Goal: Task Accomplishment & Management: Manage account settings

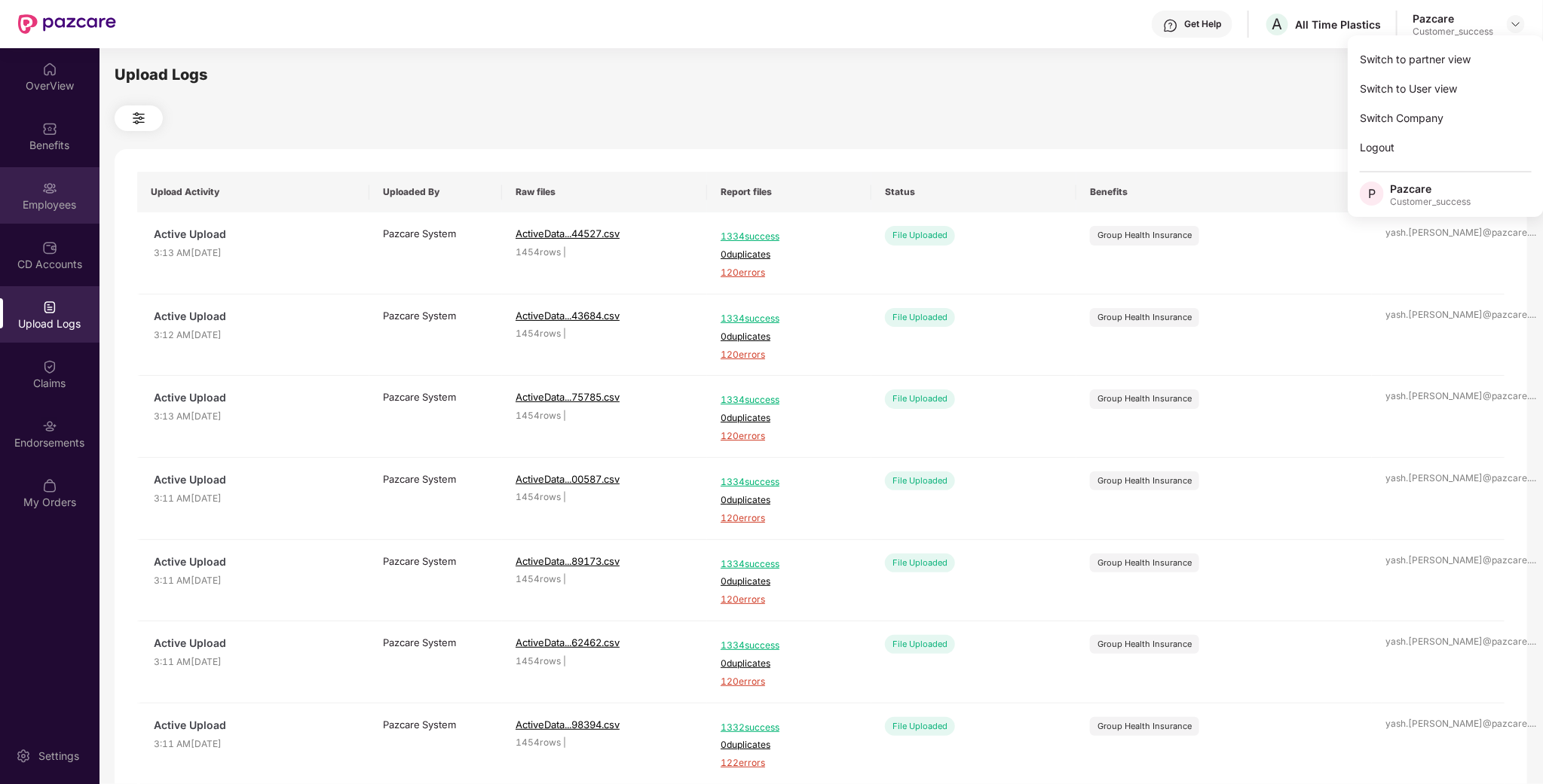
click at [37, 177] on div "Employees" at bounding box center [50, 195] width 99 height 57
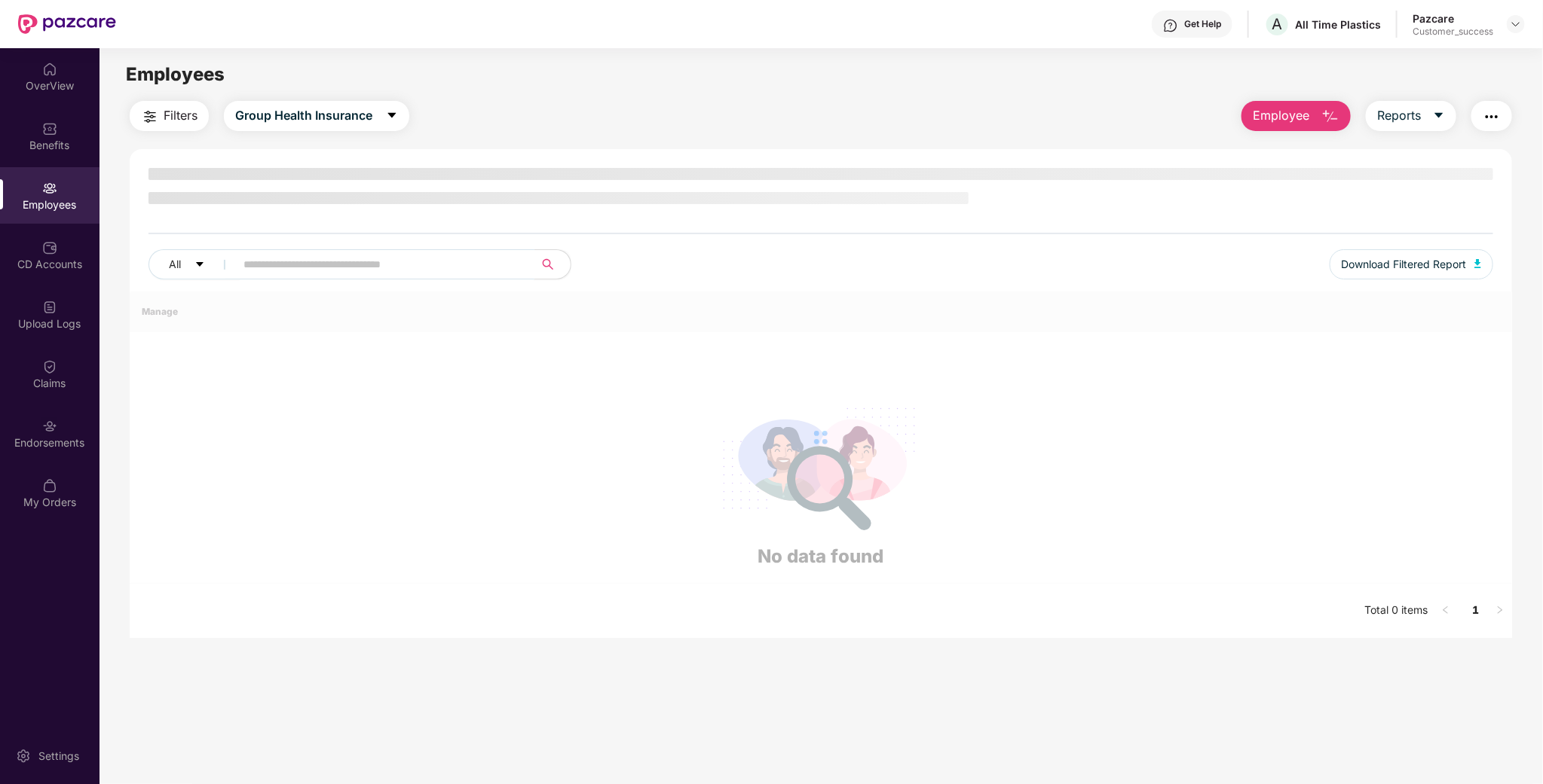
click at [423, 269] on input "text" at bounding box center [379, 264] width 271 height 22
paste input "*****"
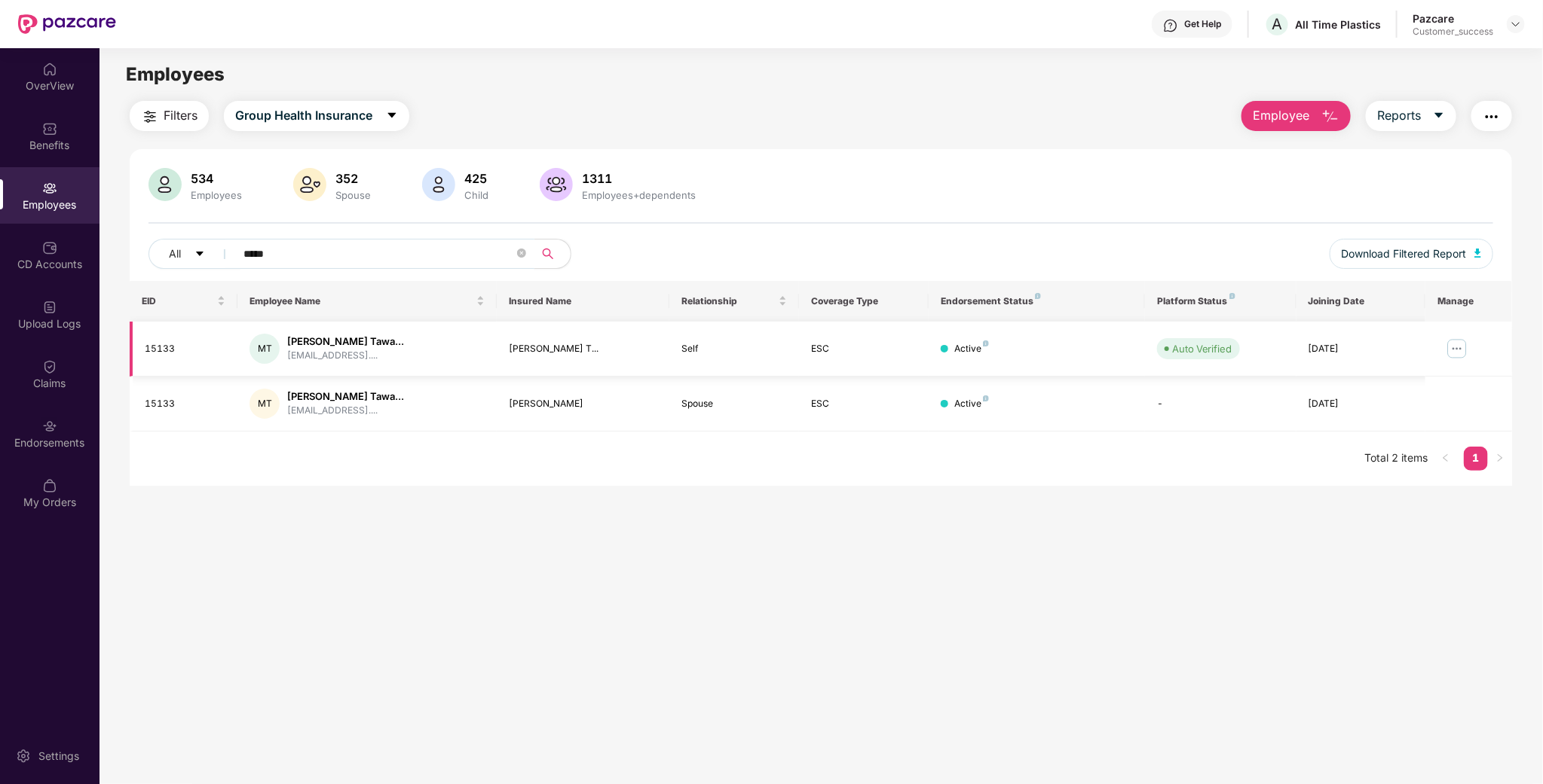
type input "*****"
click at [1463, 346] on img at bounding box center [1456, 349] width 24 height 24
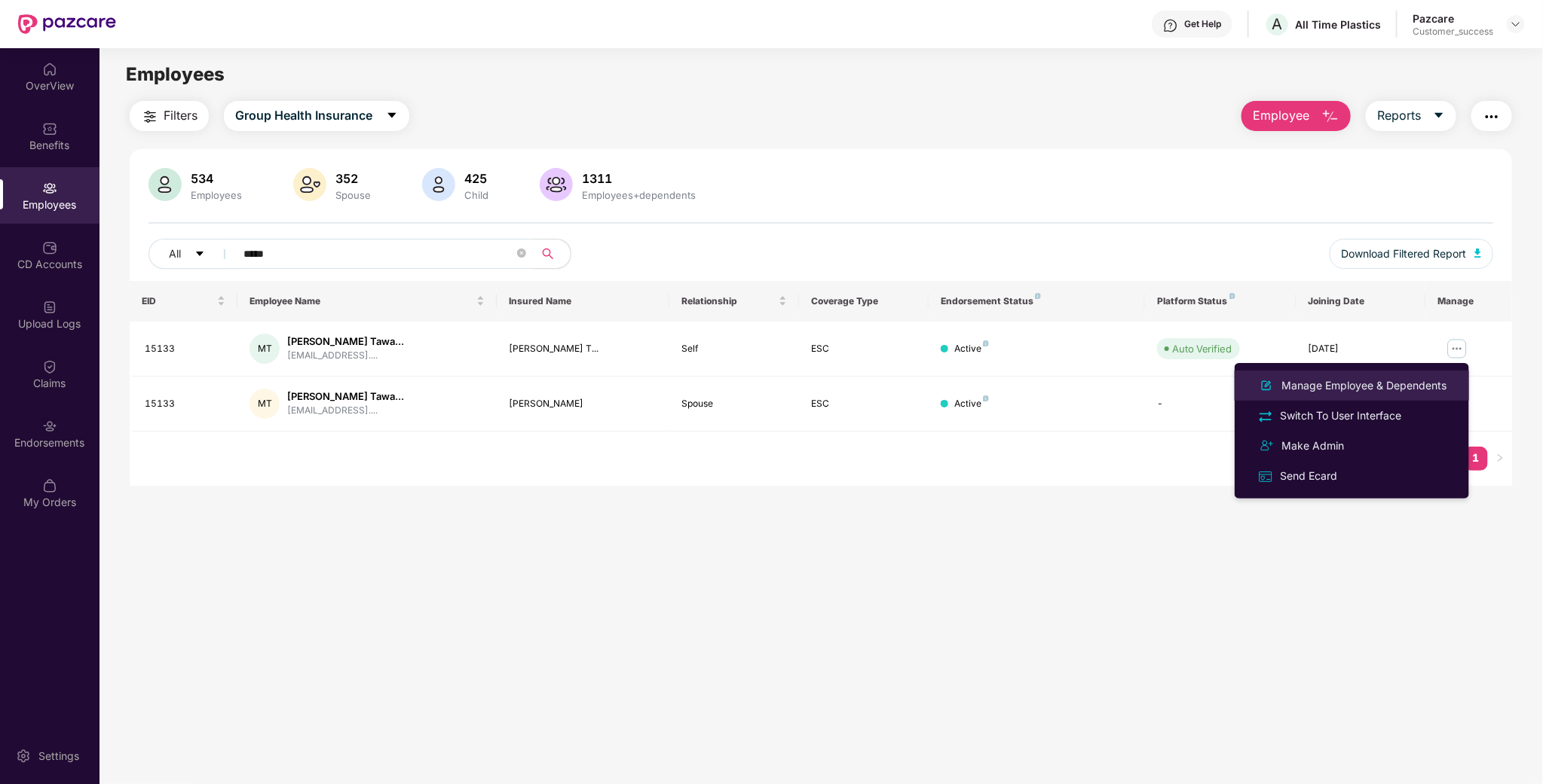
click at [1402, 385] on div "Manage Employee & Dependents" at bounding box center [1364, 385] width 171 height 16
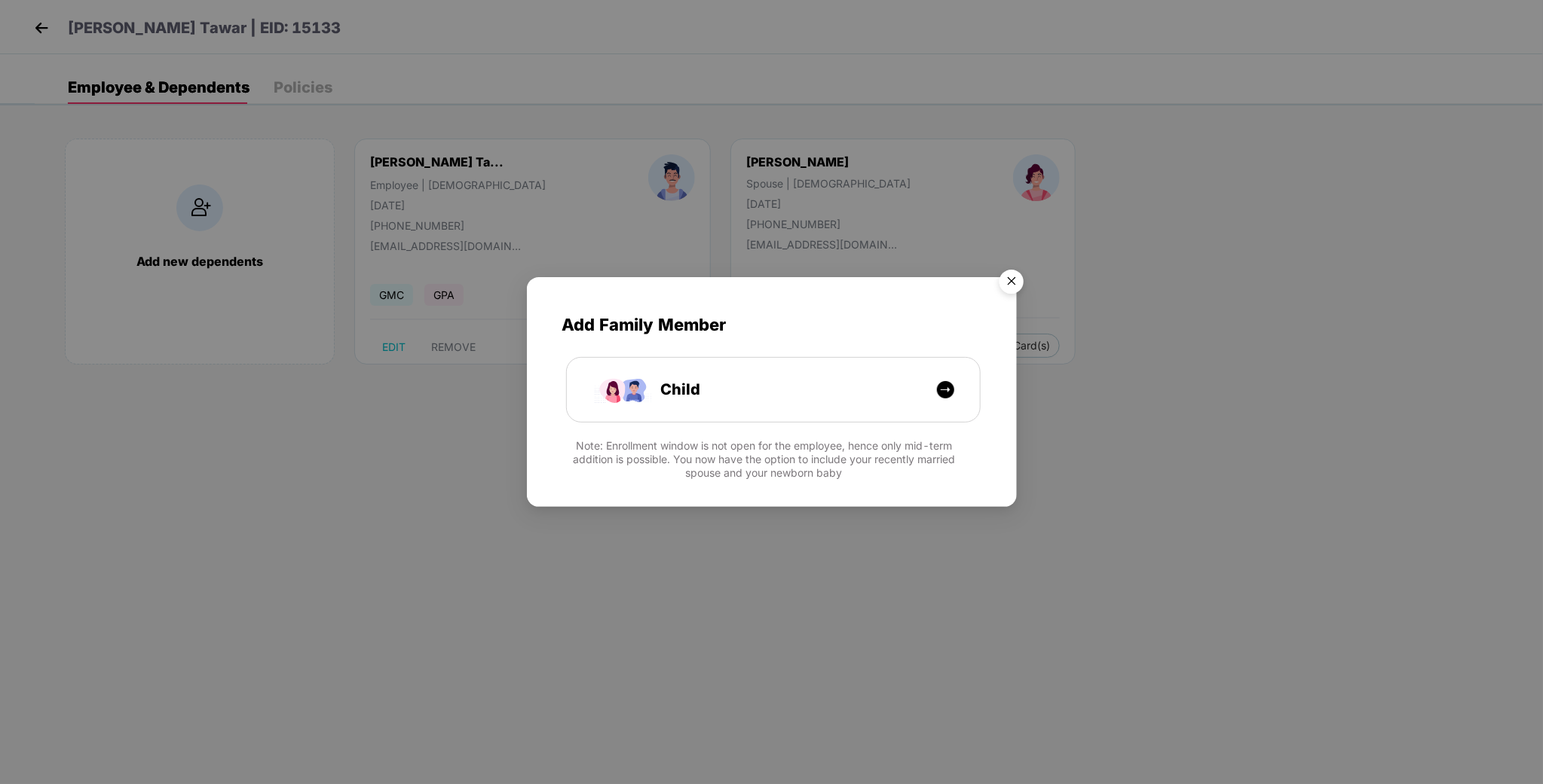
click at [1004, 278] on img "Close" at bounding box center [1011, 284] width 42 height 42
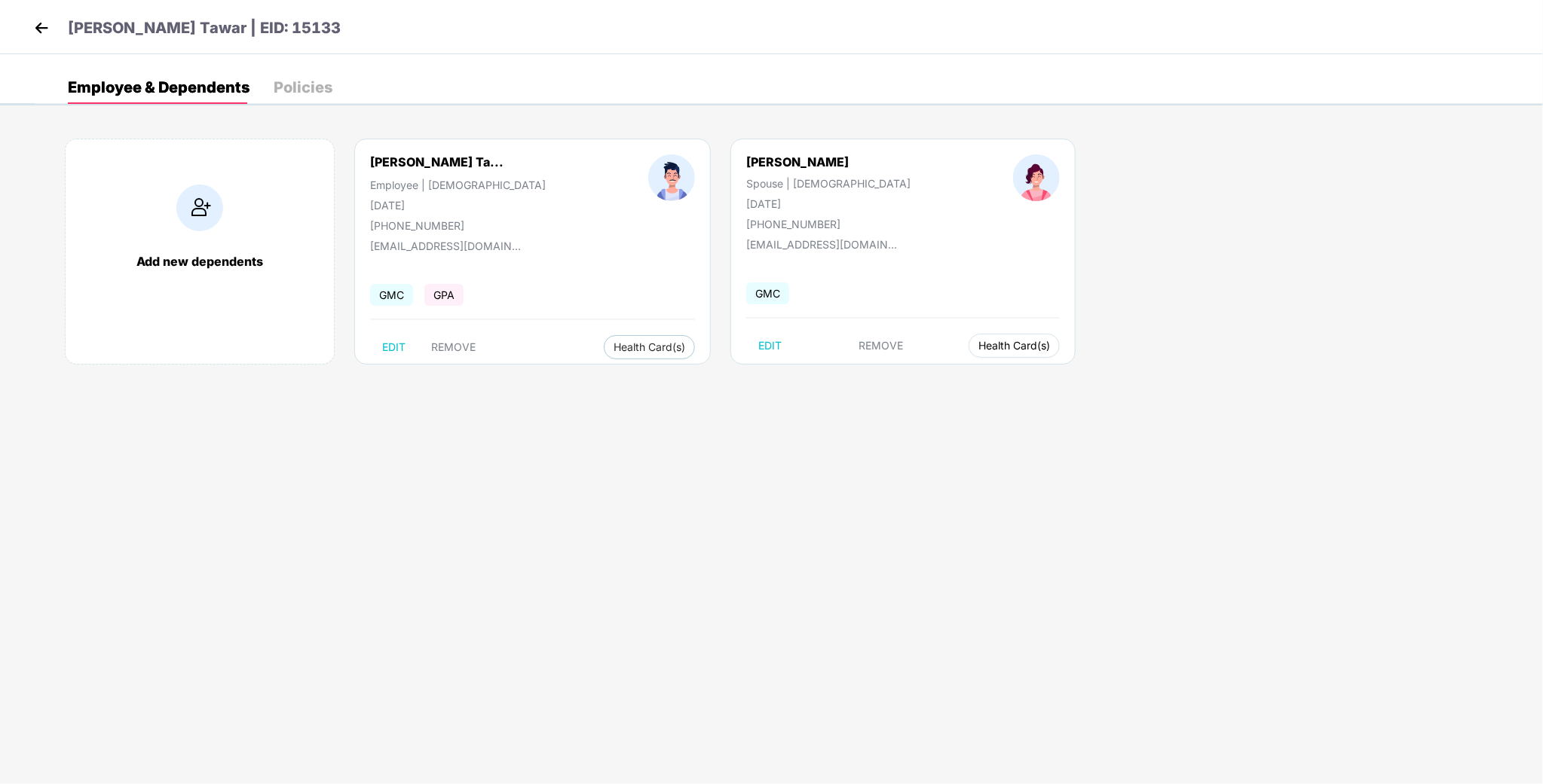
click at [969, 355] on button "Health Card(s)" at bounding box center [1014, 345] width 91 height 24
click at [995, 377] on img at bounding box center [998, 378] width 15 height 15
click at [48, 34] on img at bounding box center [41, 27] width 22 height 22
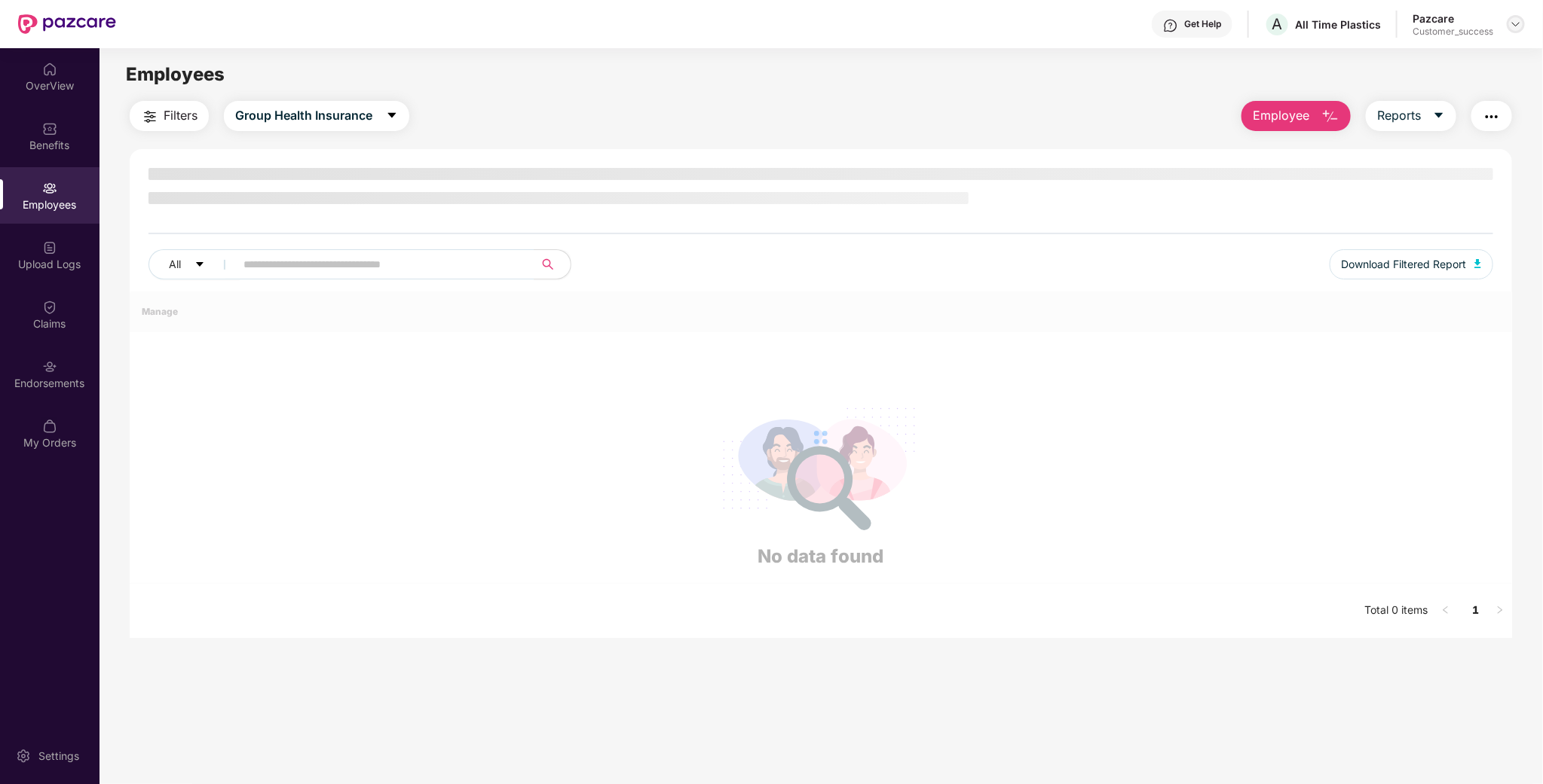
click at [1510, 21] on img at bounding box center [1516, 24] width 12 height 12
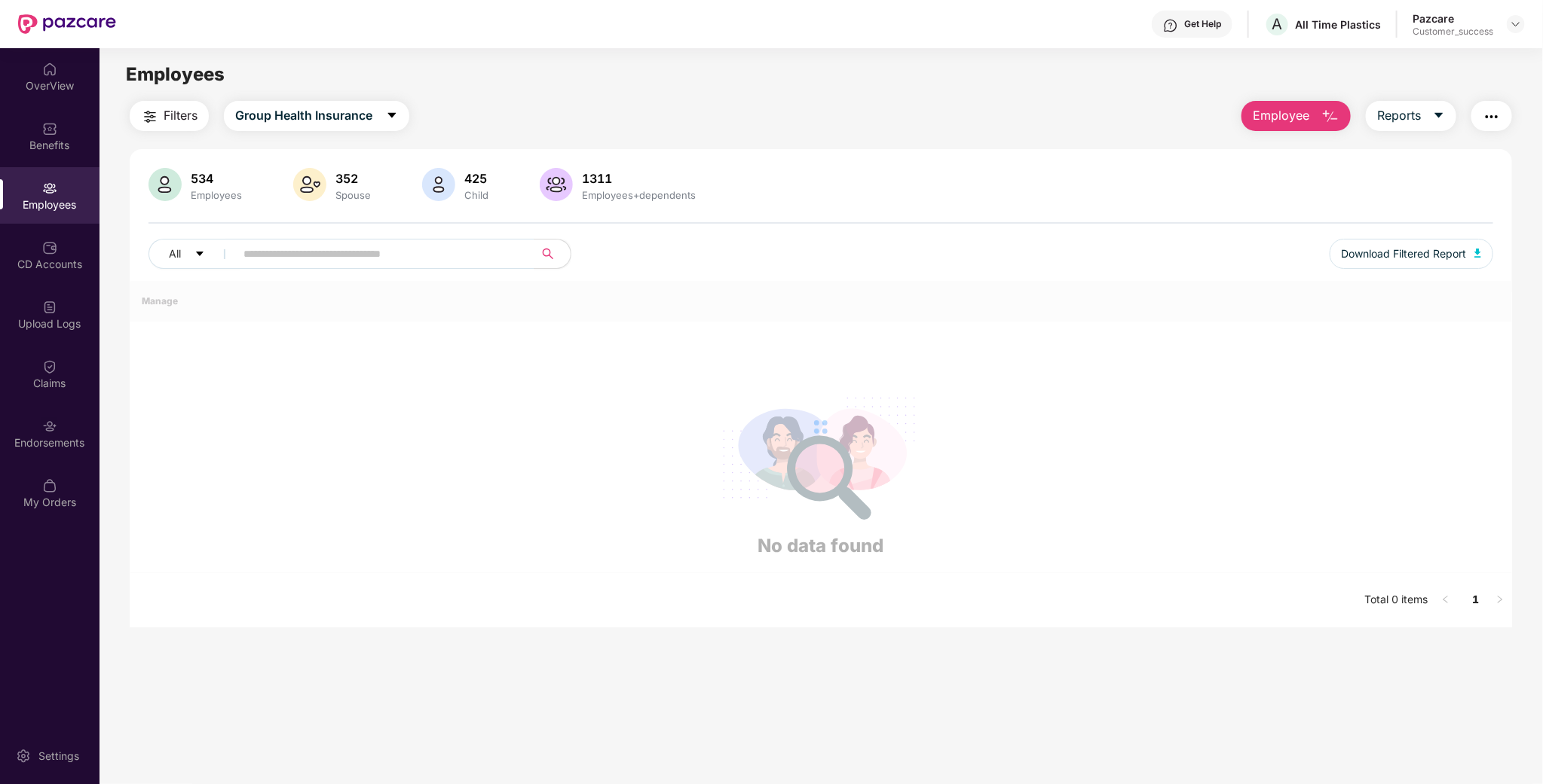
click at [1408, 55] on body "Get Help A All Time Plastics Pazcare Customer_success OverView Benefits Employe…" at bounding box center [772, 392] width 1543 height 784
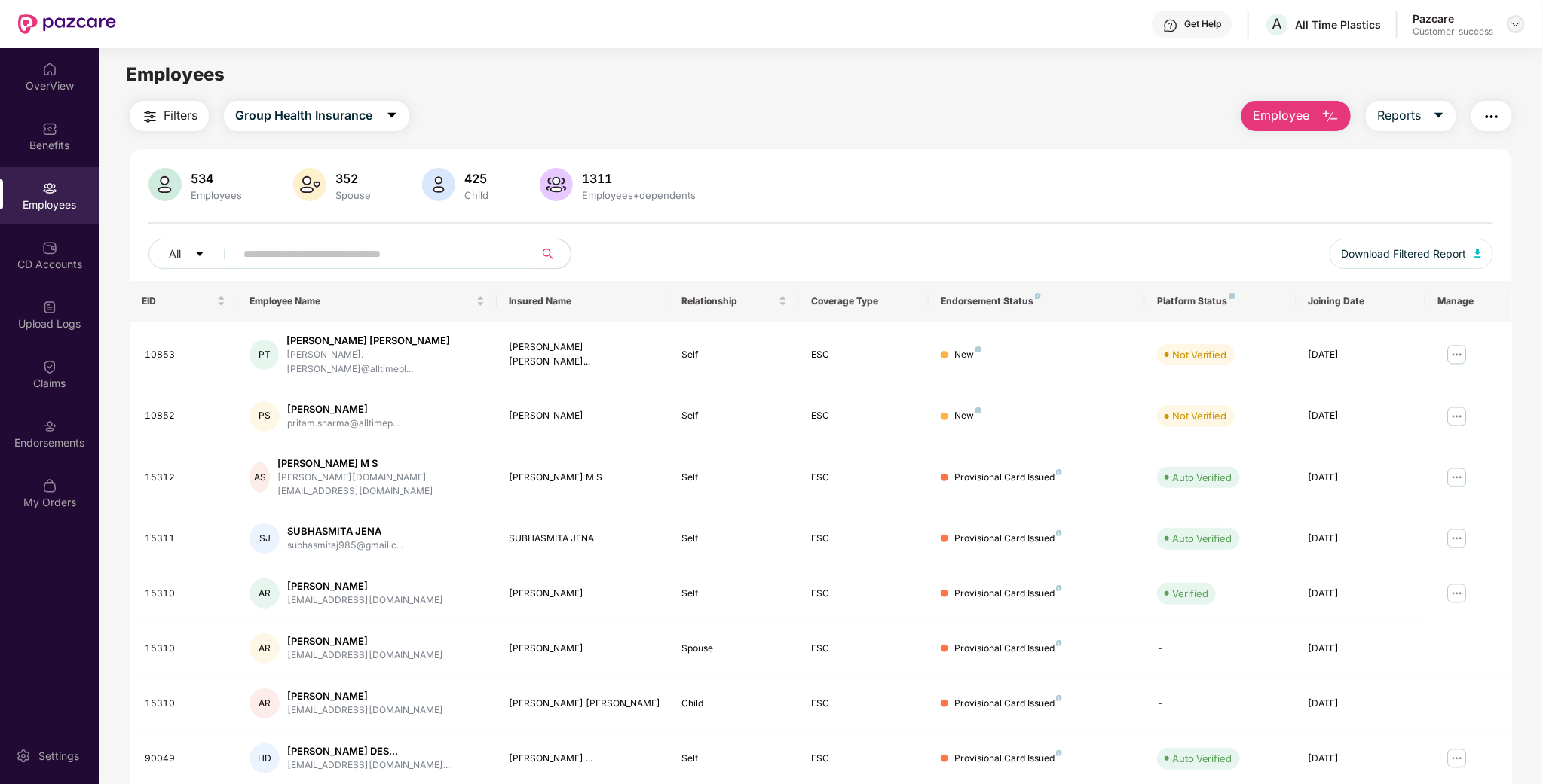
click at [1518, 28] on img at bounding box center [1516, 24] width 12 height 12
click at [1470, 50] on div "Switch to partner view" at bounding box center [1445, 59] width 196 height 29
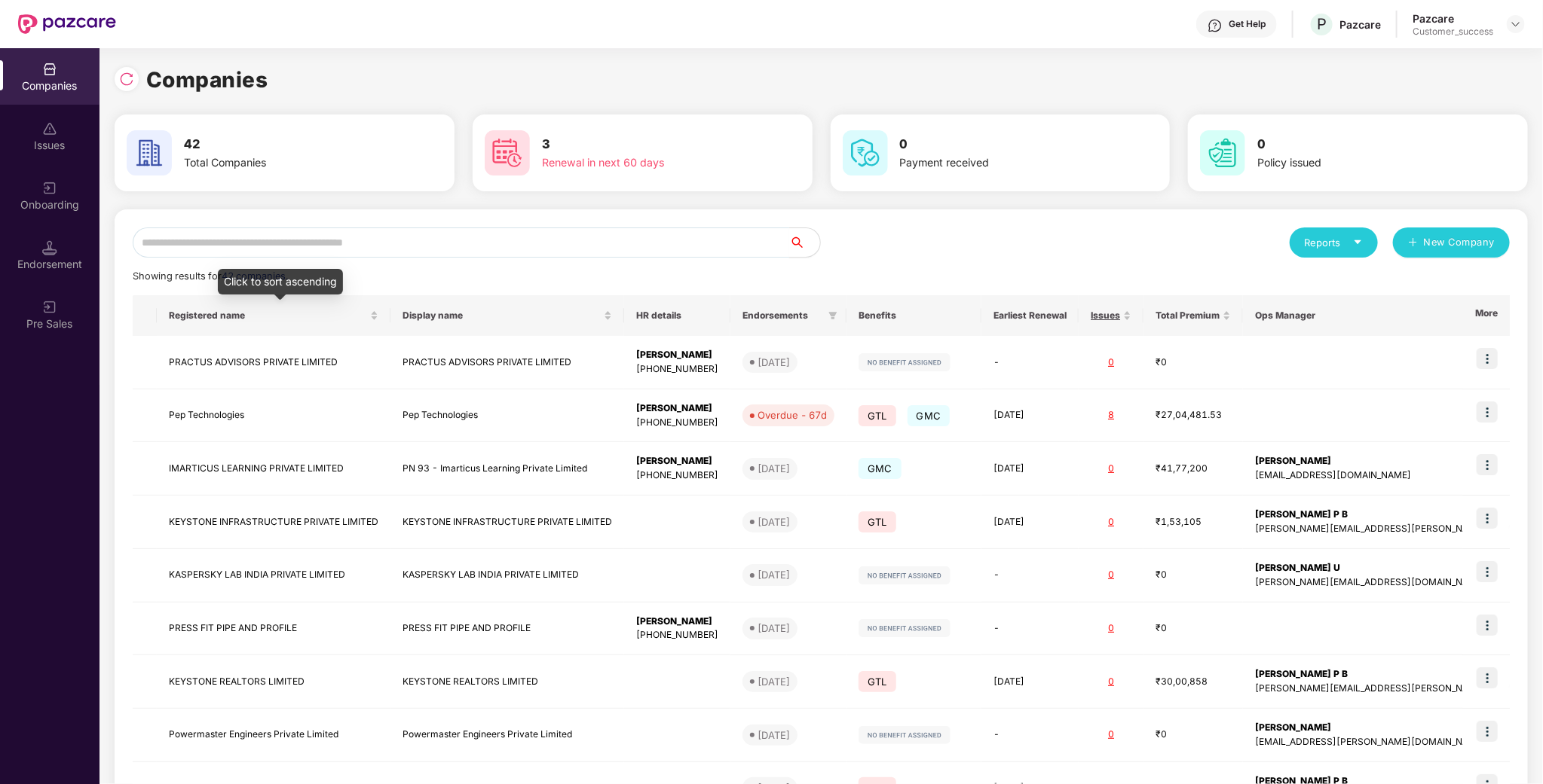
click at [327, 226] on div "Reports New Company Showing results for 42 companies. Registered name Display n…" at bounding box center [821, 575] width 1414 height 732
click at [297, 253] on input "text" at bounding box center [461, 242] width 657 height 30
drag, startPoint x: 25, startPoint y: 284, endPoint x: 41, endPoint y: 317, distance: 36.7
click at [41, 317] on div "Pre Sales" at bounding box center [50, 314] width 99 height 57
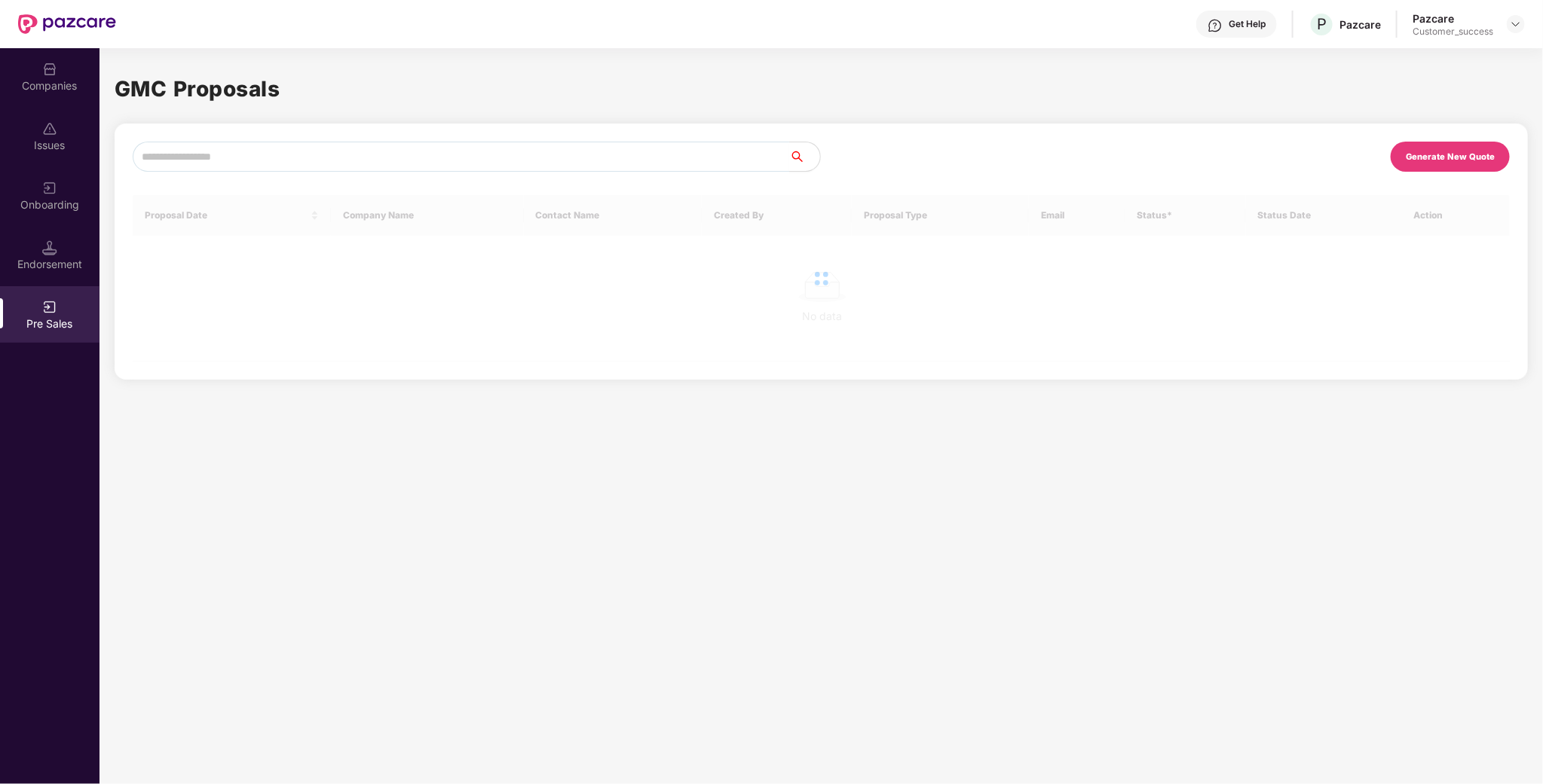
click at [59, 210] on div "Onboarding" at bounding box center [50, 205] width 99 height 15
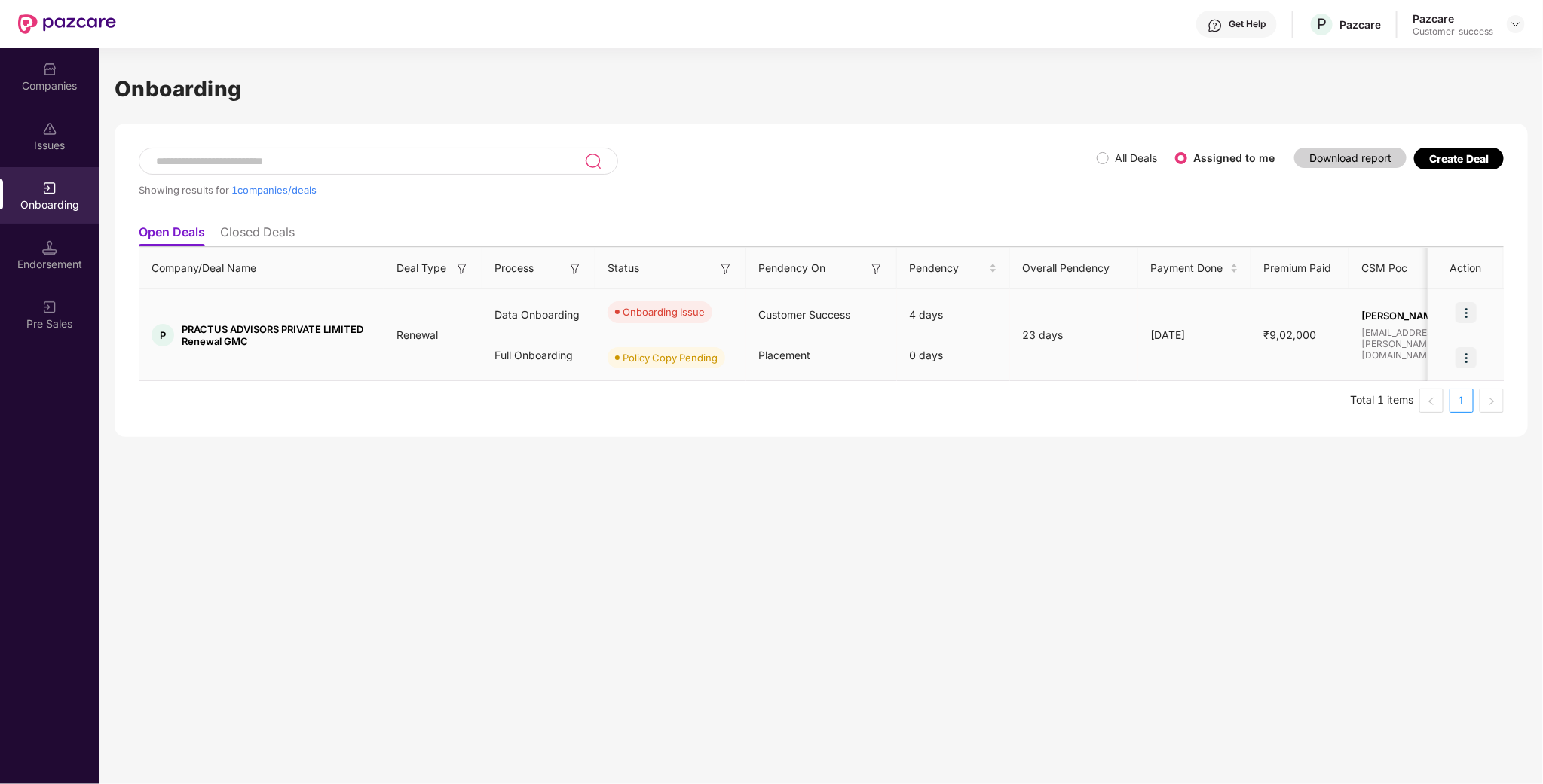
click at [1457, 314] on img at bounding box center [1466, 313] width 21 height 21
click at [1401, 337] on li "Rectify error in documents" at bounding box center [1378, 350] width 198 height 32
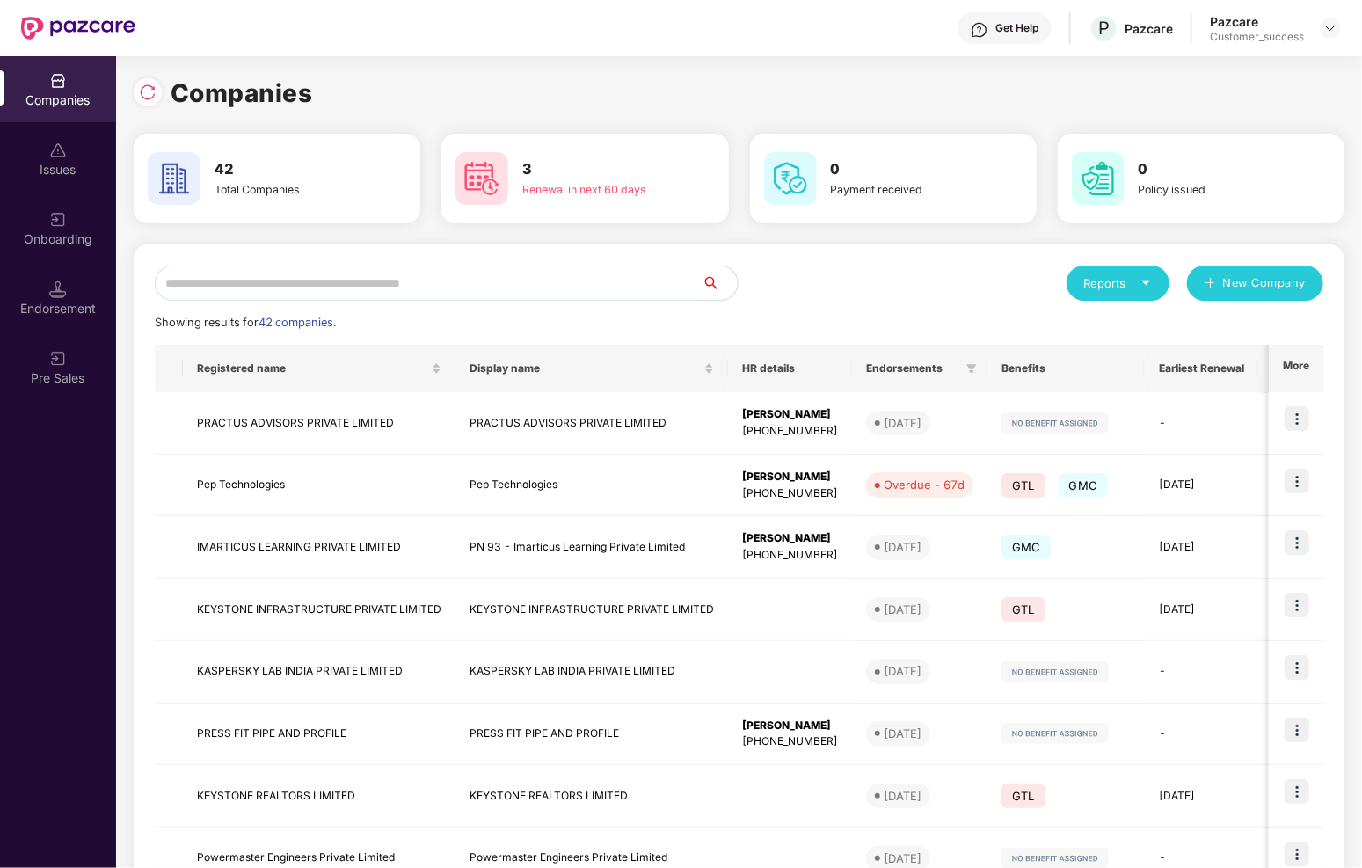
click at [502, 262] on div "Reports New Company Showing results for 42 companies. Registered name Display n…" at bounding box center [739, 671] width 1211 height 854
click at [485, 272] on input "text" at bounding box center [429, 283] width 548 height 35
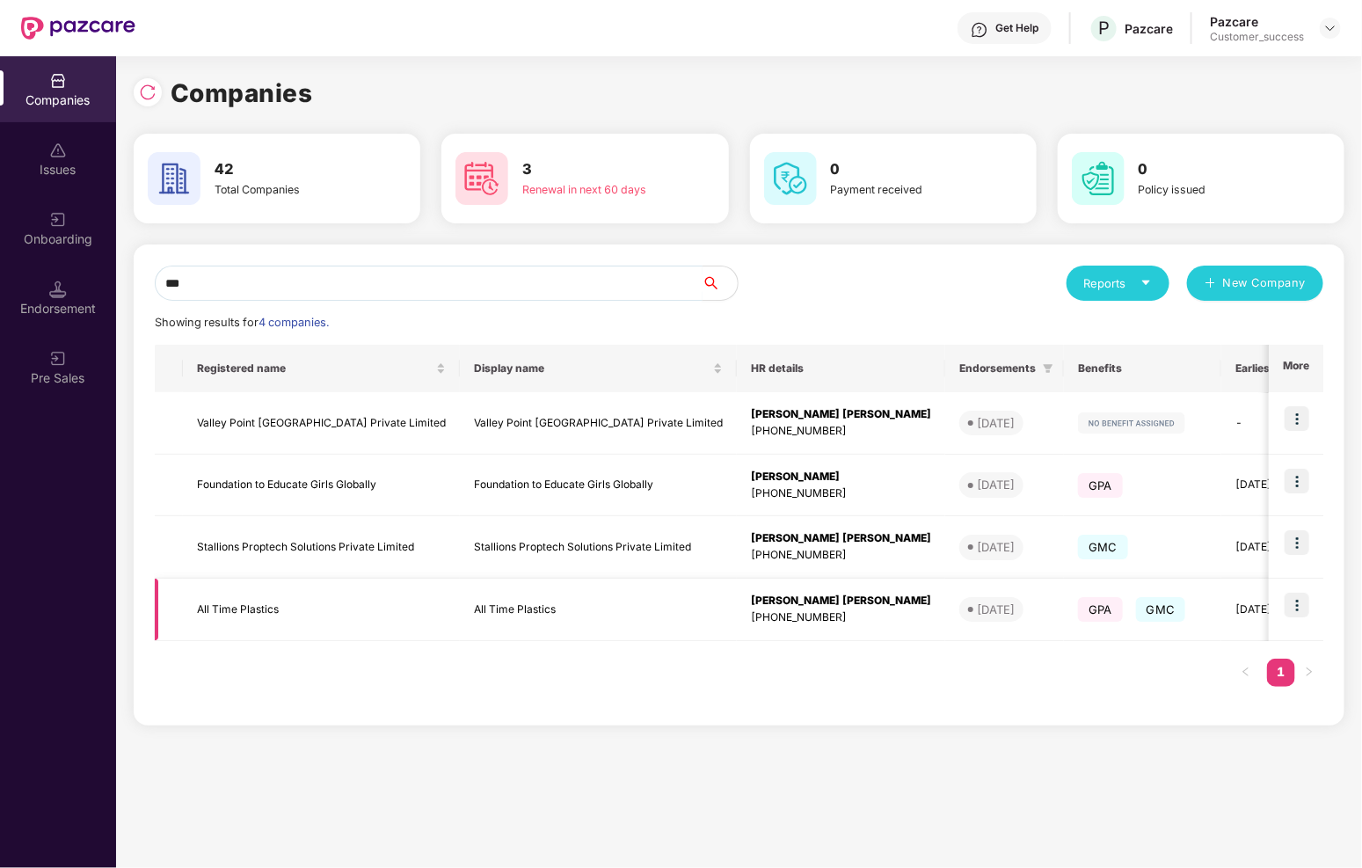
type input "***"
click at [253, 609] on td "All Time Plastics" at bounding box center [321, 610] width 277 height 62
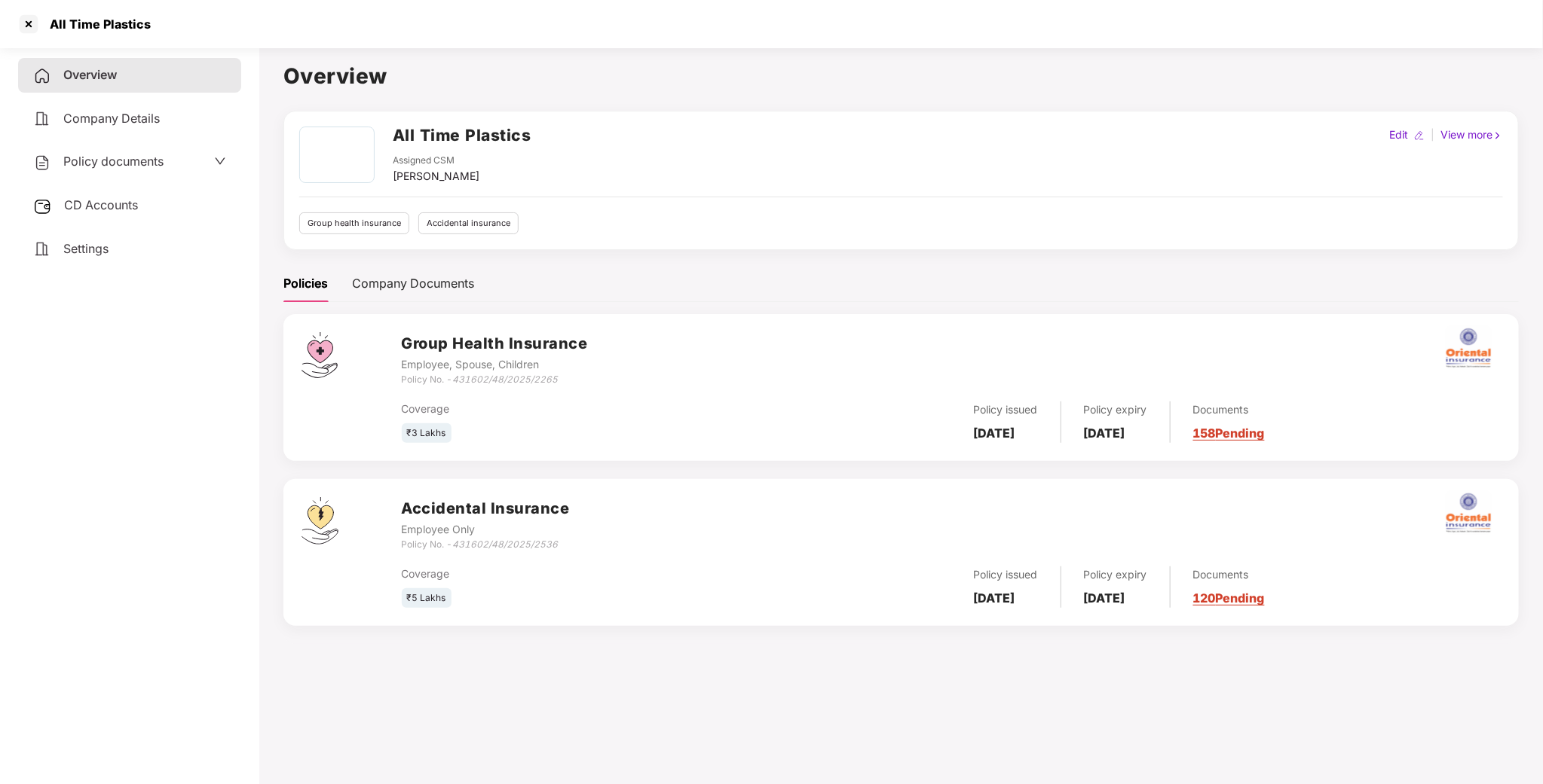
click at [161, 171] on div "Policy documents" at bounding box center [129, 162] width 223 height 34
click at [160, 167] on span "Policy documents" at bounding box center [113, 161] width 100 height 15
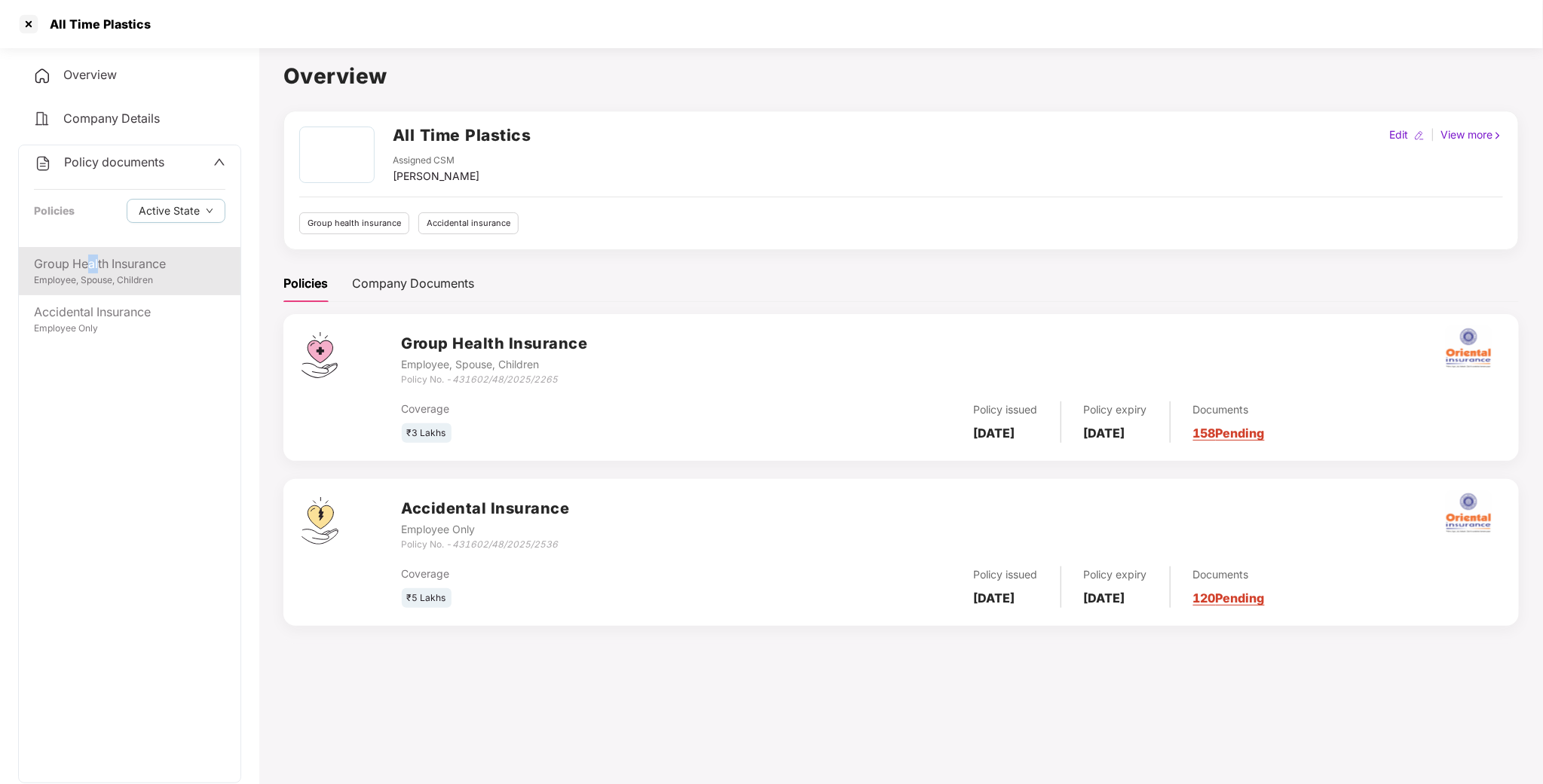
drag, startPoint x: 91, startPoint y: 258, endPoint x: 125, endPoint y: 252, distance: 34.5
click at [111, 259] on div "Group Health Insurance" at bounding box center [129, 264] width 191 height 19
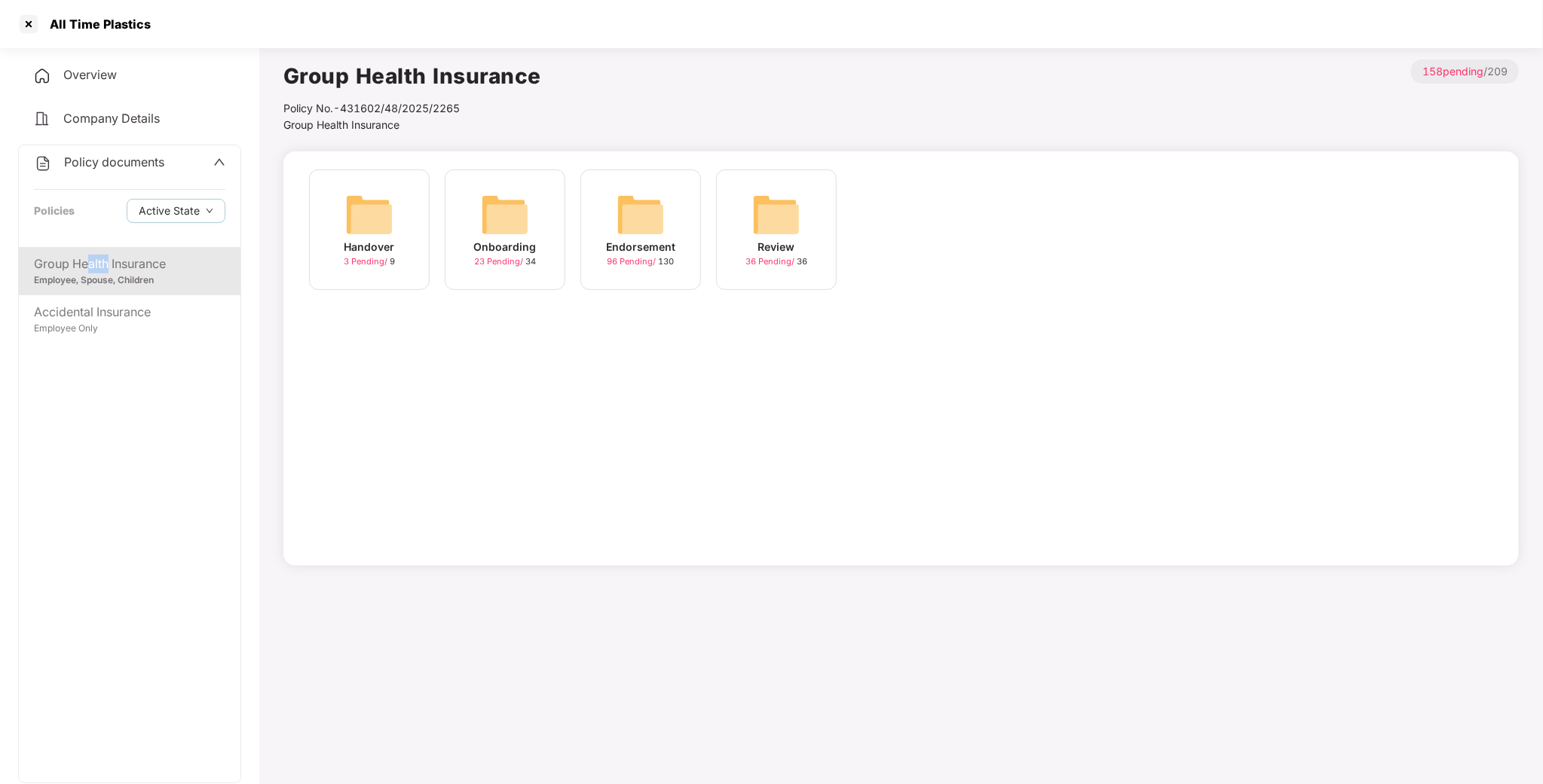
click at [496, 234] on img at bounding box center [505, 214] width 48 height 48
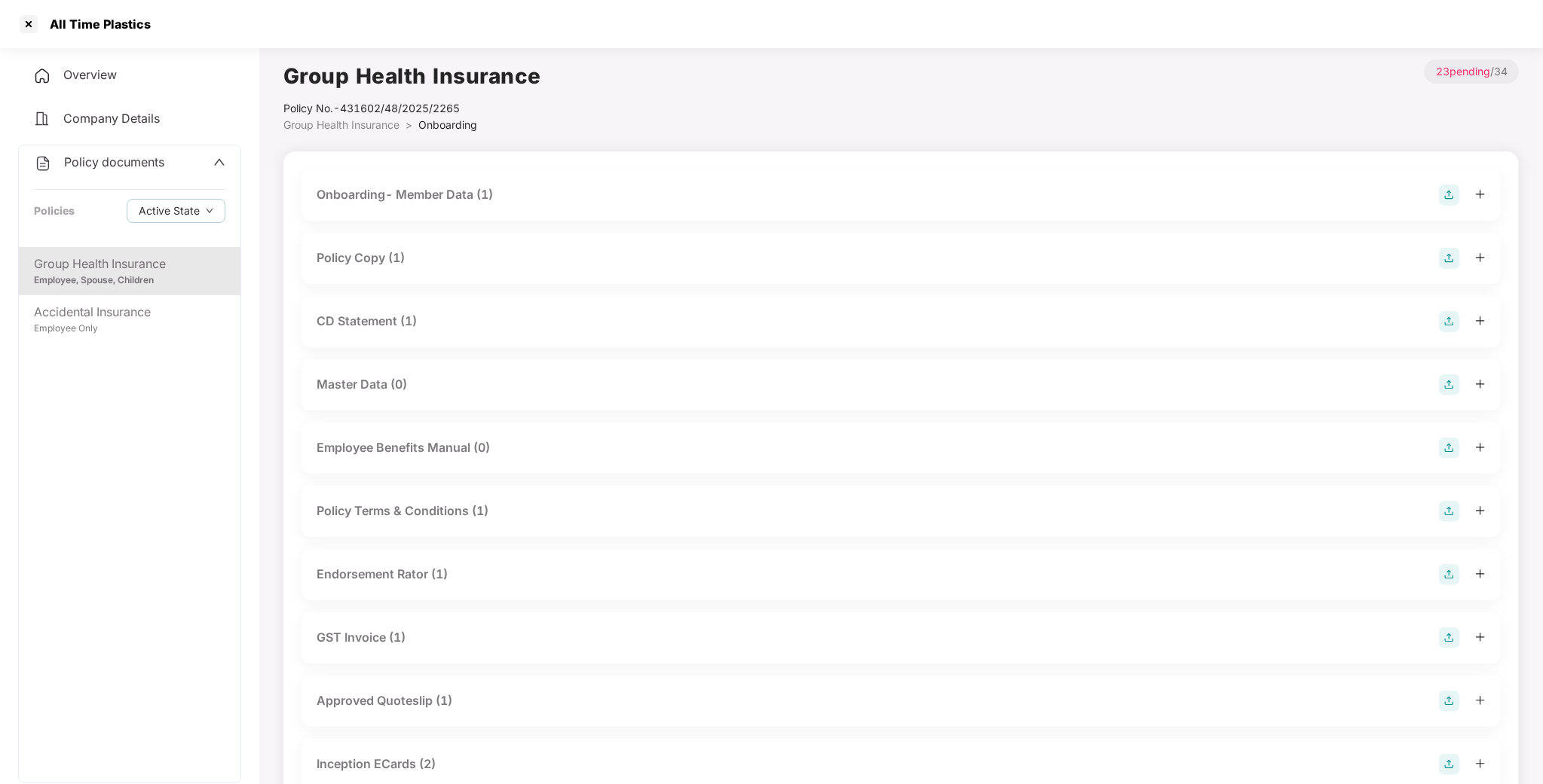
click at [399, 200] on div "Onboarding- Member Data (1)" at bounding box center [405, 195] width 177 height 19
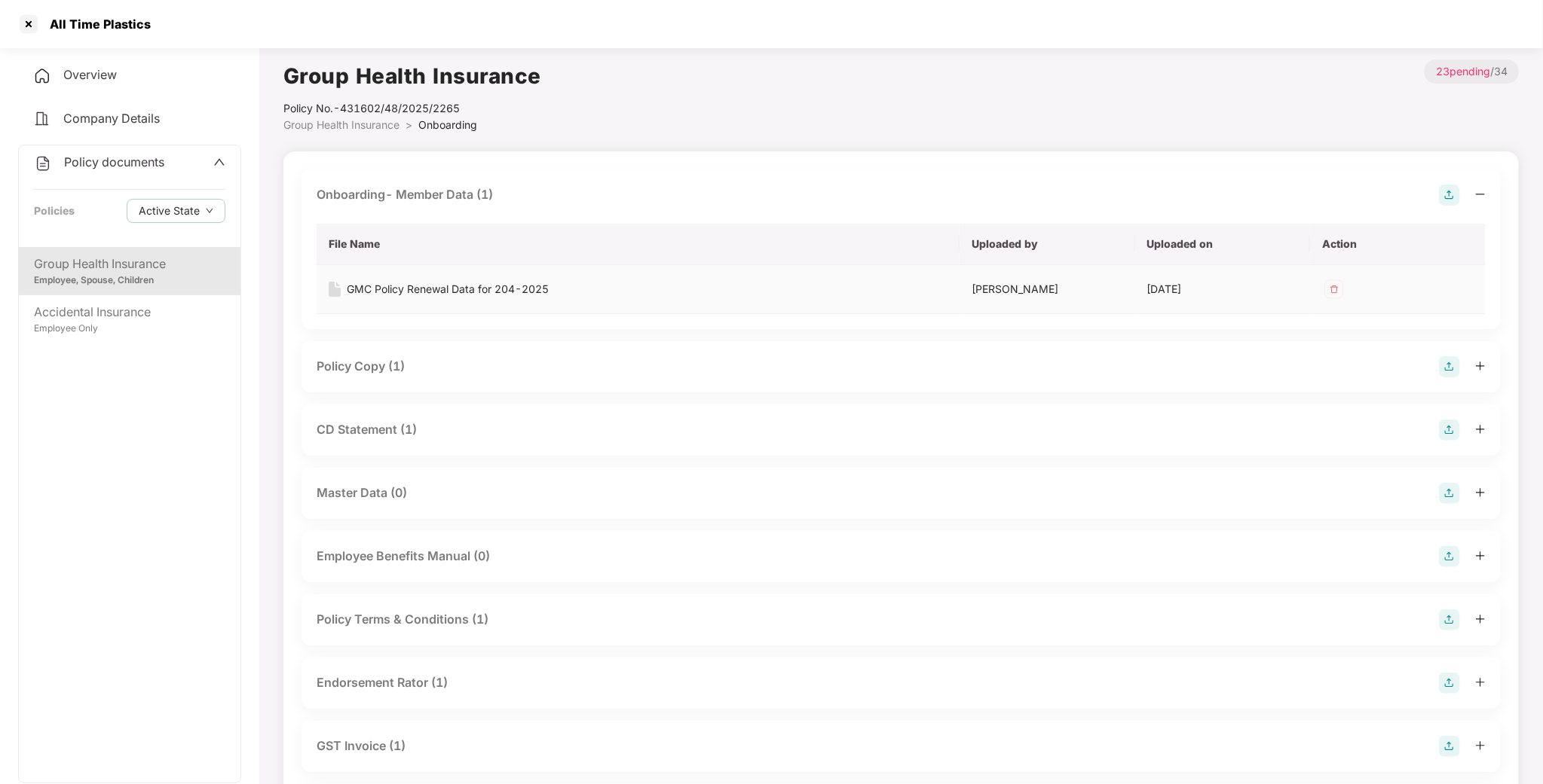
click at [399, 284] on div "GMC Policy Renewal Data for 204-2025" at bounding box center [447, 289] width 202 height 16
click at [28, 26] on div at bounding box center [28, 24] width 24 height 24
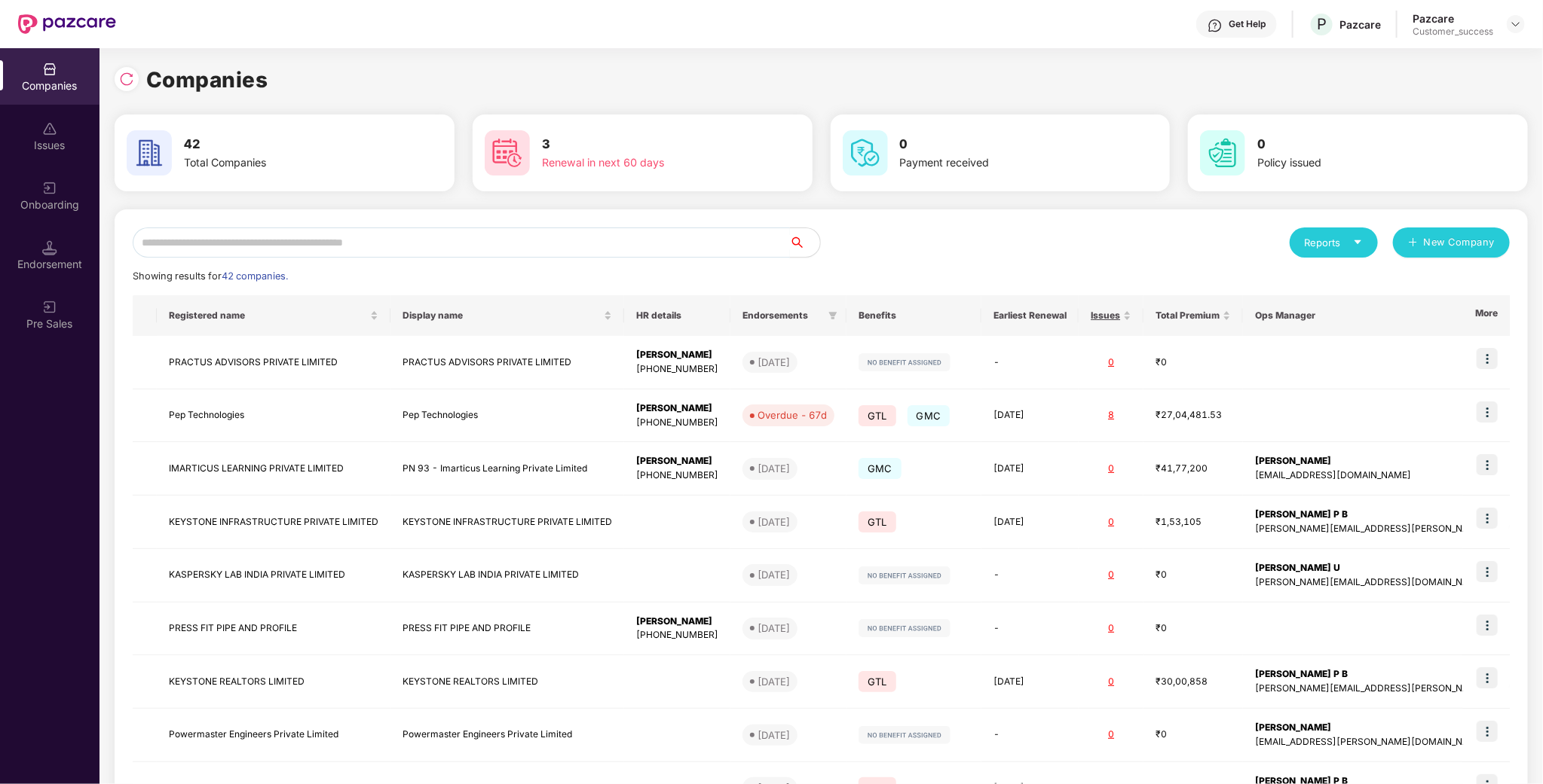
click at [252, 231] on input "text" at bounding box center [461, 242] width 657 height 30
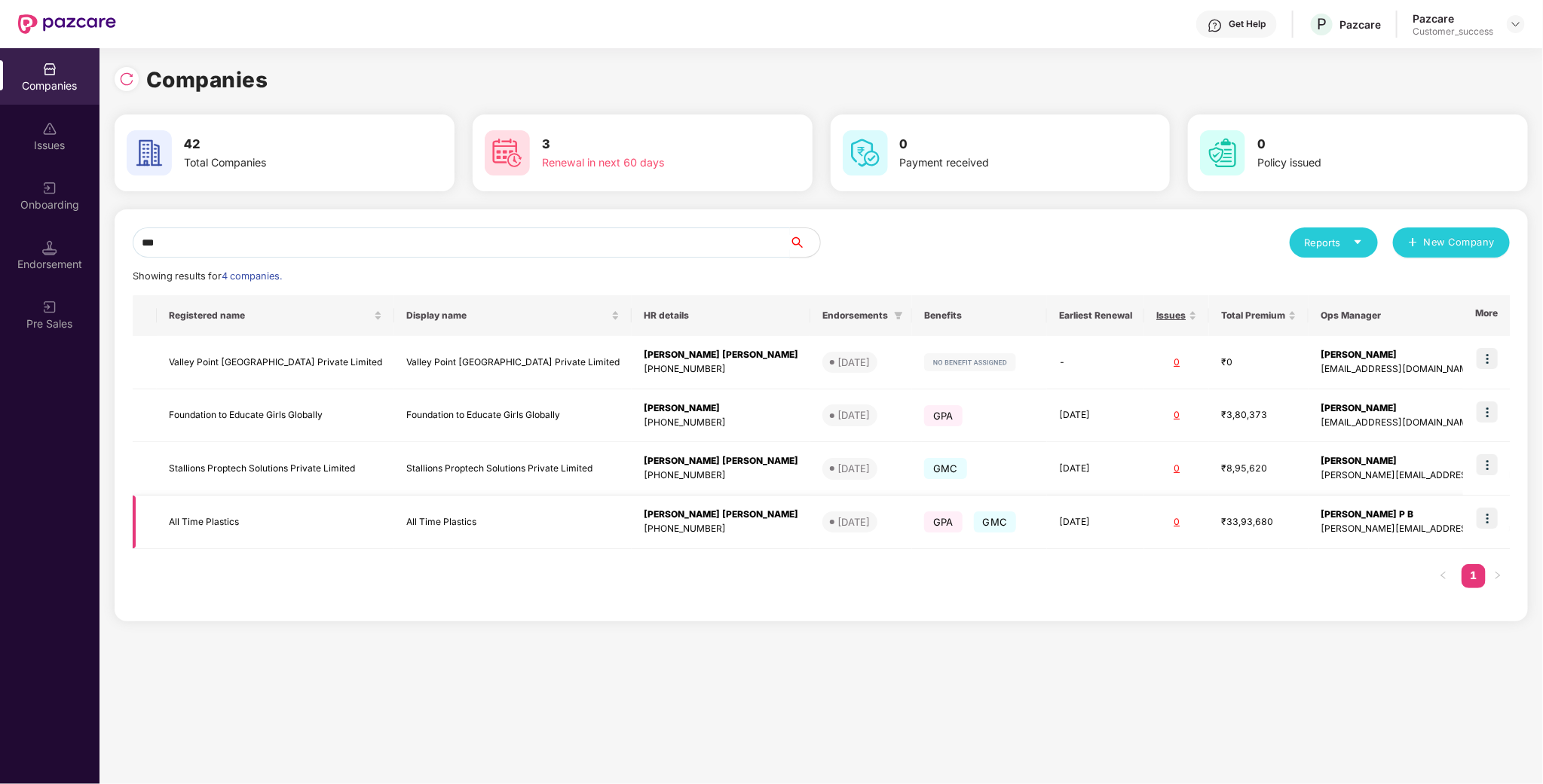
type input "***"
click at [1167, 520] on img at bounding box center [1486, 518] width 21 height 21
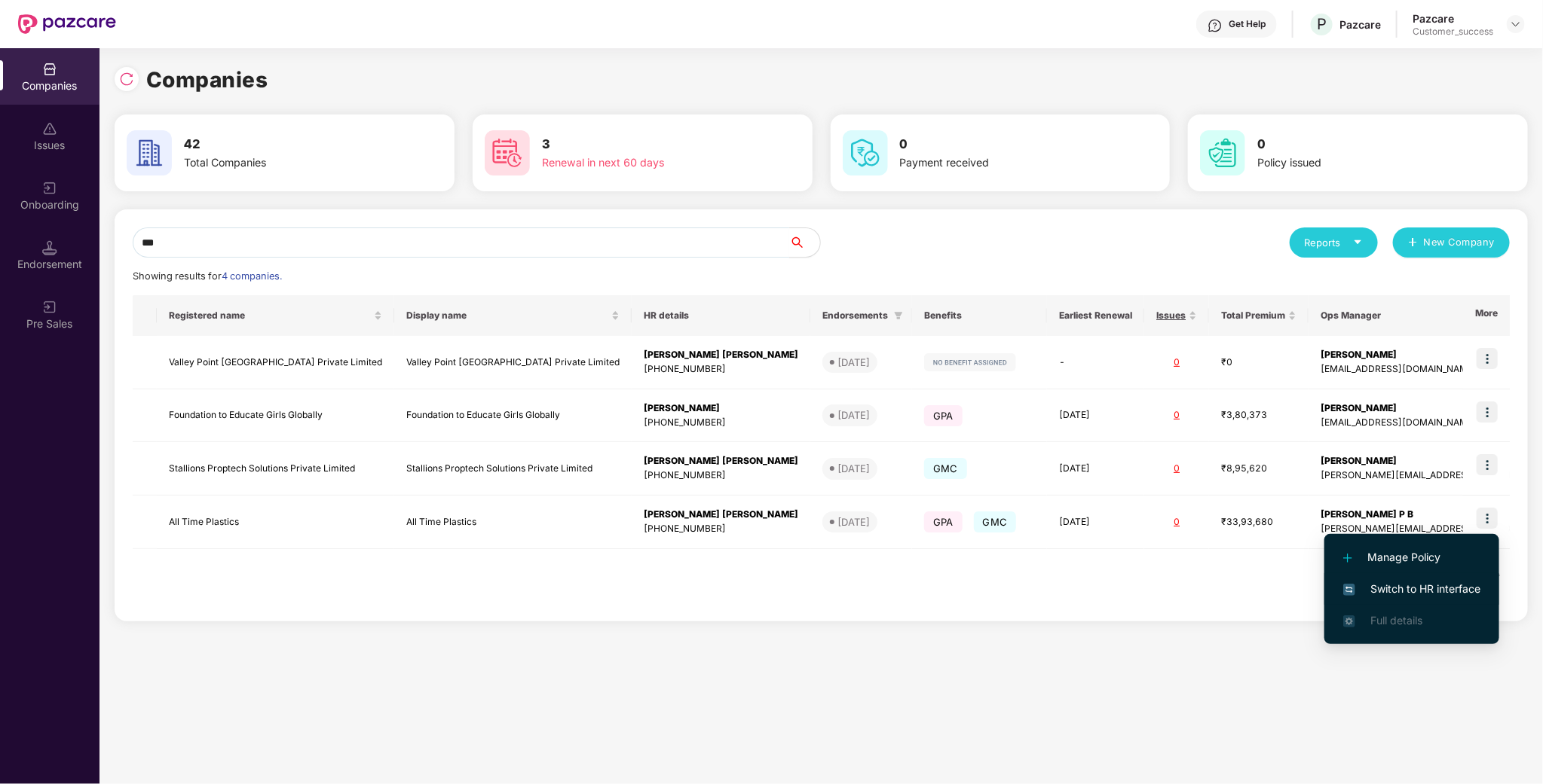
click at [1167, 582] on span "Switch to HR interface" at bounding box center [1412, 589] width 137 height 16
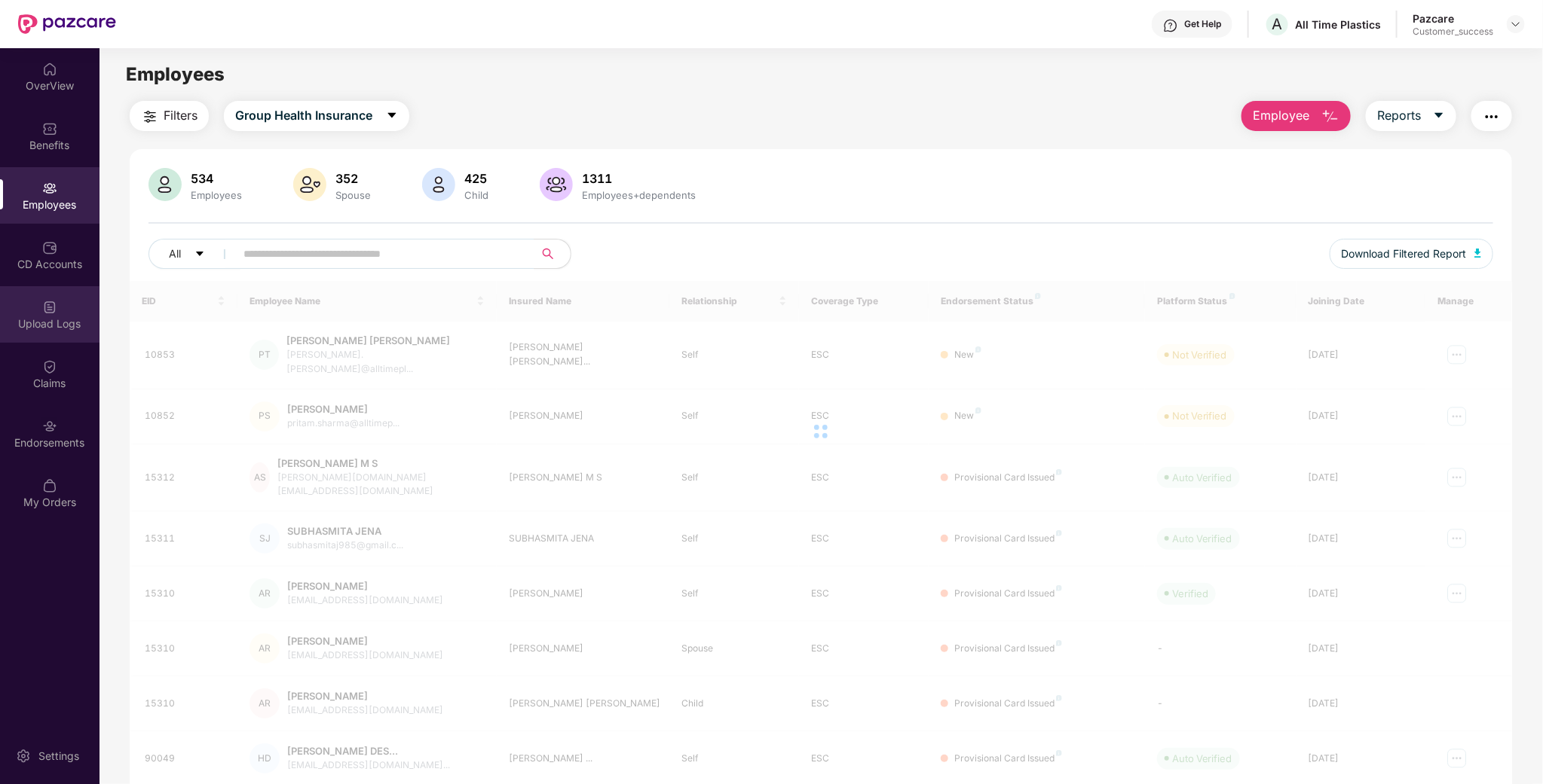
click at [39, 342] on div "Upload Logs" at bounding box center [50, 314] width 99 height 57
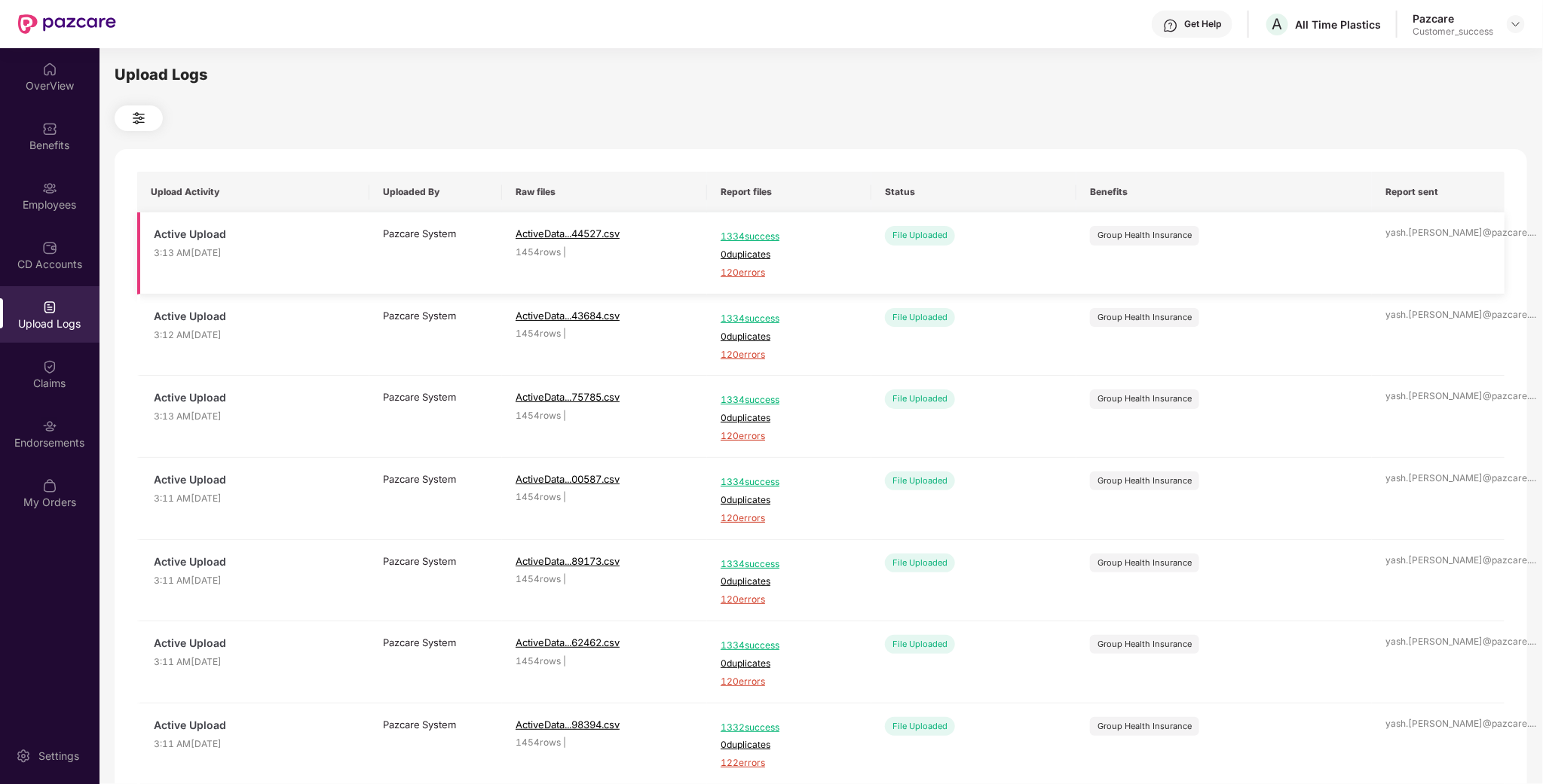
click at [753, 267] on span "120 errors" at bounding box center [790, 272] width 137 height 15
click at [1167, 25] on div at bounding box center [1516, 24] width 18 height 18
click at [1167, 53] on div "Switch to partner view" at bounding box center [1445, 59] width 196 height 29
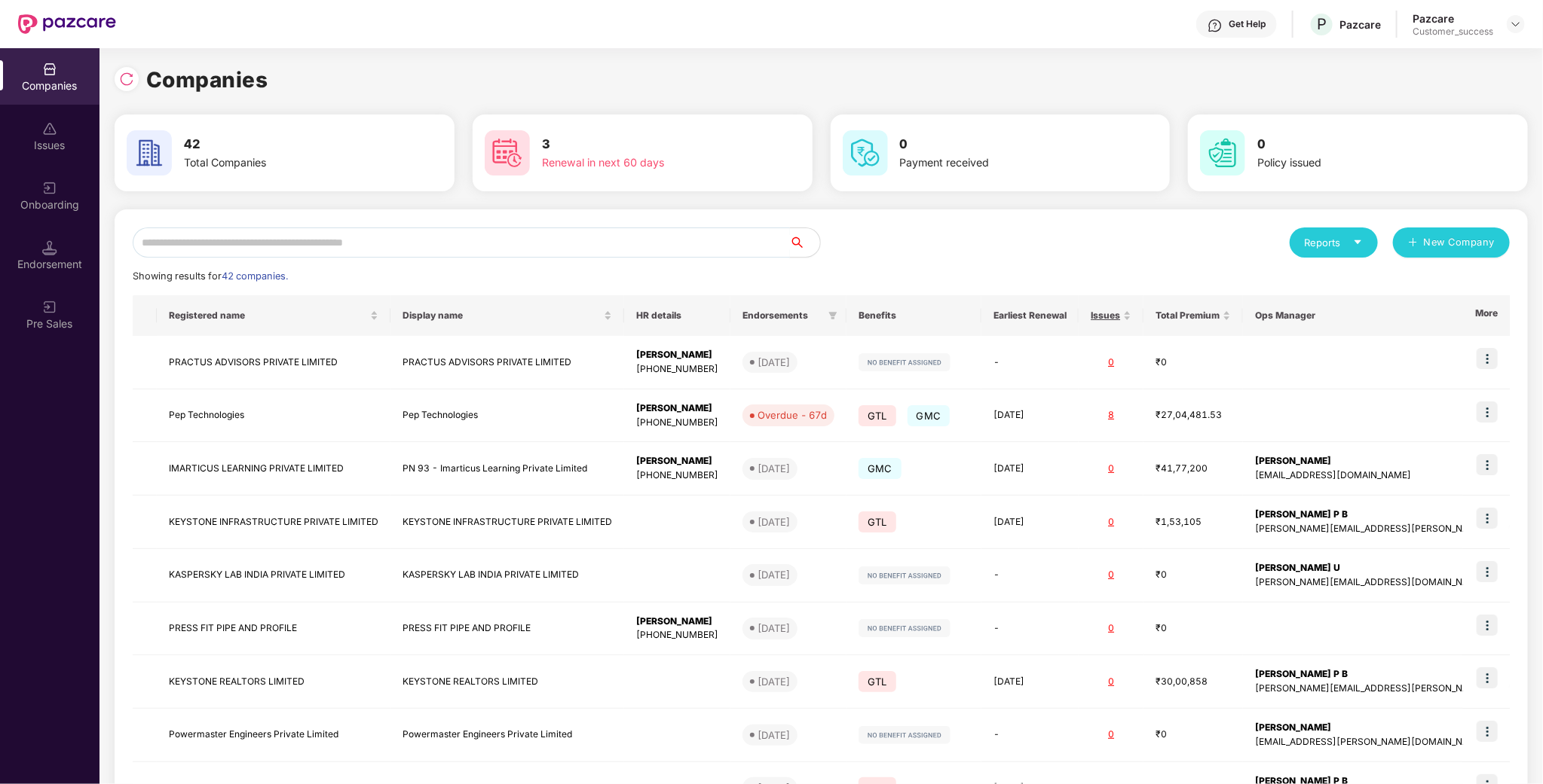
click at [342, 242] on input "text" at bounding box center [461, 242] width 657 height 30
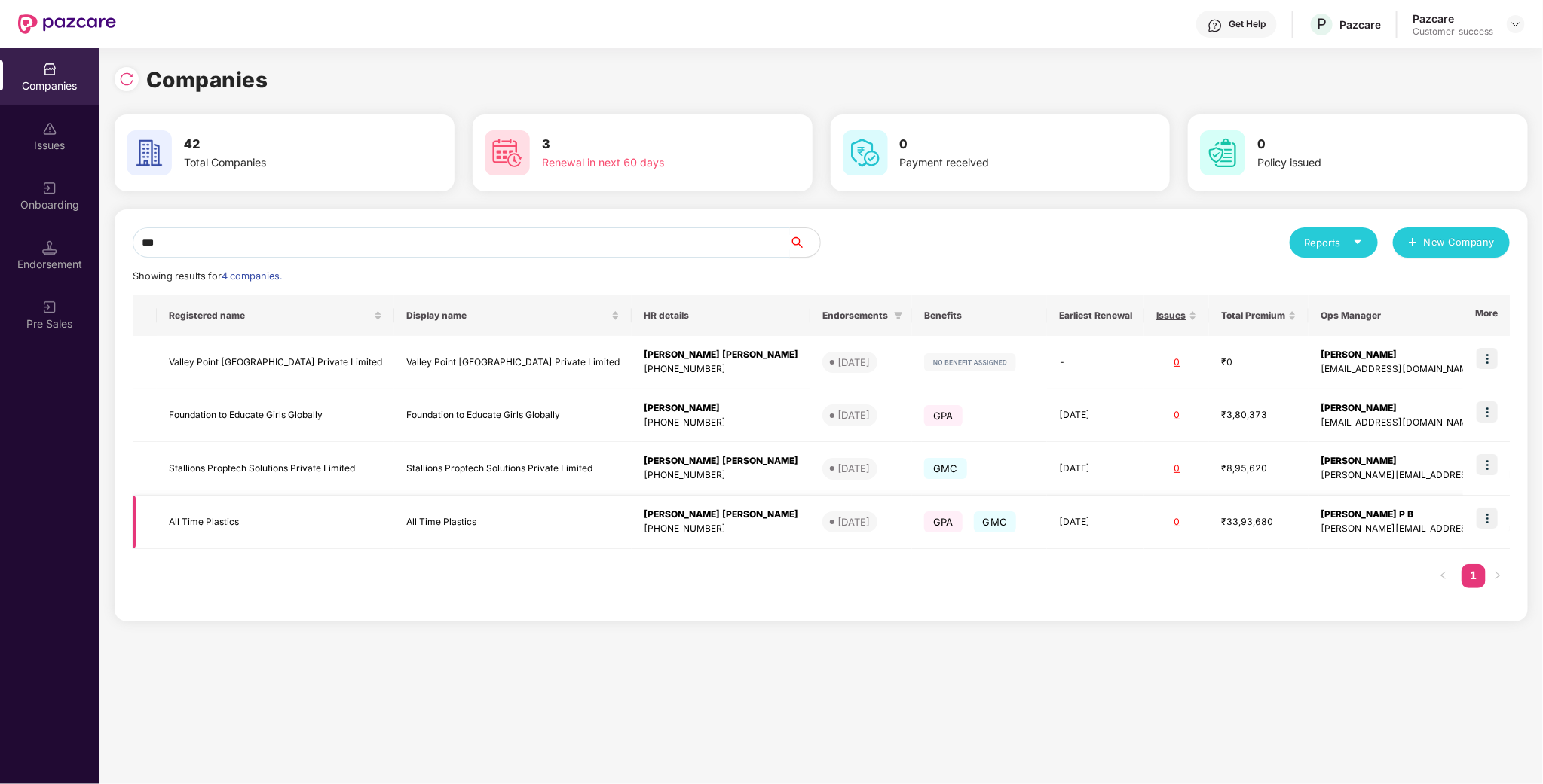
type input "***"
click at [234, 518] on td "All Time Plastics" at bounding box center [275, 523] width 237 height 53
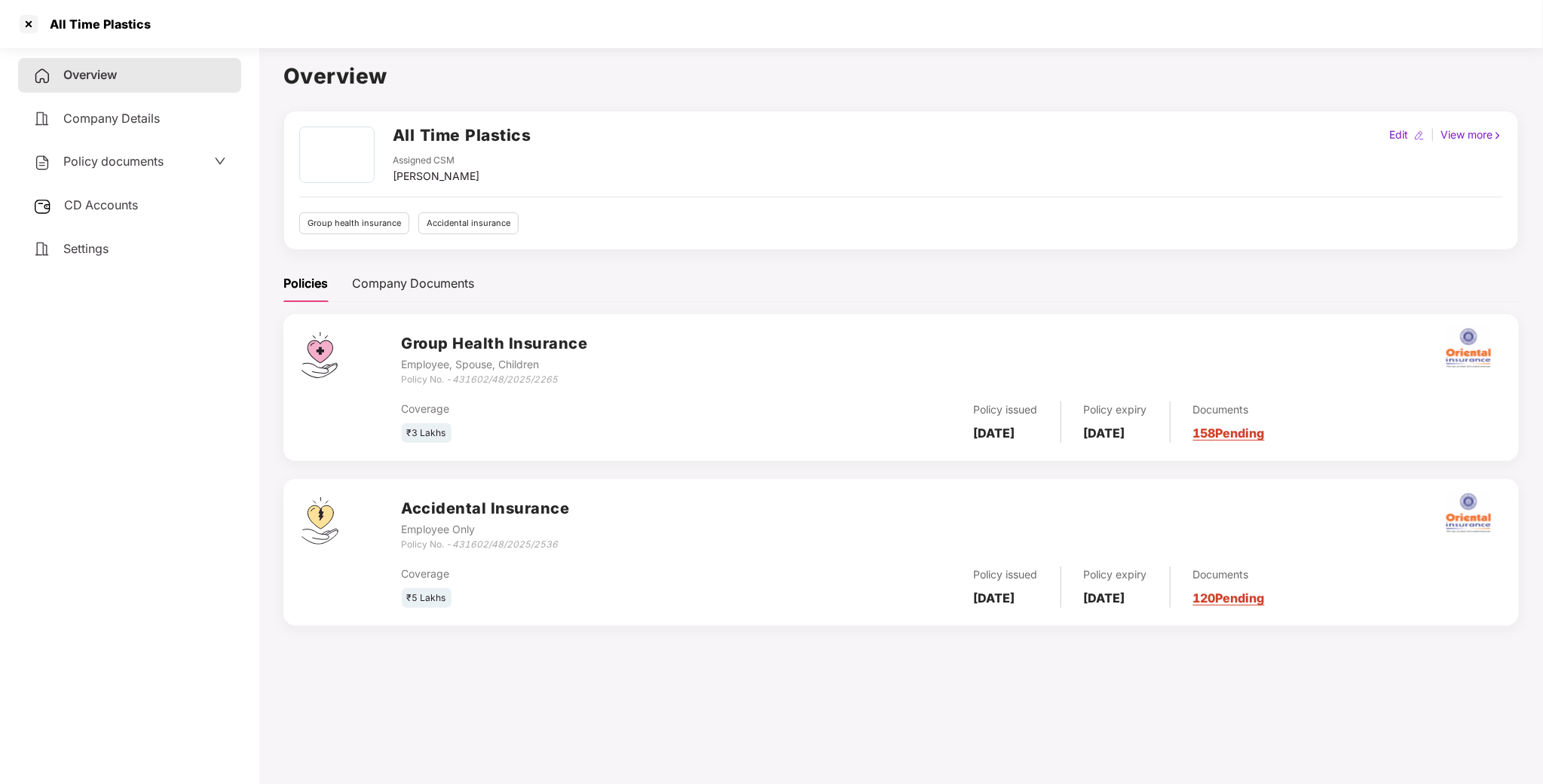
click at [102, 168] on div "Policy documents" at bounding box center [99, 162] width 130 height 20
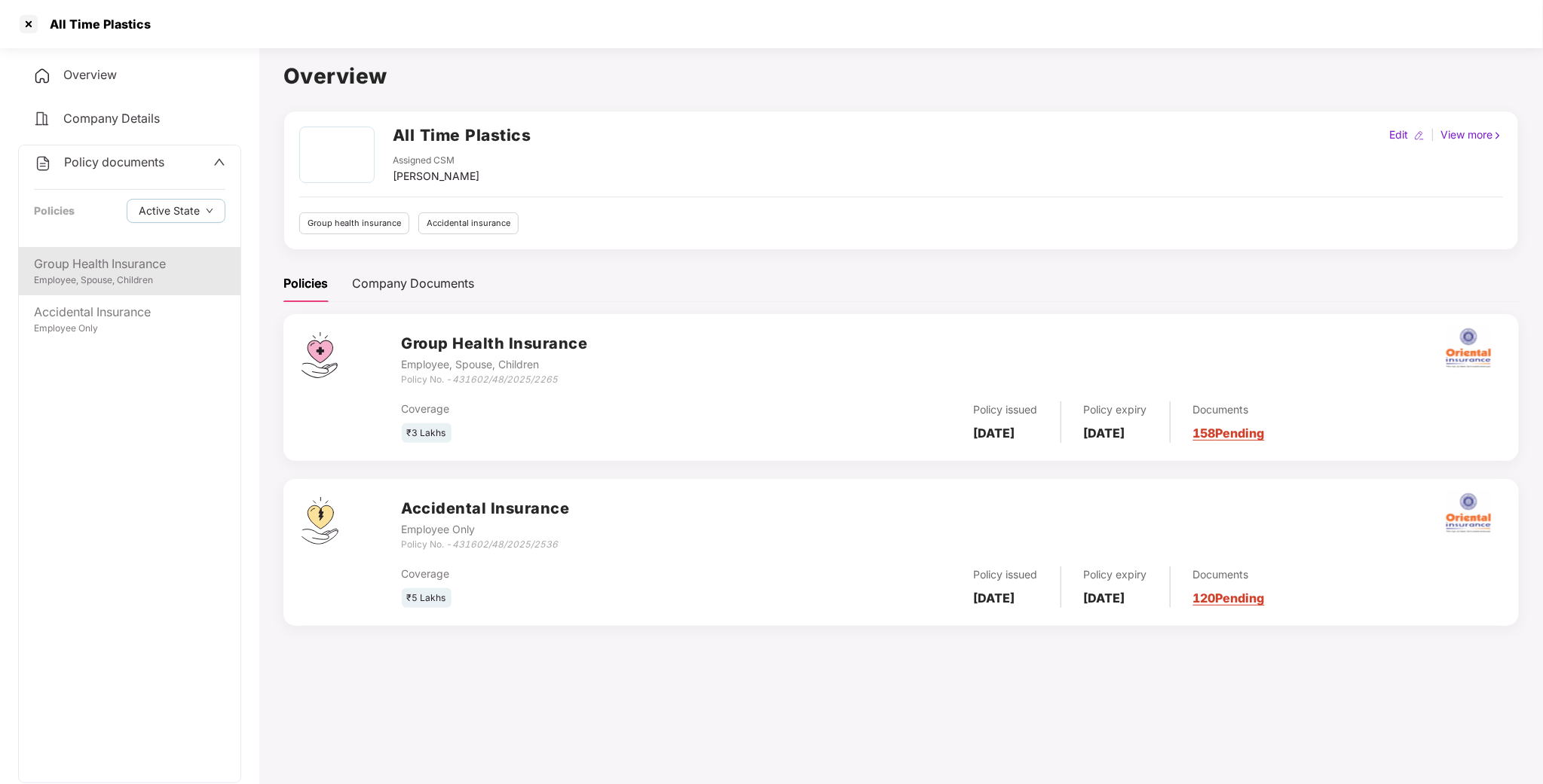
click at [77, 254] on div "Group Health Insurance" at bounding box center [129, 264] width 191 height 19
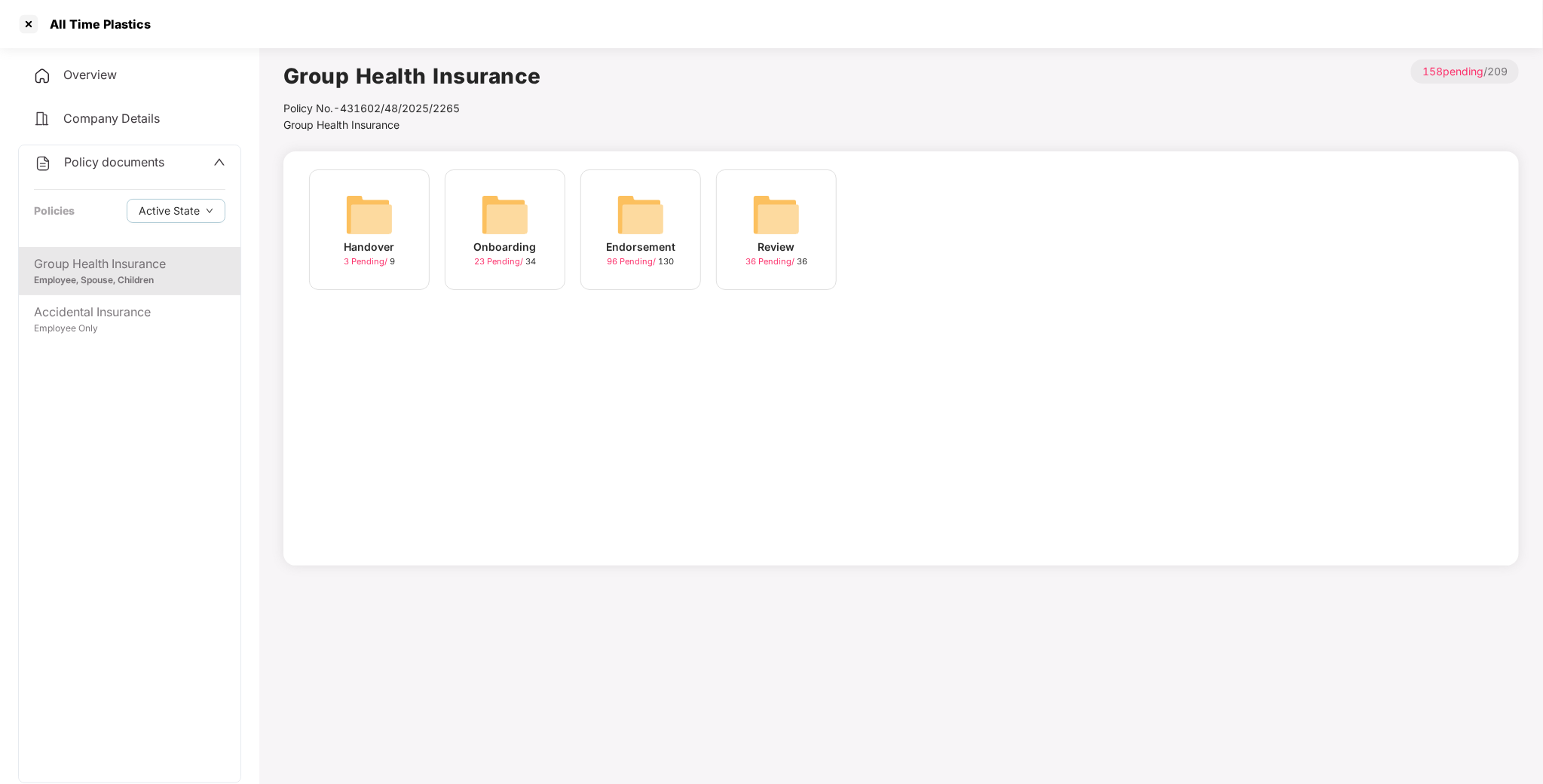
click at [501, 221] on img at bounding box center [505, 214] width 48 height 48
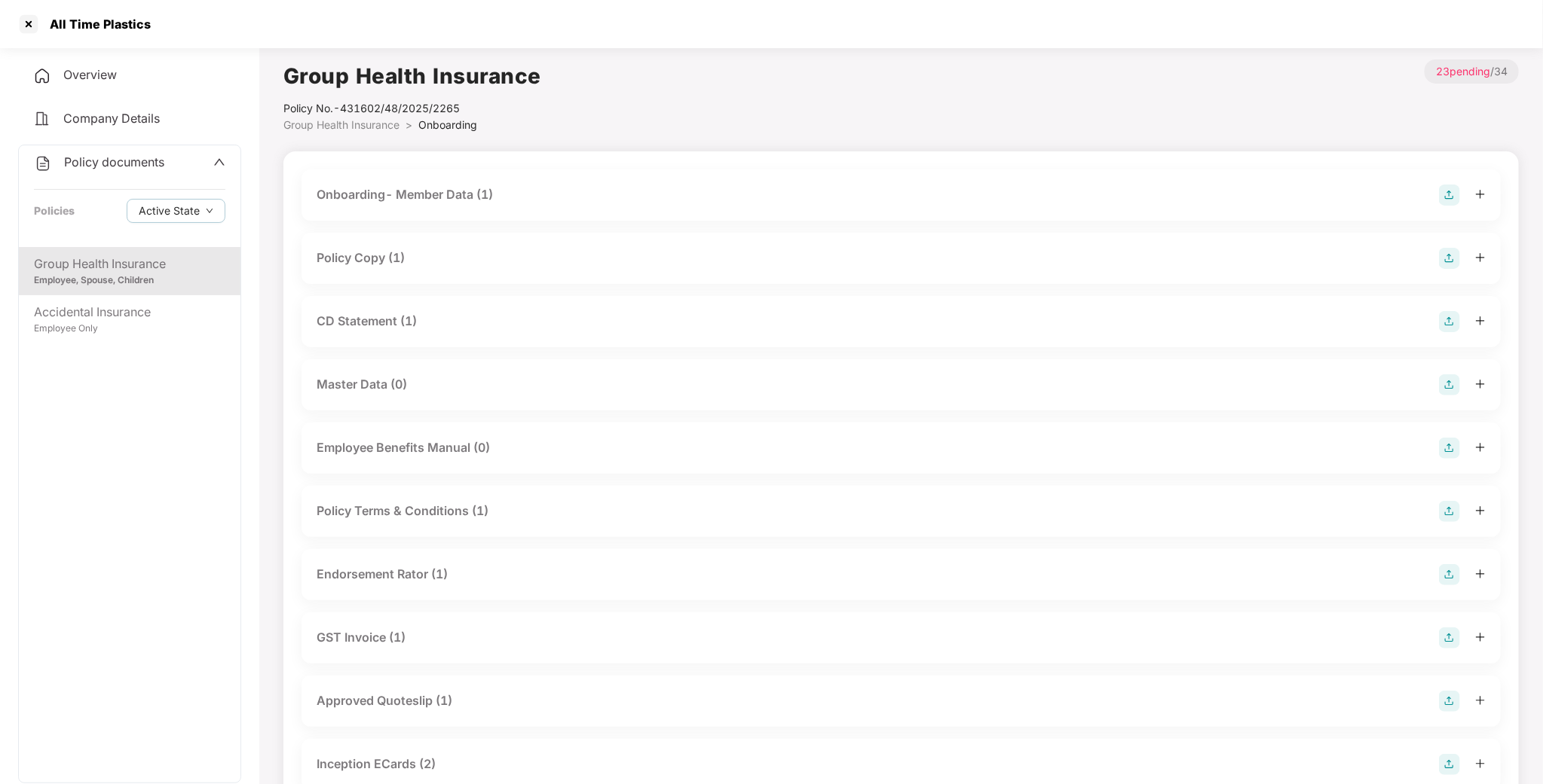
click at [439, 184] on div "Onboarding- Member Data (1)" at bounding box center [901, 195] width 1169 height 21
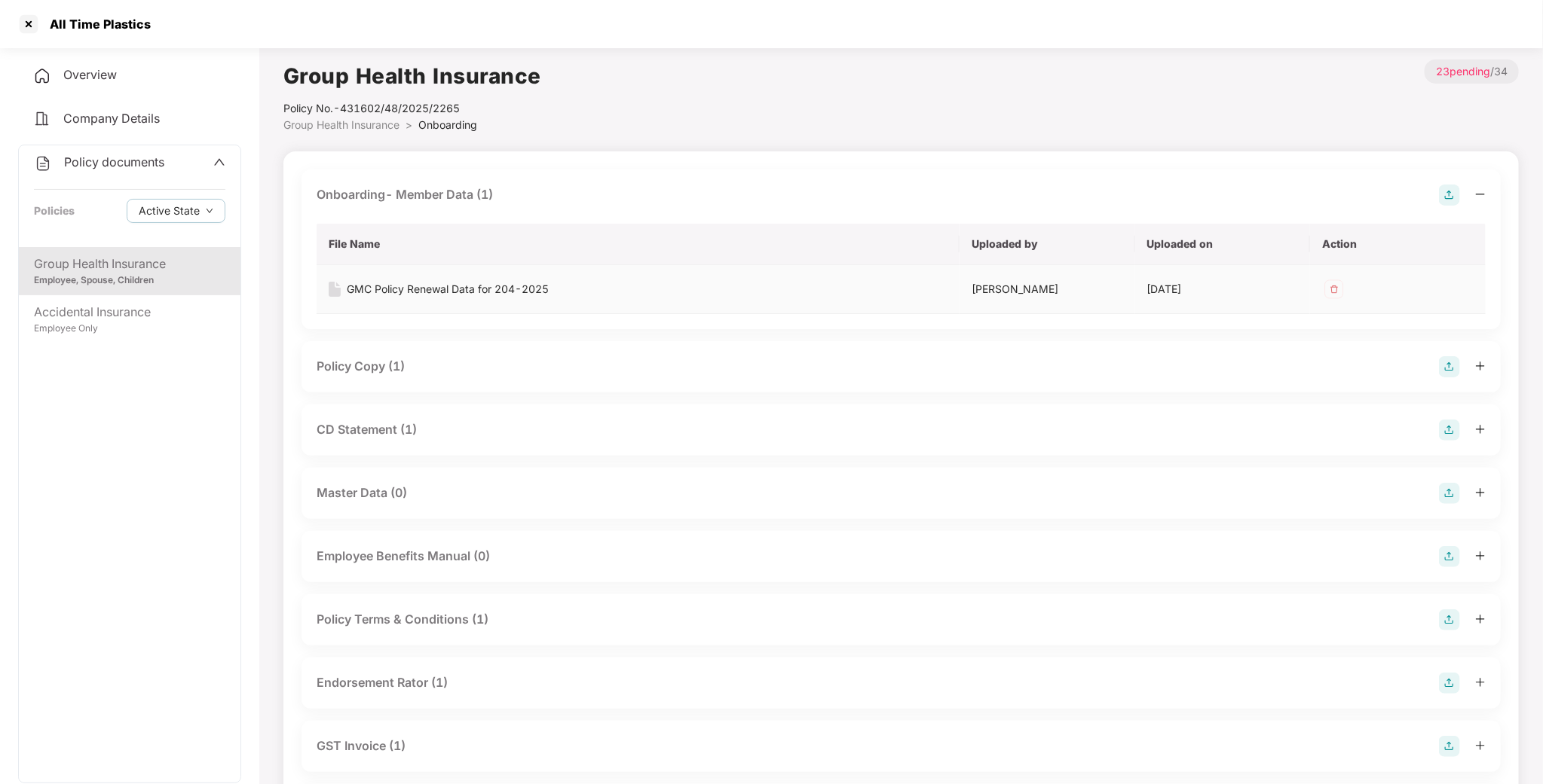
drag, startPoint x: 1214, startPoint y: 287, endPoint x: 1132, endPoint y: 296, distance: 82.5
click at [1132, 296] on tr "GMC Policy Renewal Data for 204-2025 Rajkumar Madhukar Kedari 24 Oct 2024" at bounding box center [901, 289] width 1169 height 49
drag, startPoint x: 964, startPoint y: 290, endPoint x: 1107, endPoint y: 291, distance: 143.0
click at [1107, 291] on td "Rajkumar Madhukar Kedari" at bounding box center [1047, 289] width 176 height 49
click at [1131, 290] on td "Rajkumar Madhukar Kedari" at bounding box center [1047, 289] width 176 height 49
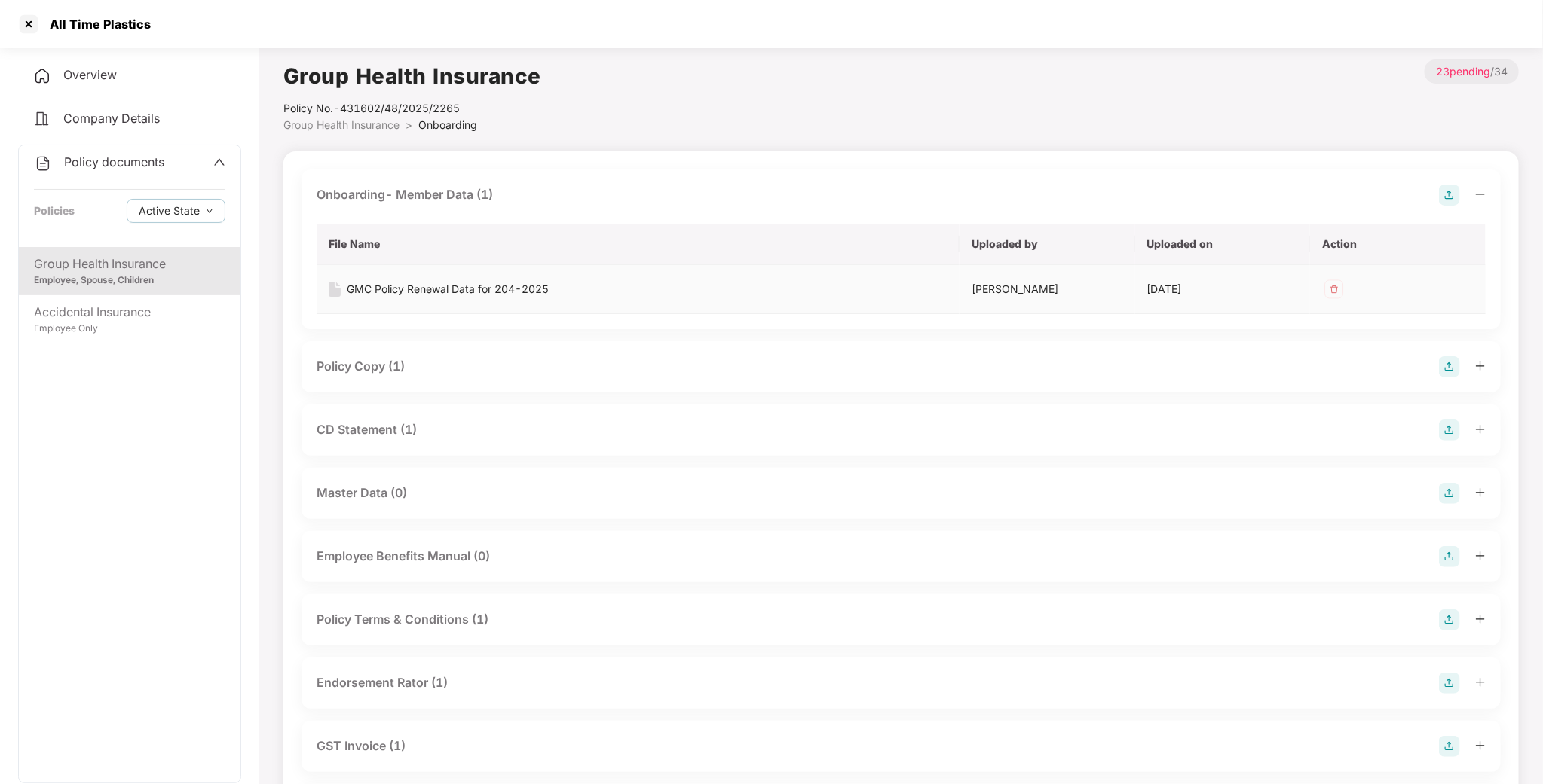
drag, startPoint x: 1113, startPoint y: 291, endPoint x: 970, endPoint y: 288, distance: 143.0
click at [970, 288] on td "Rajkumar Madhukar Kedari" at bounding box center [1047, 289] width 176 height 49
click at [189, 272] on div "Group Health Insurance" at bounding box center [129, 264] width 191 height 19
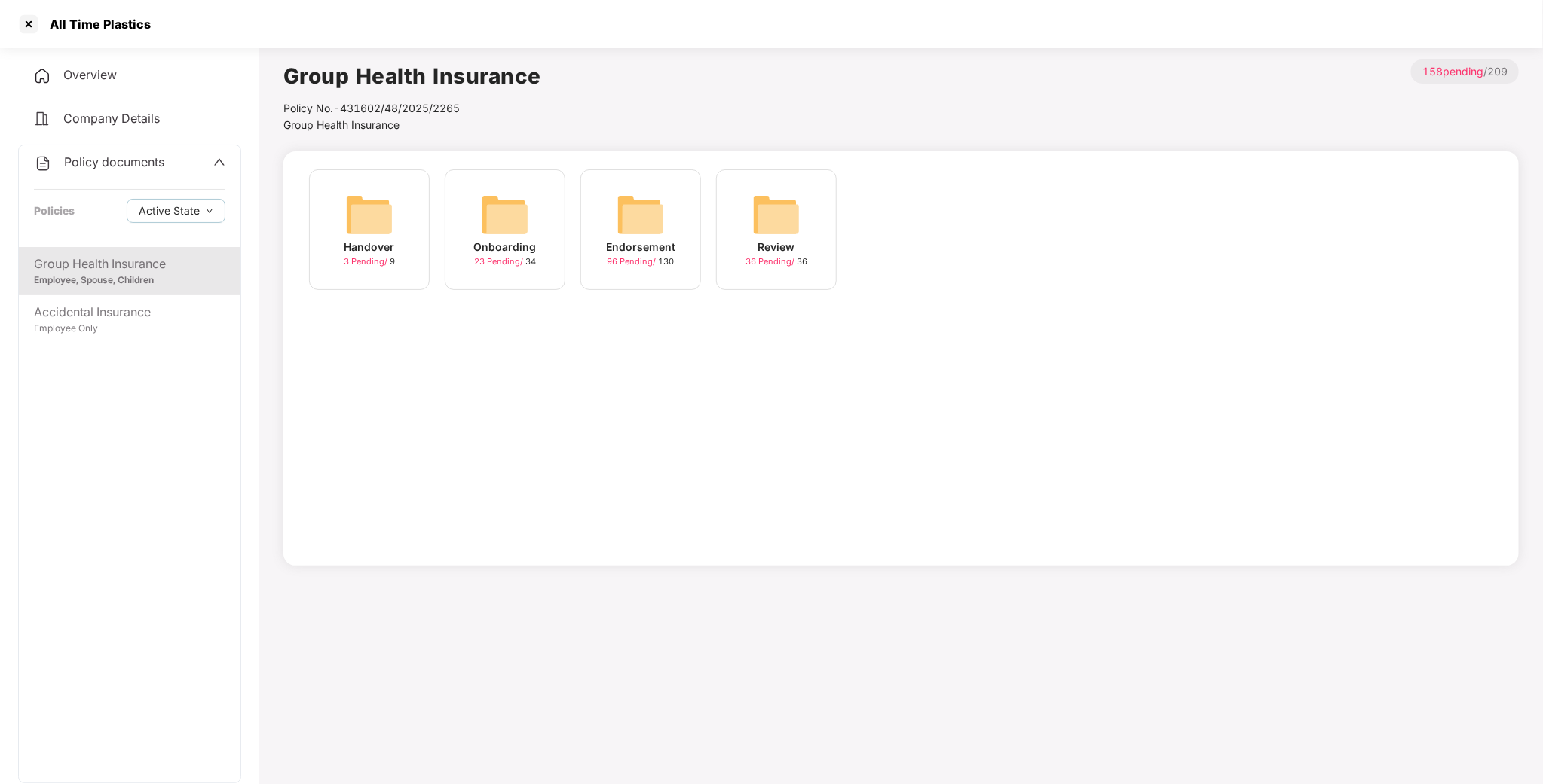
click at [521, 224] on img at bounding box center [505, 214] width 48 height 48
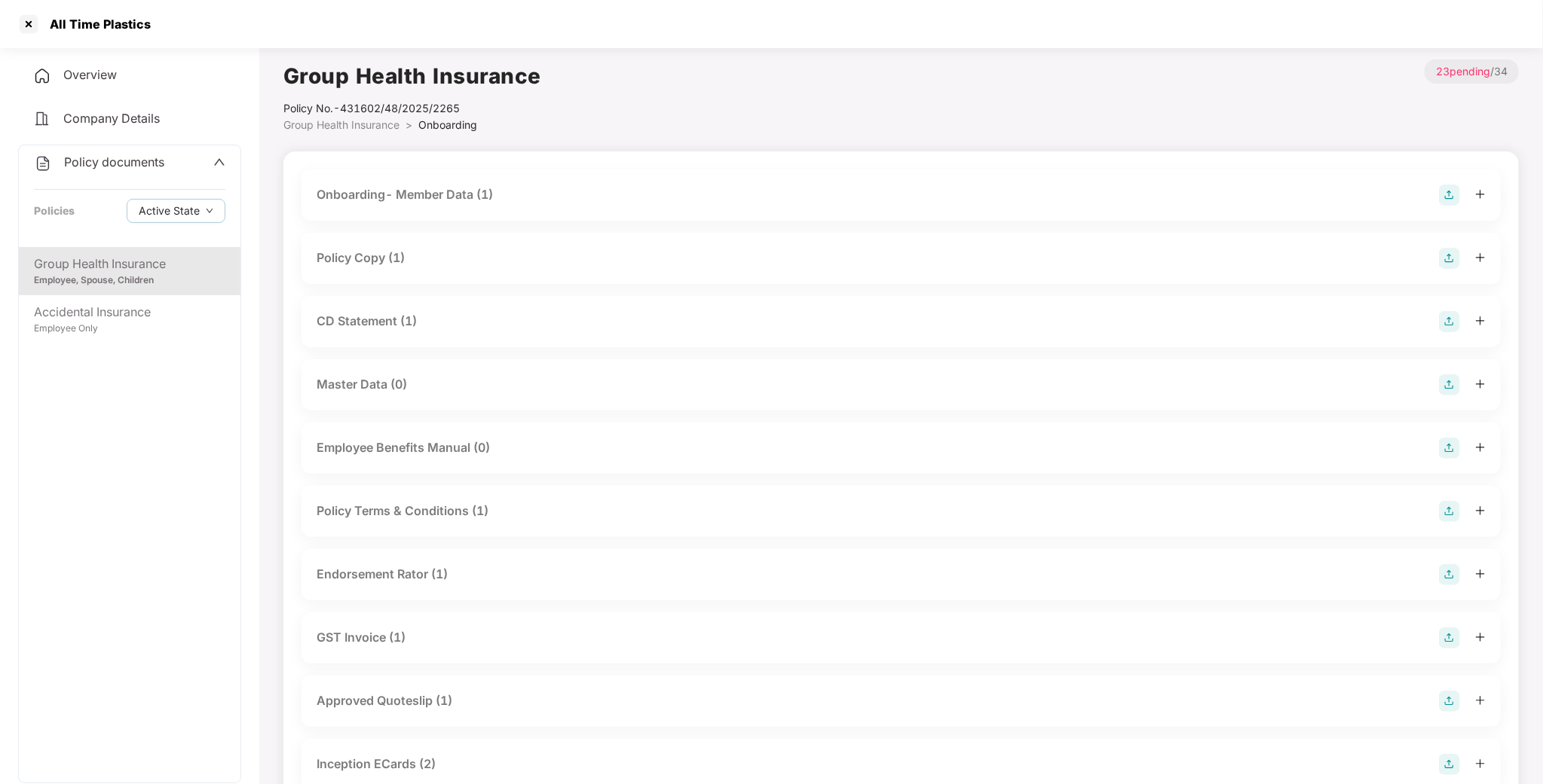
click at [414, 184] on div "Onboarding- Member Data (1)" at bounding box center [901, 195] width 1169 height 21
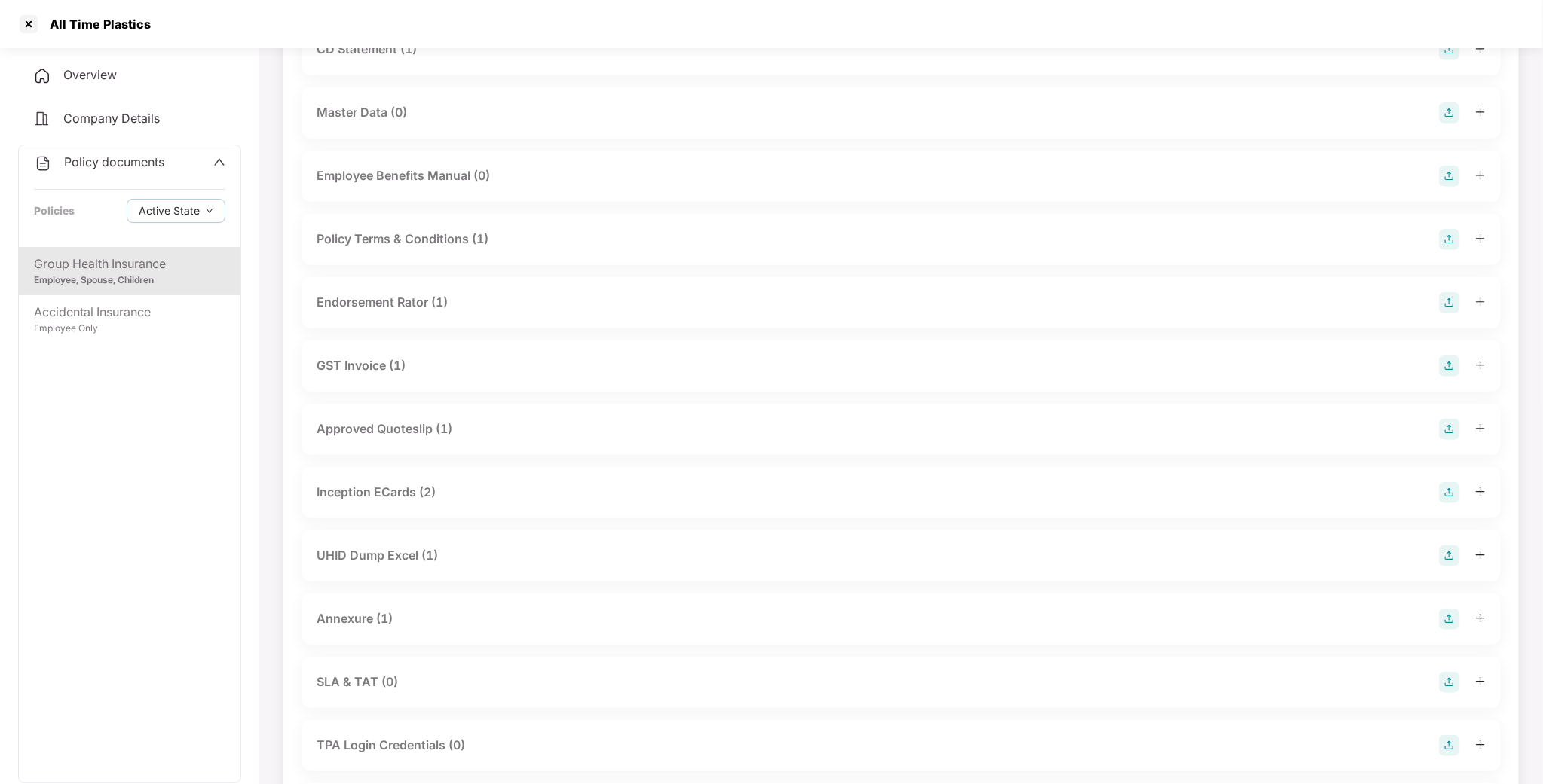
scroll to position [452, 0]
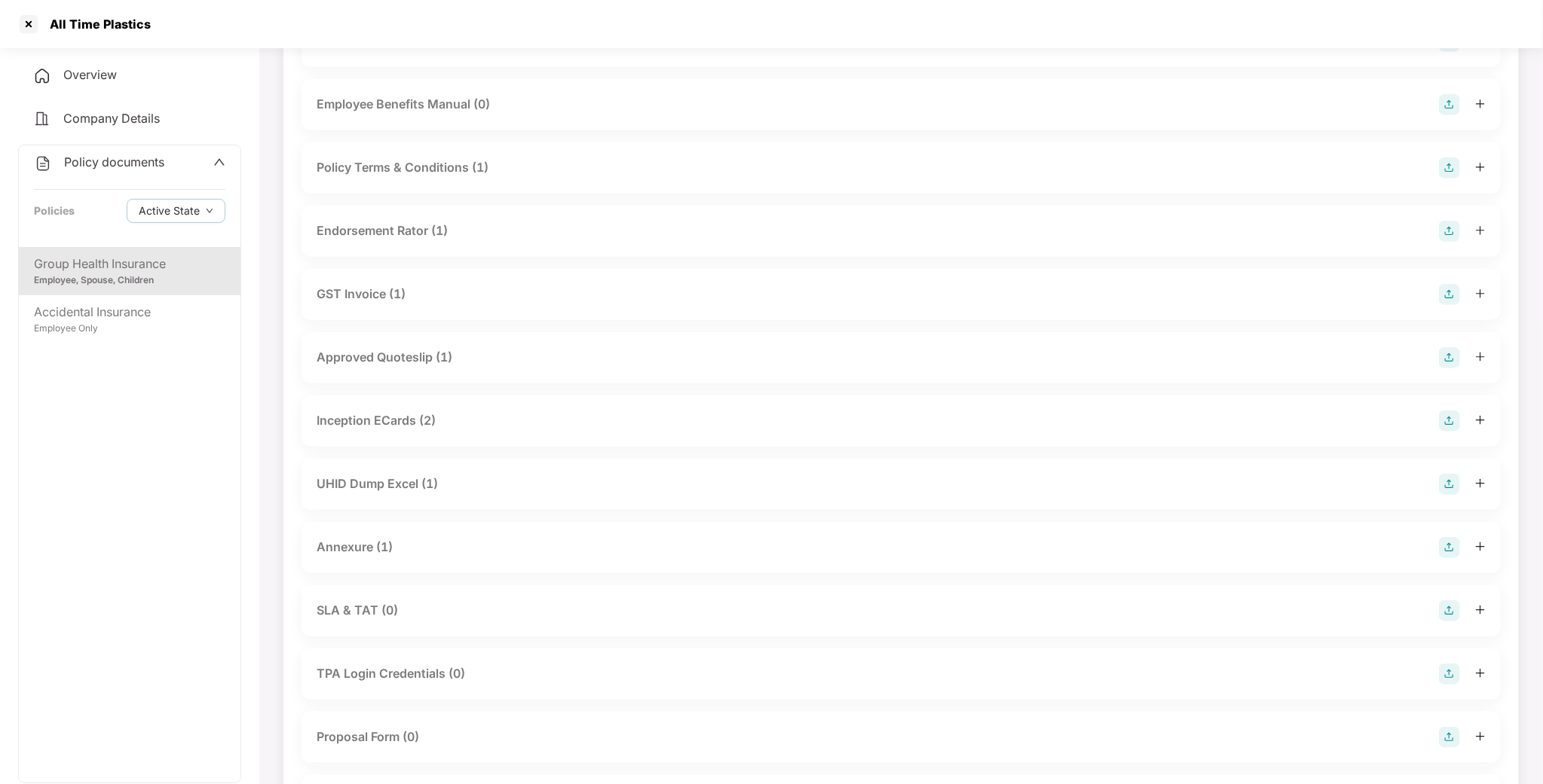
click at [371, 483] on div "UHID Dump Excel (1)" at bounding box center [377, 484] width 122 height 19
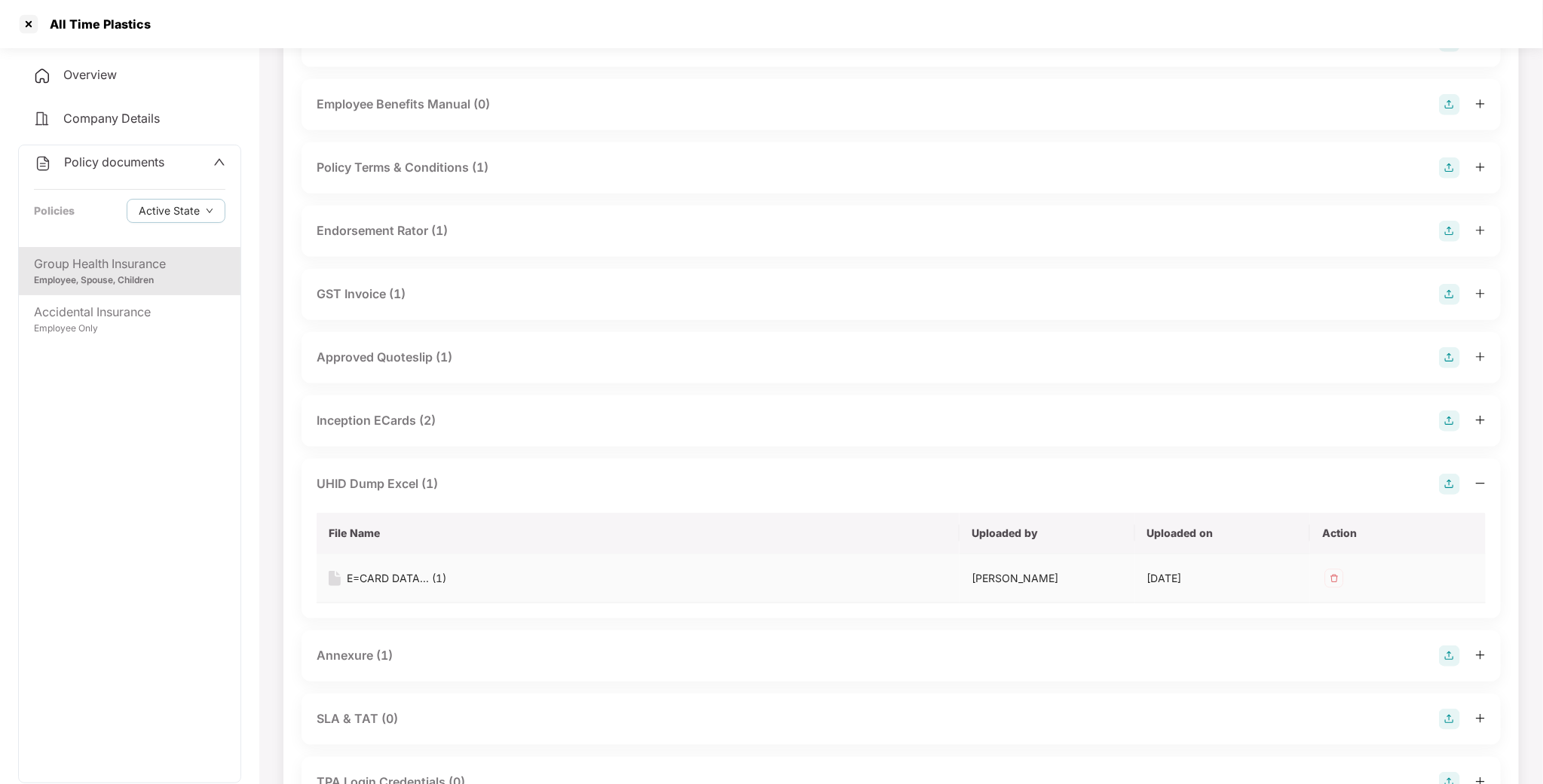
click at [375, 577] on div "E=CARD DATA... (1)" at bounding box center [396, 578] width 99 height 16
click at [19, 30] on div at bounding box center [28, 24] width 24 height 24
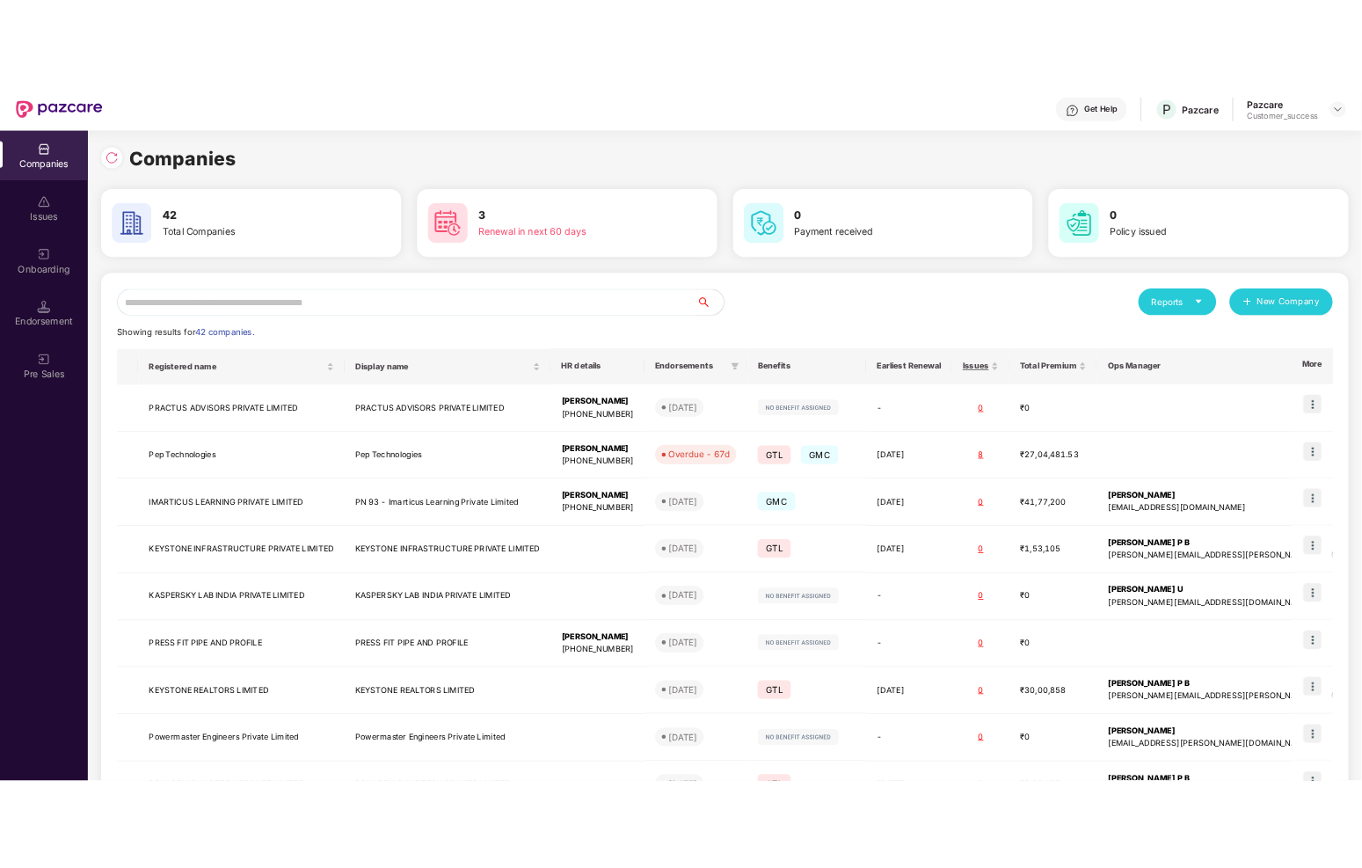
scroll to position [0, 0]
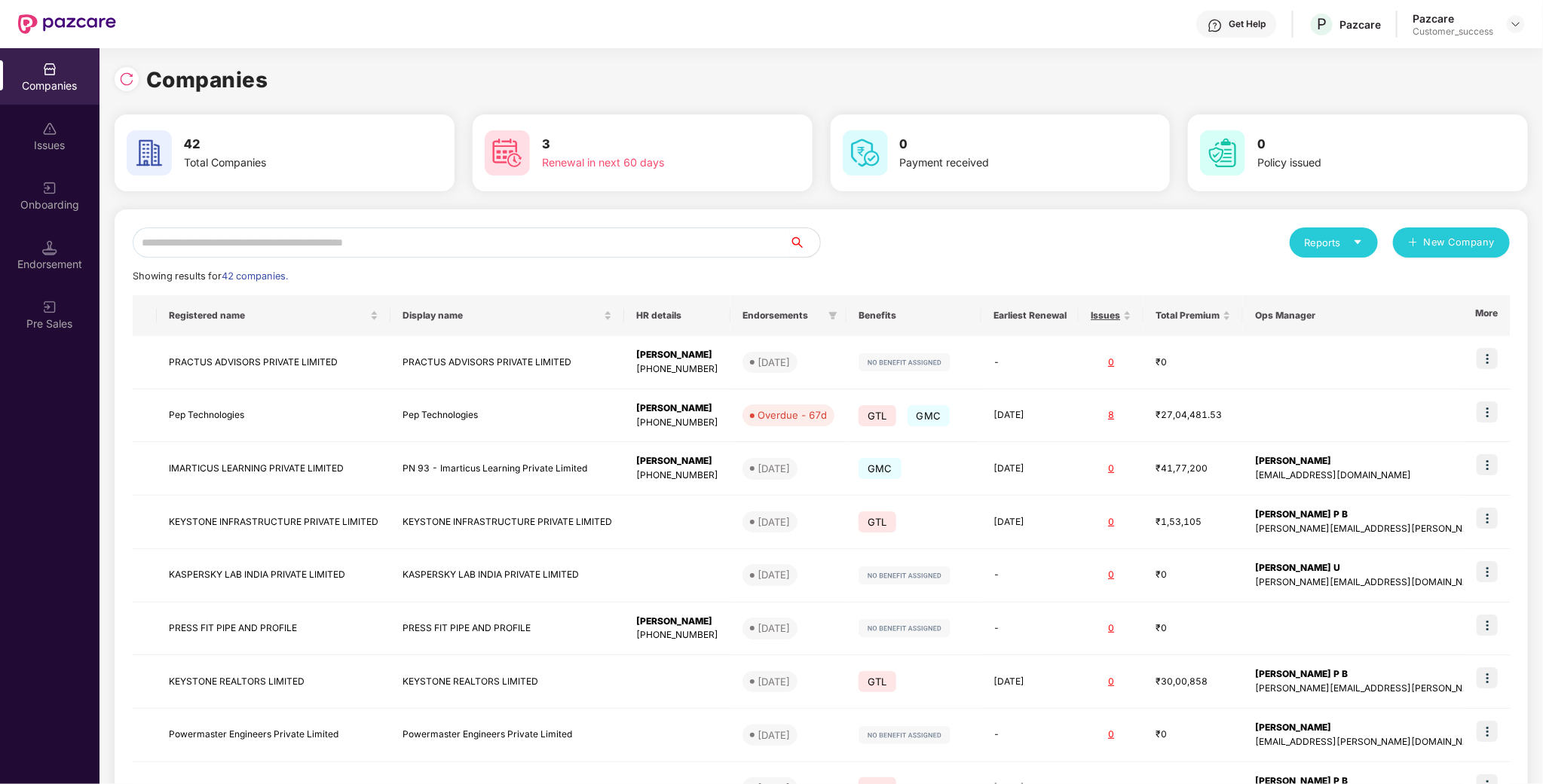
click at [213, 228] on input "text" at bounding box center [461, 242] width 657 height 30
type input "***"
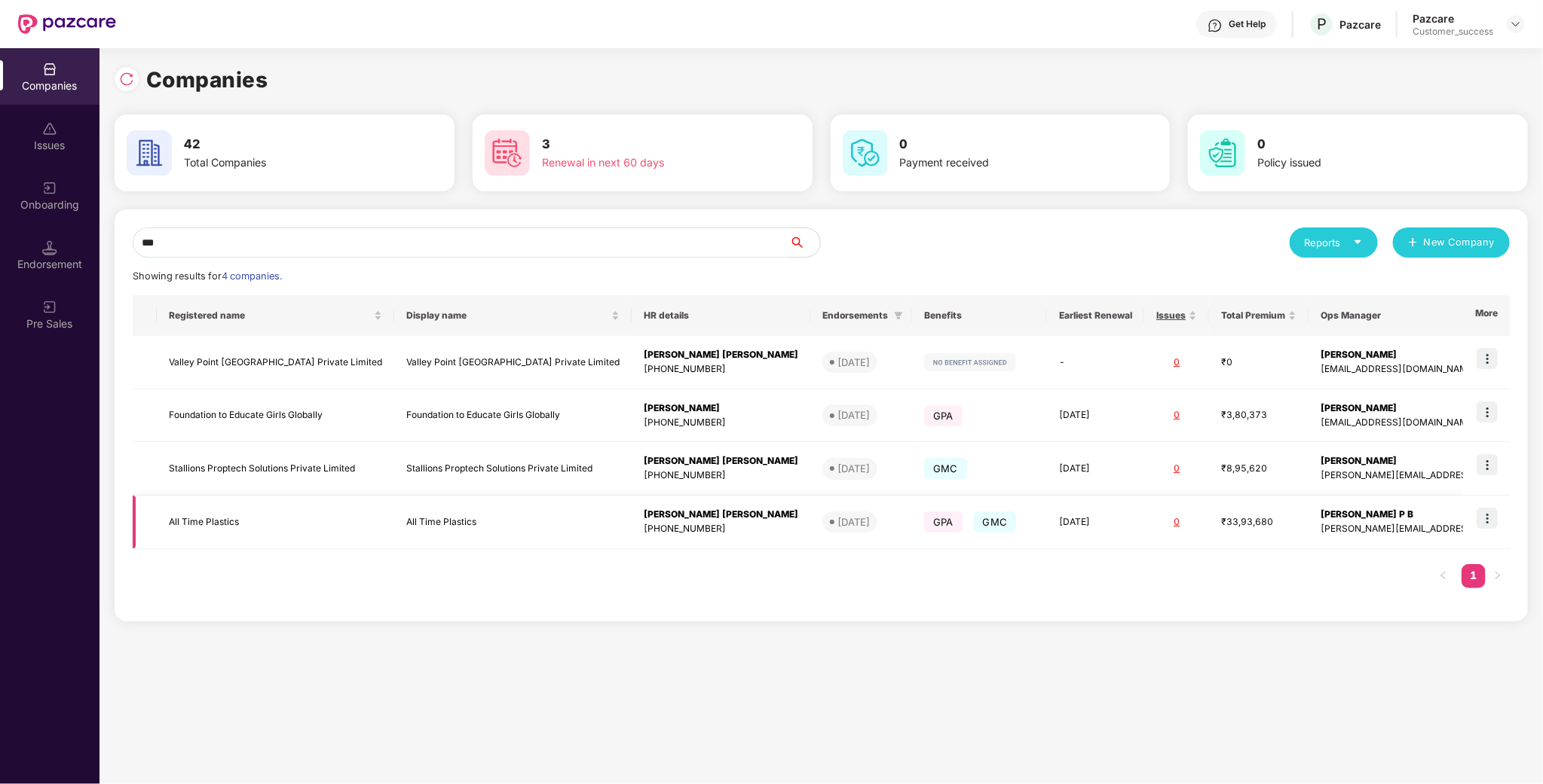
click at [226, 512] on td "All Time Plastics" at bounding box center [275, 523] width 237 height 53
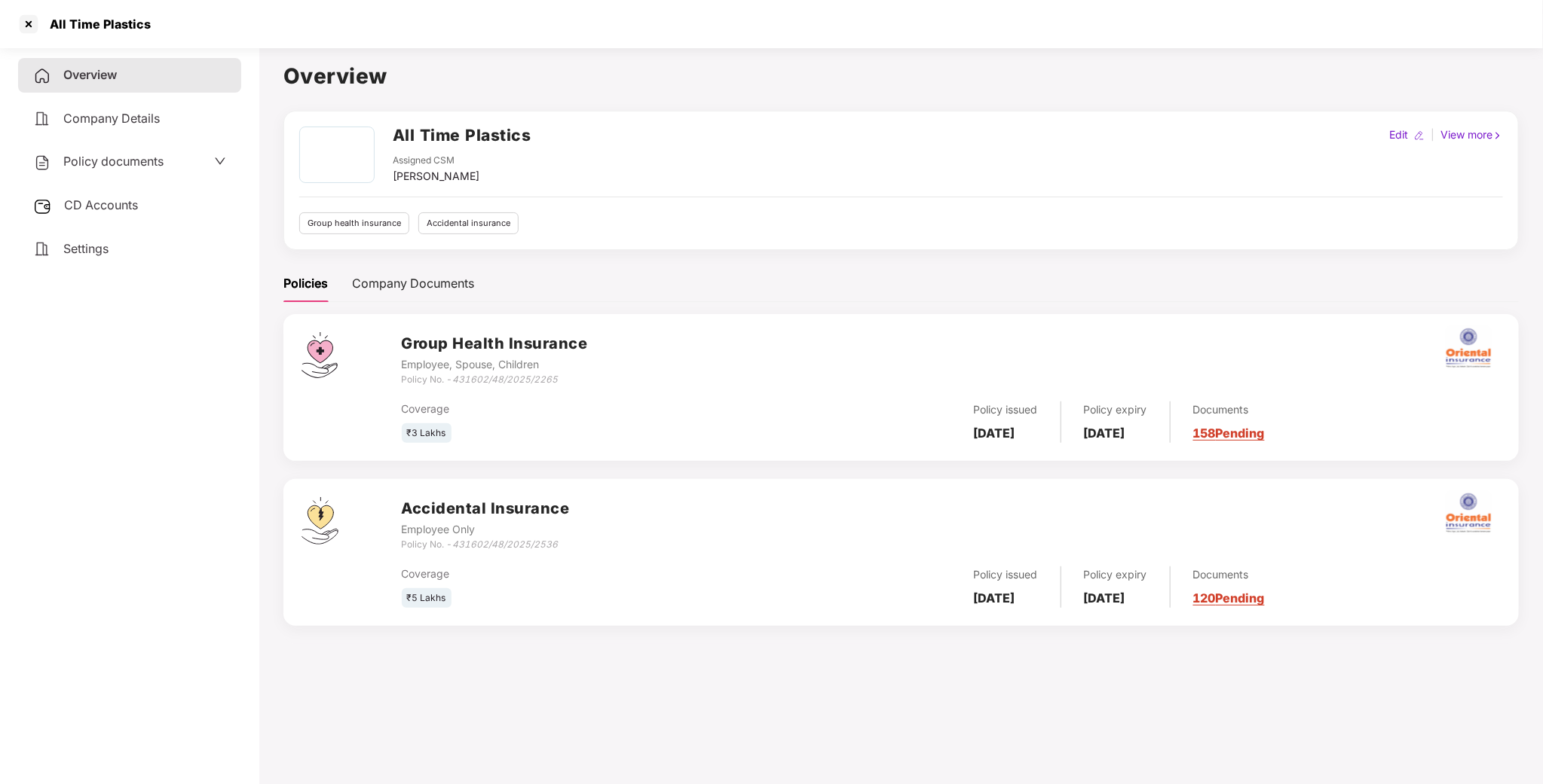
click at [41, 29] on div "All Time Plastics" at bounding box center [95, 24] width 110 height 15
click at [30, 25] on div at bounding box center [28, 24] width 24 height 24
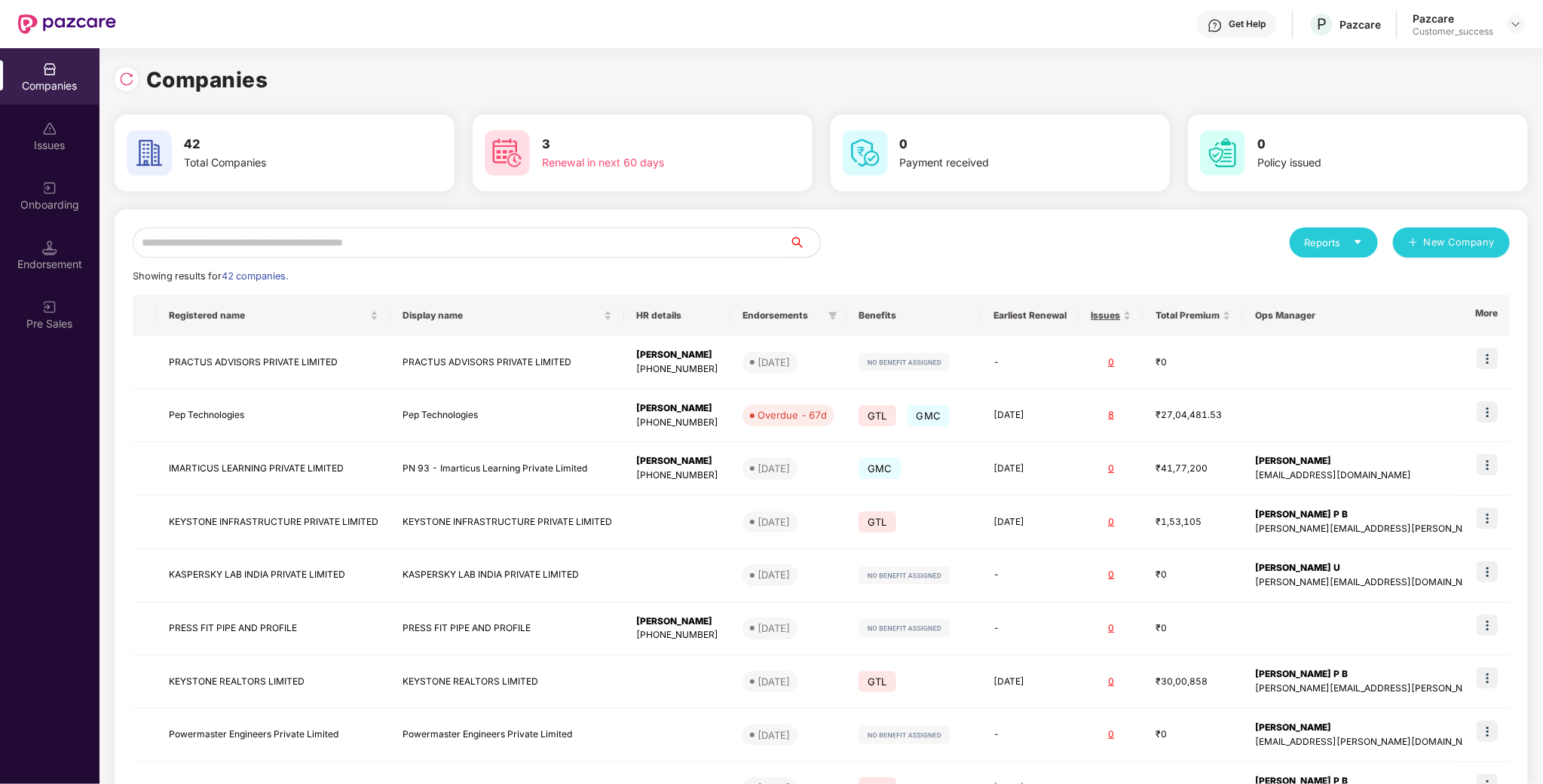
click at [258, 256] on input "text" at bounding box center [461, 242] width 657 height 30
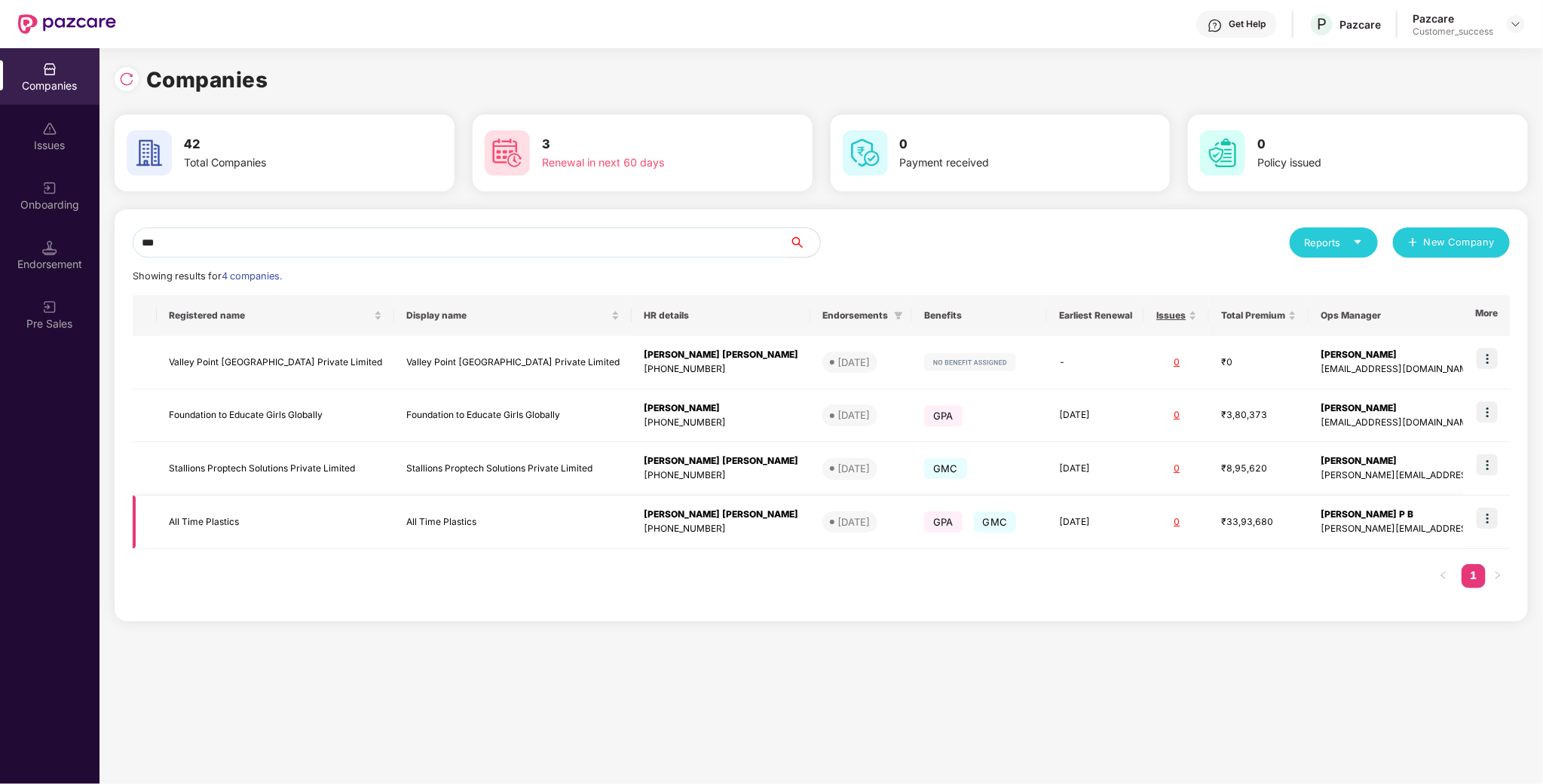
type input "***"
click at [1167, 514] on td at bounding box center [1486, 523] width 47 height 53
click at [1167, 516] on img at bounding box center [1486, 518] width 21 height 21
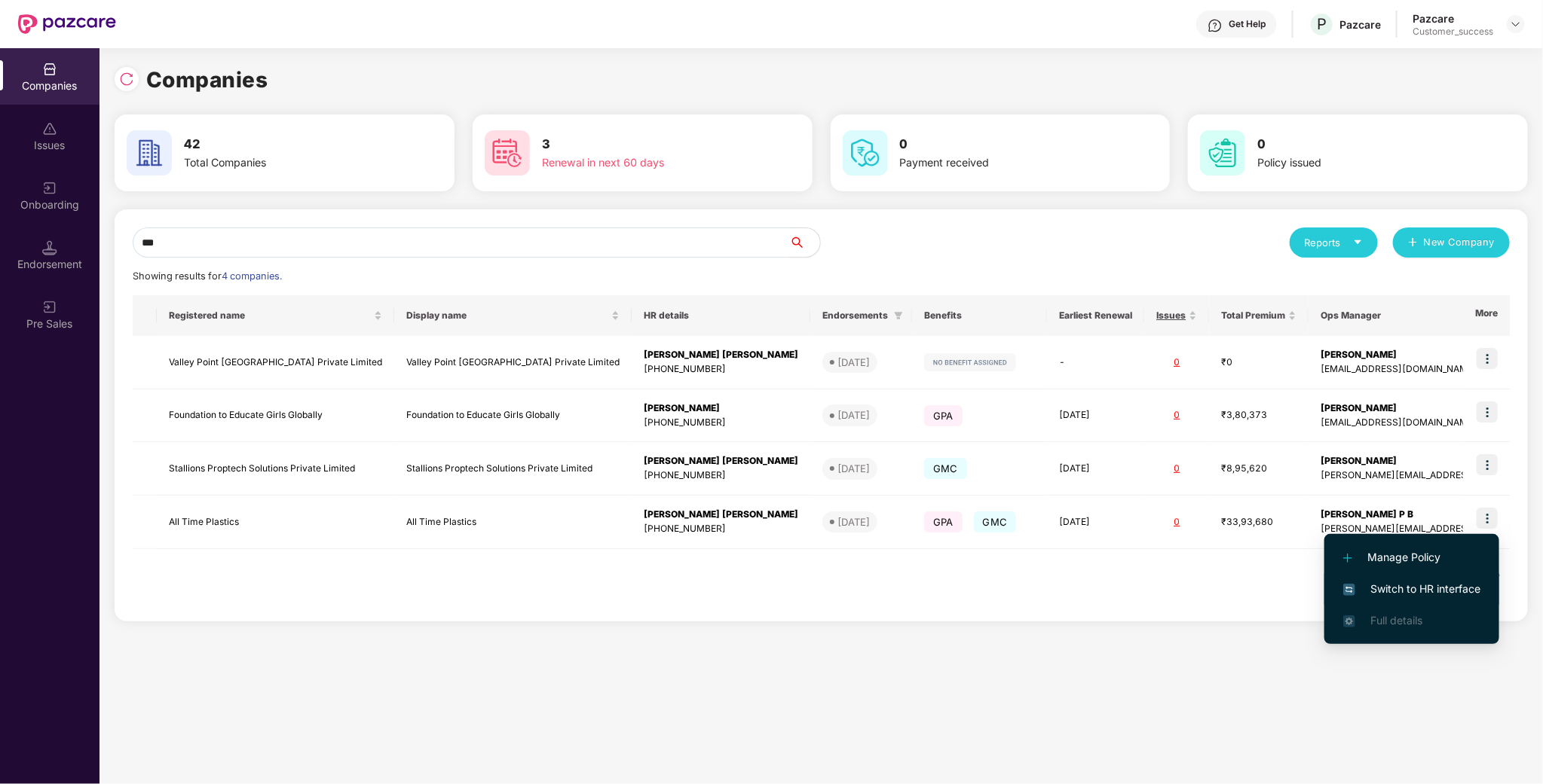
click at [1167, 581] on span "Switch to HR interface" at bounding box center [1412, 589] width 137 height 16
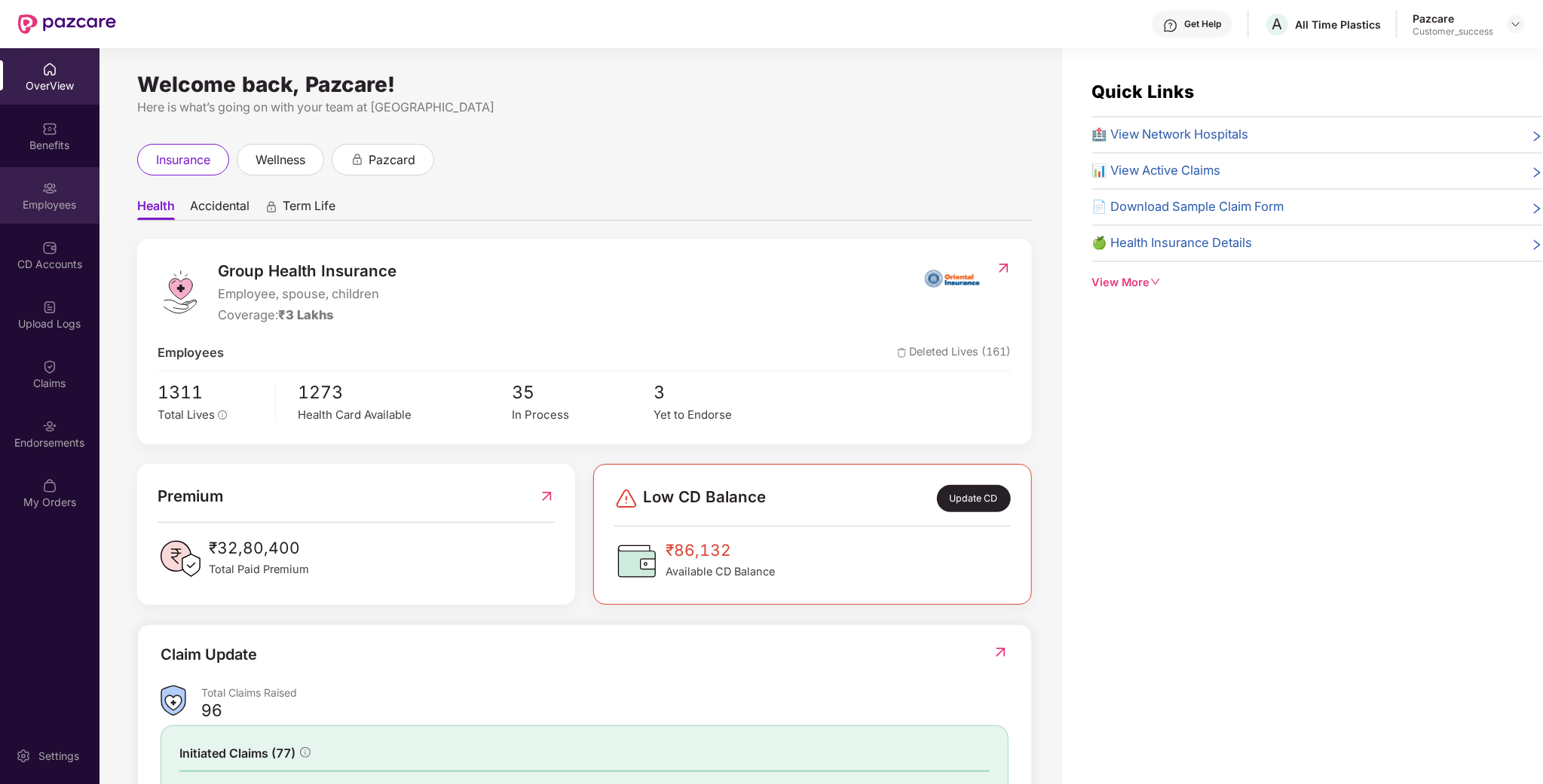
click at [75, 197] on div "Employees" at bounding box center [50, 205] width 99 height 15
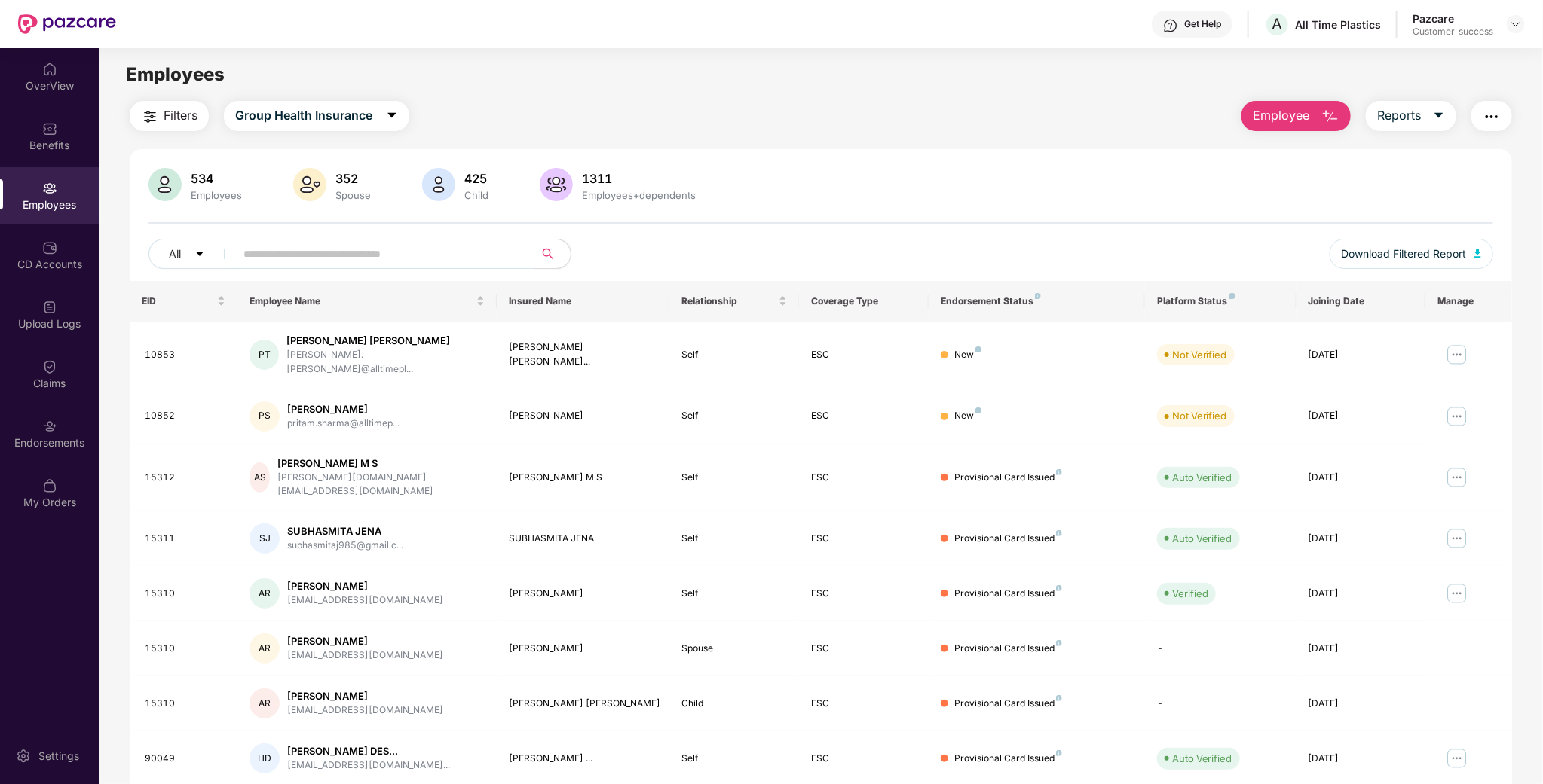
click at [466, 253] on input "text" at bounding box center [379, 254] width 271 height 22
paste input "*****"
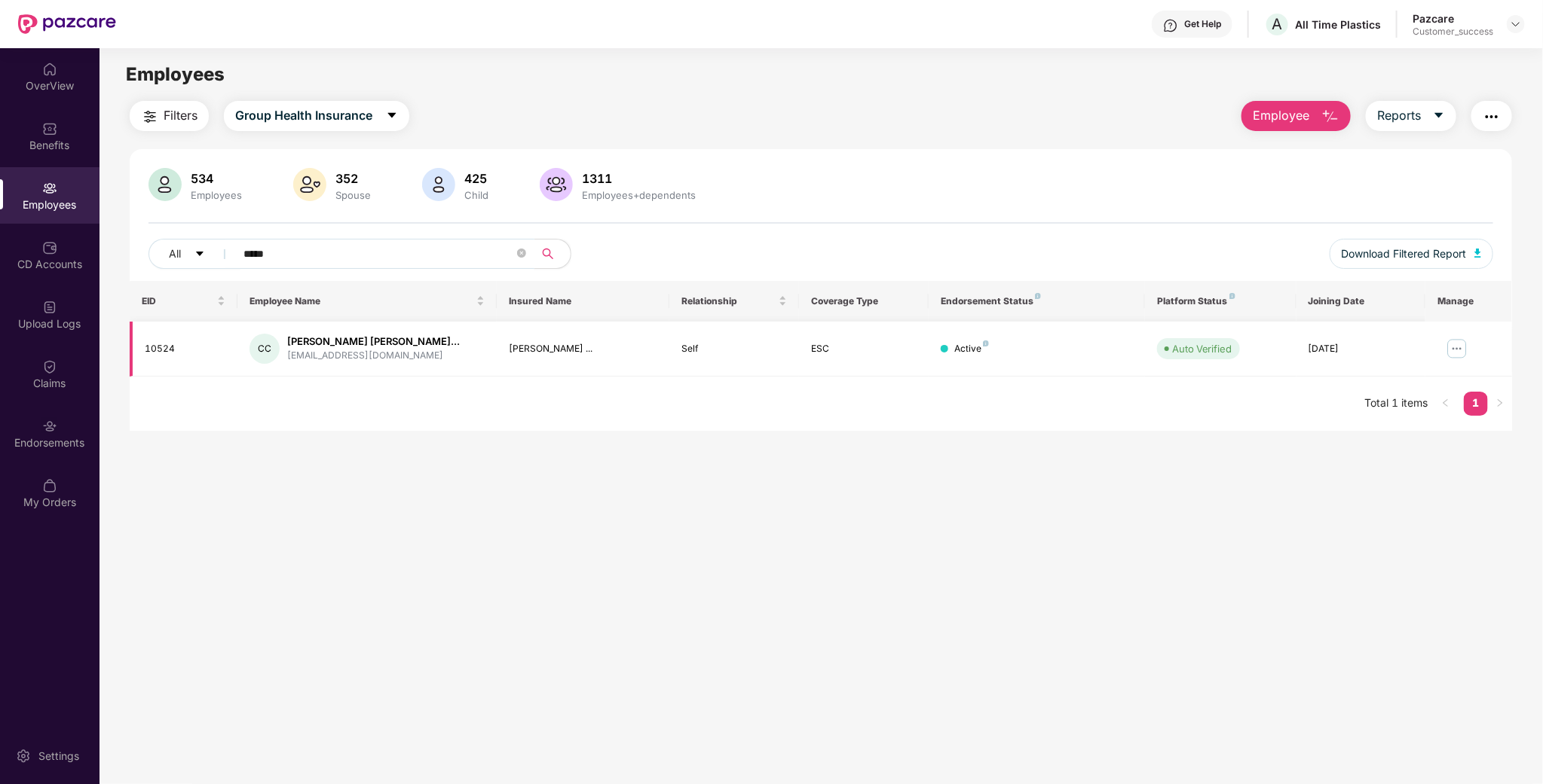
type input "*****"
click at [1167, 362] on td at bounding box center [1468, 349] width 87 height 55
click at [1167, 350] on img at bounding box center [1456, 349] width 24 height 24
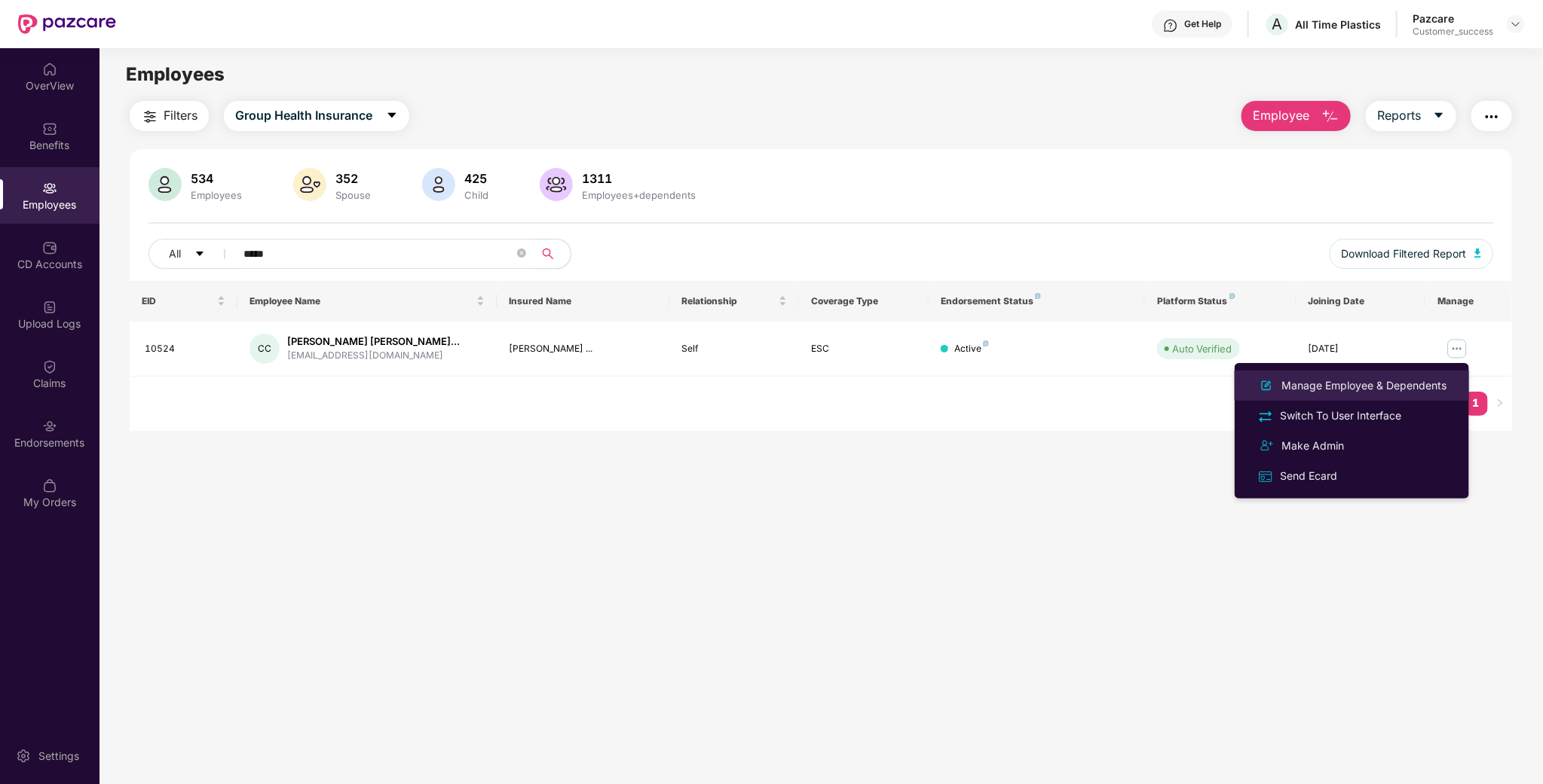
click at [1167, 390] on div "Manage Employee & Dependents" at bounding box center [1364, 385] width 171 height 16
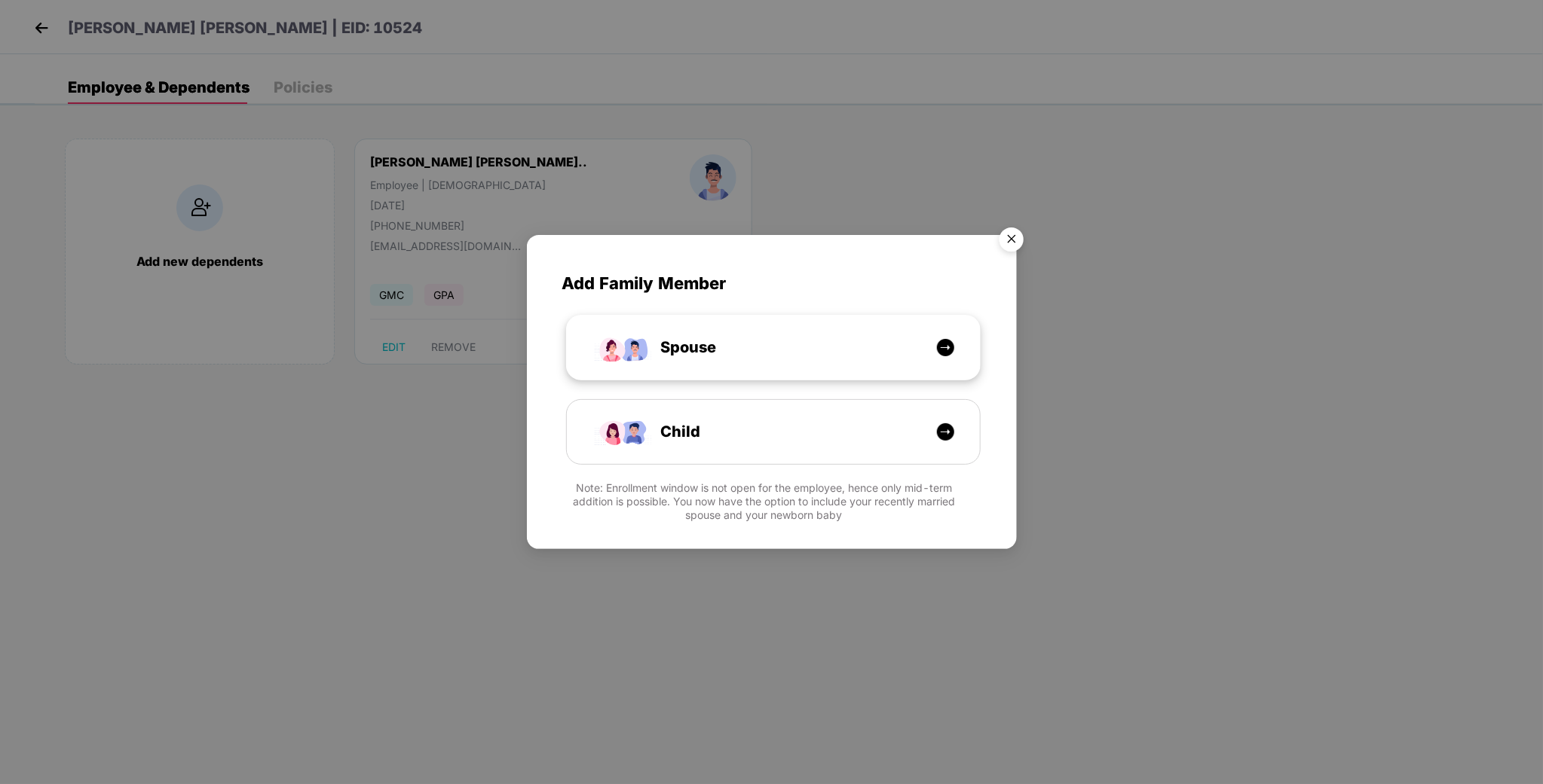
click at [766, 341] on div "Spouse" at bounding box center [781, 347] width 309 height 23
select select "****"
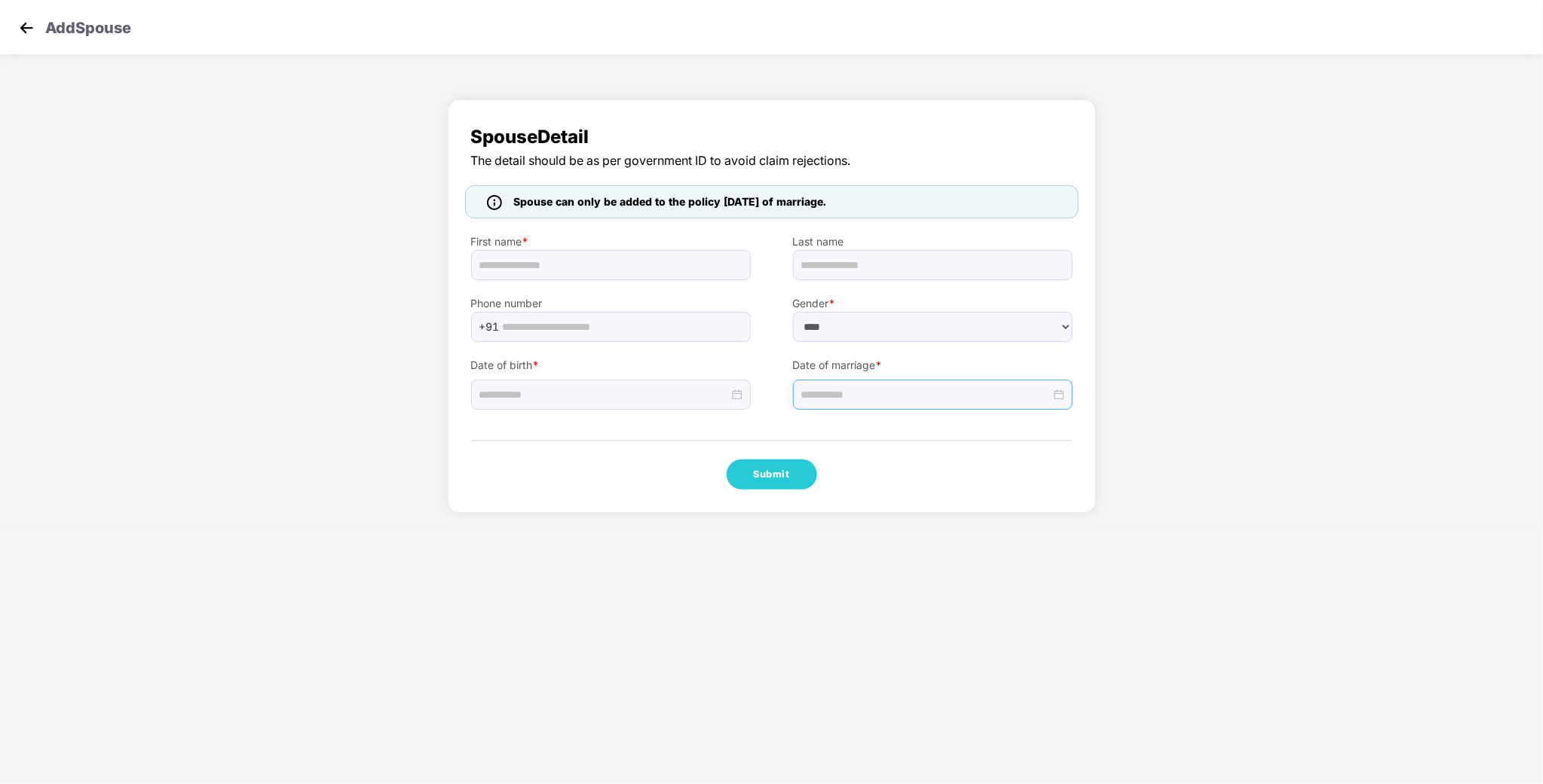
click at [841, 396] on input at bounding box center [926, 394] width 249 height 16
type input "**********"
click at [826, 425] on button "button" at bounding box center [822, 427] width 16 height 30
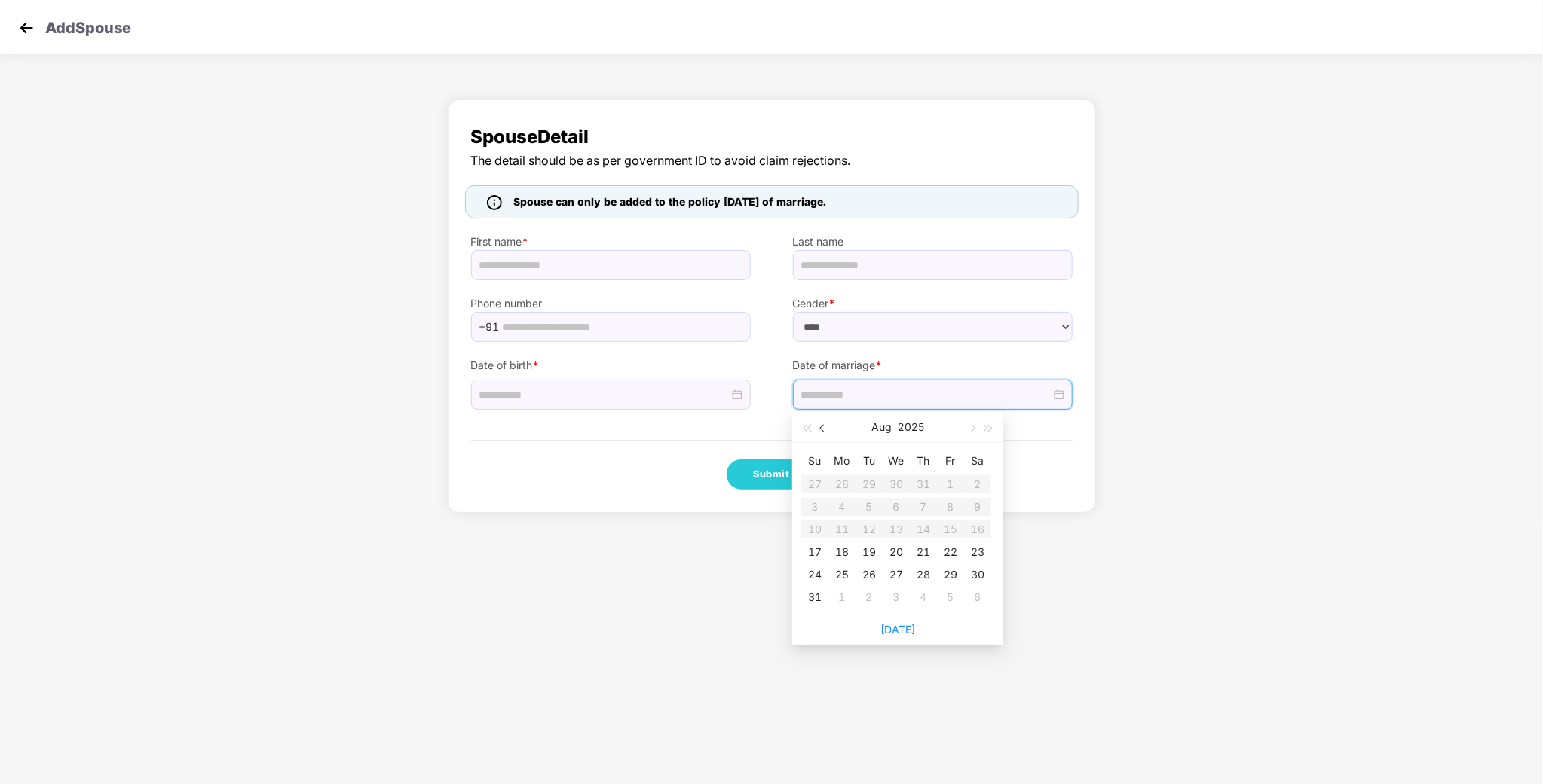
click at [826, 425] on button "button" at bounding box center [822, 427] width 16 height 30
click at [1126, 421] on div "Spouse Detail The detail should be as per government ID to avoid claim rejectio…" at bounding box center [772, 309] width 1543 height 436
click at [611, 321] on input "text" at bounding box center [621, 326] width 239 height 22
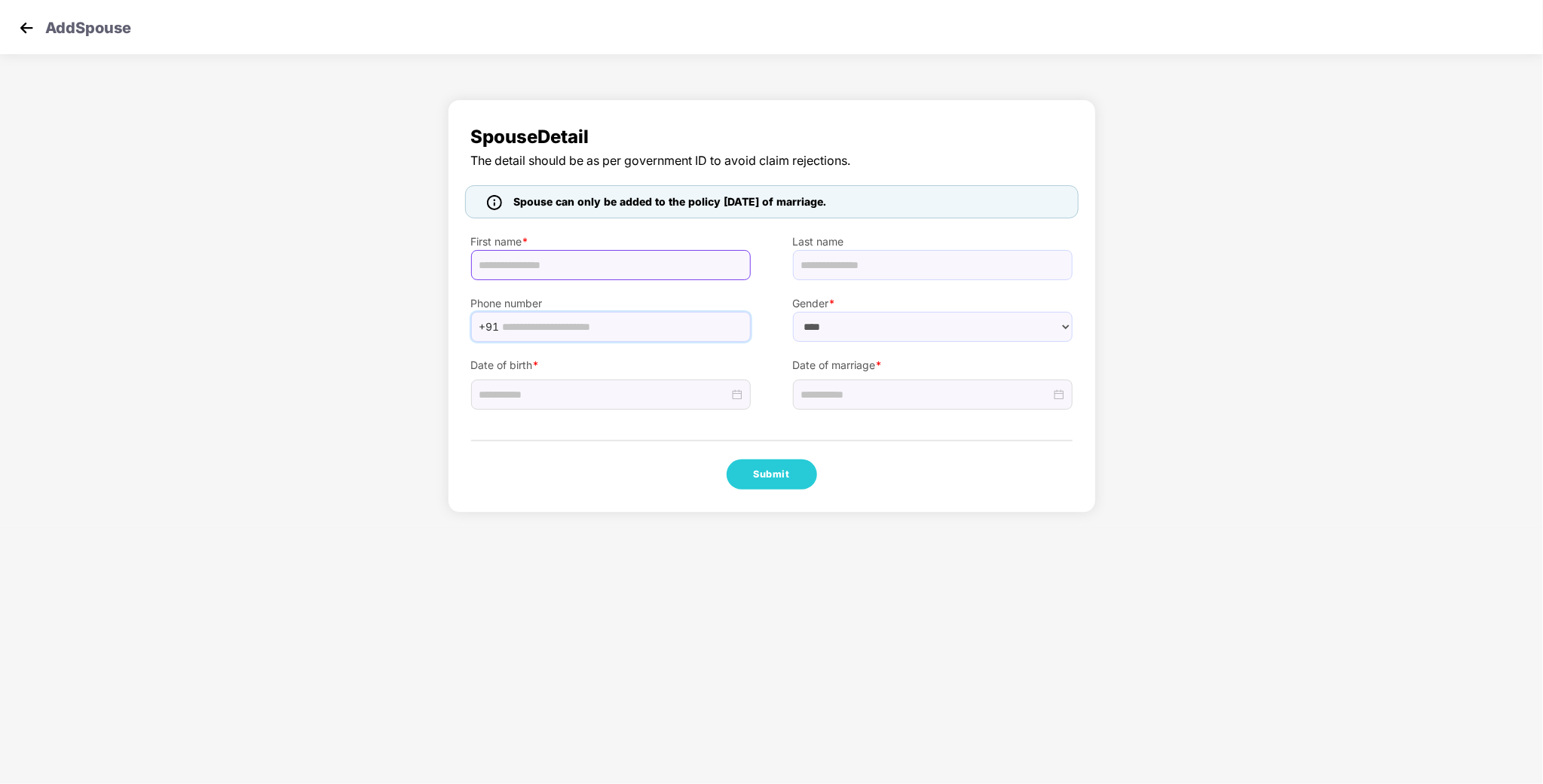
click at [577, 267] on input "text" at bounding box center [611, 265] width 279 height 30
paste input "********"
type input "********"
click at [858, 272] on input "text" at bounding box center [933, 265] width 279 height 30
drag, startPoint x: 607, startPoint y: 328, endPoint x: 983, endPoint y: 170, distance: 407.8
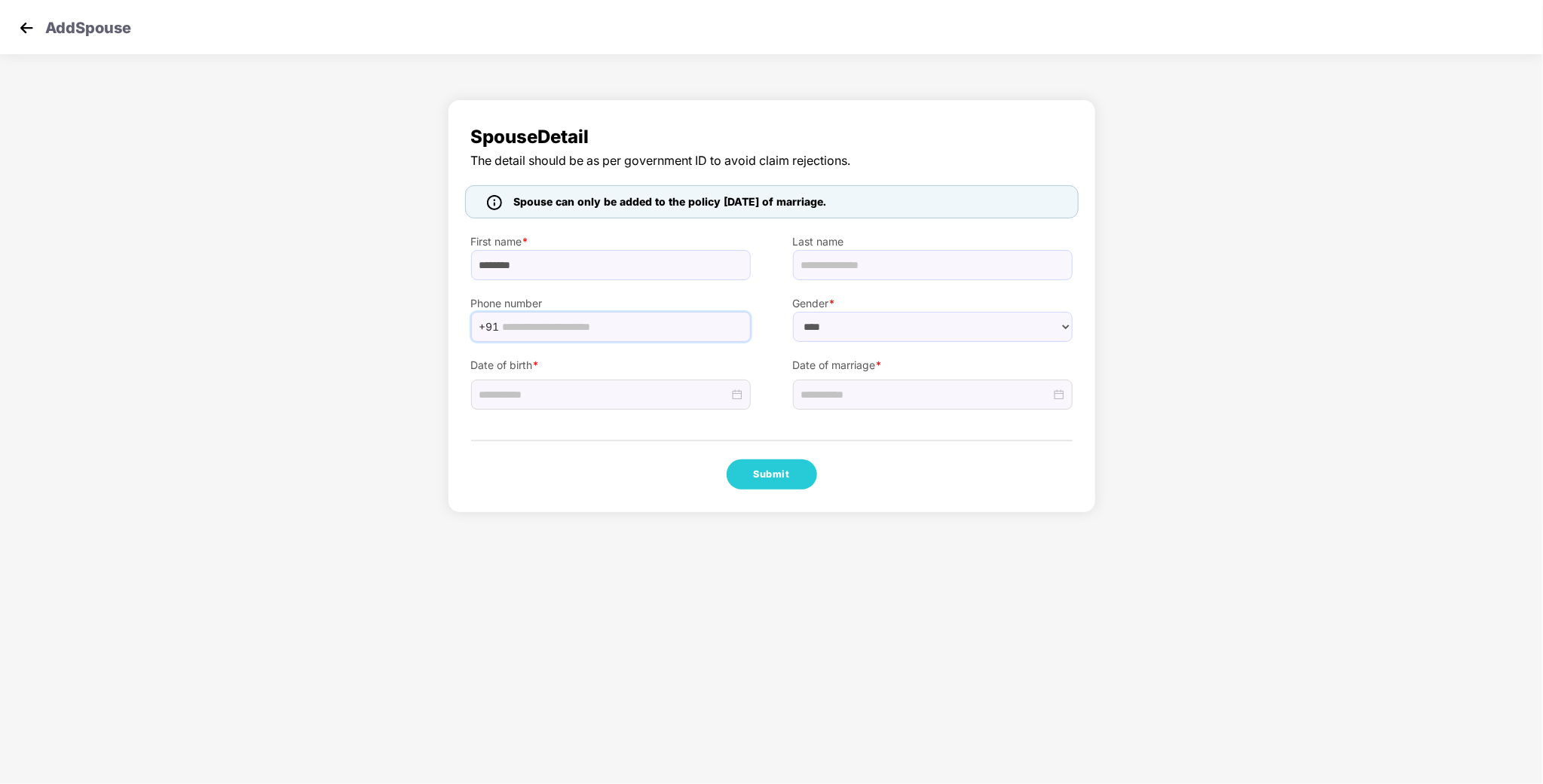
click at [607, 328] on input "text" at bounding box center [621, 326] width 239 height 22
drag, startPoint x: 530, startPoint y: 404, endPoint x: 538, endPoint y: 396, distance: 11.3
click at [530, 404] on div at bounding box center [611, 394] width 279 height 30
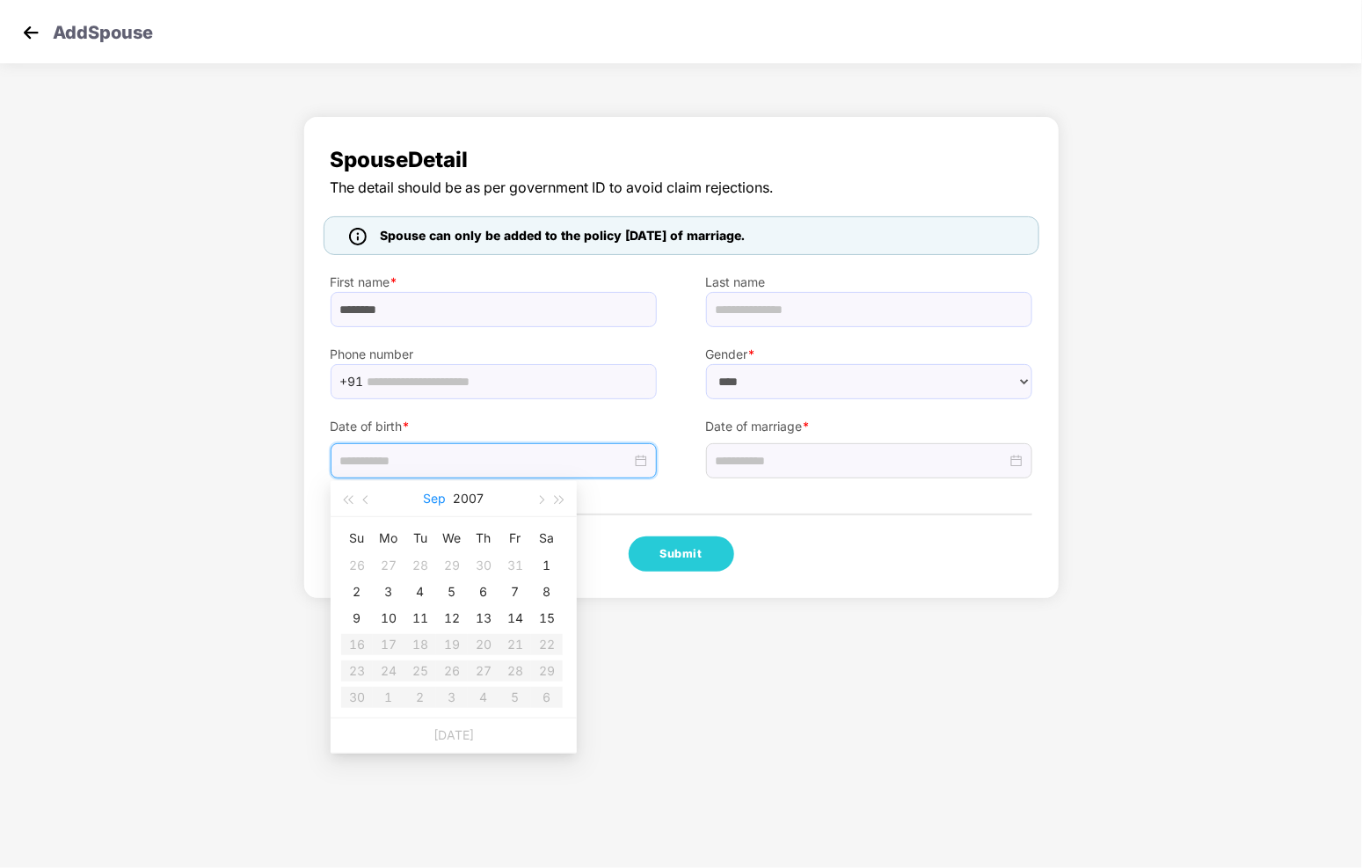
click at [444, 502] on button "Sep" at bounding box center [435, 498] width 23 height 35
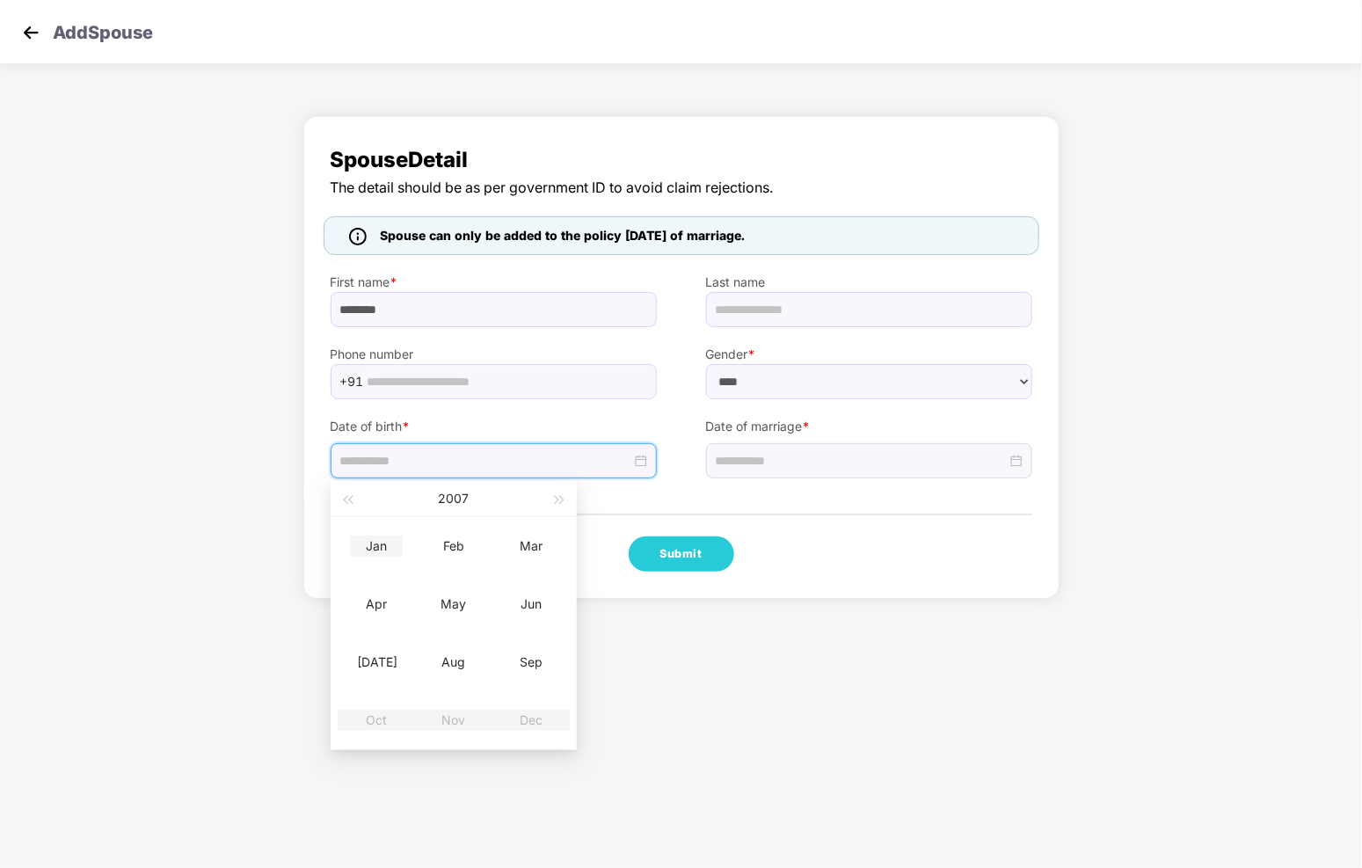
type input "**********"
click at [454, 499] on button "2007" at bounding box center [454, 498] width 31 height 35
type input "**********"
click at [352, 496] on span "button" at bounding box center [347, 500] width 9 height 9
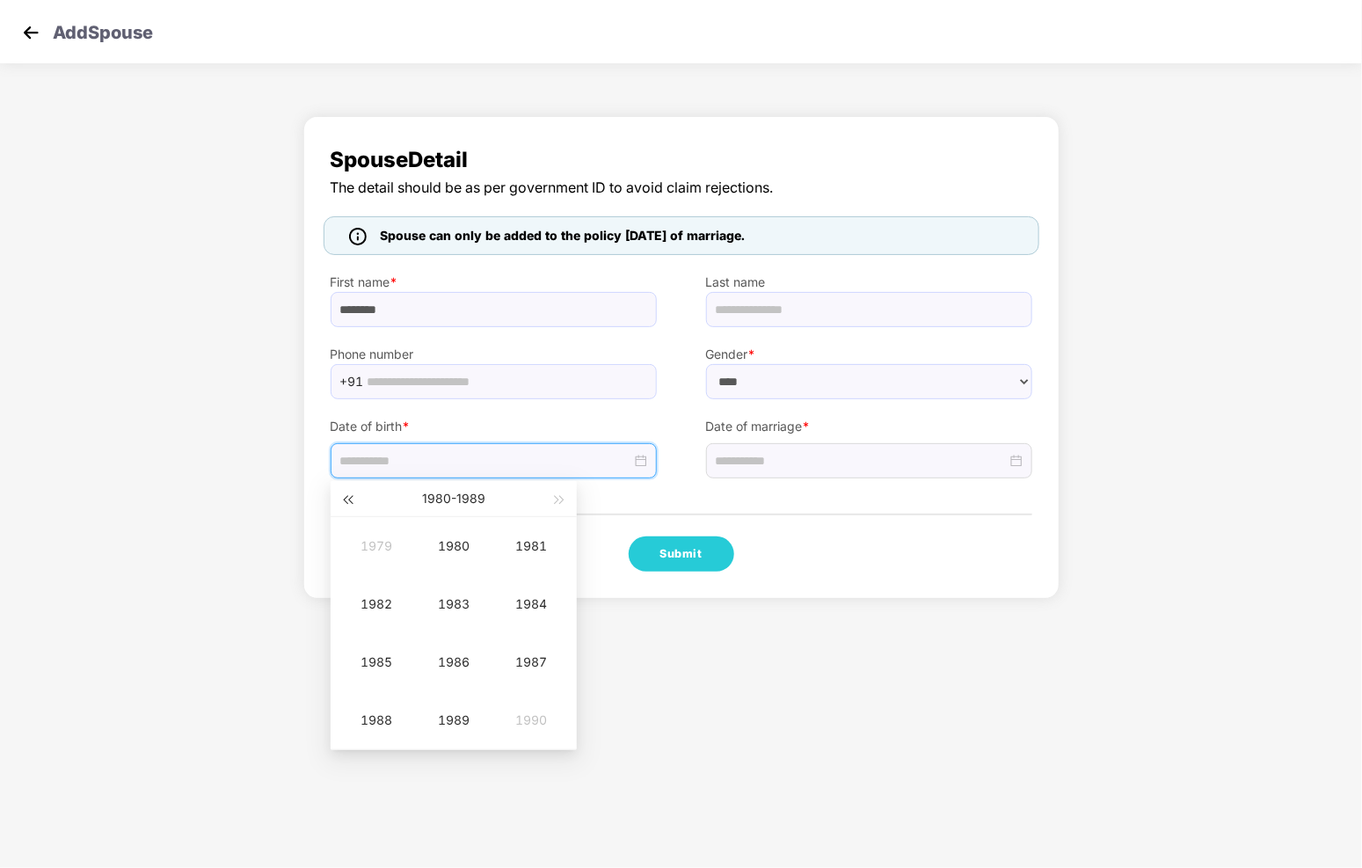
click at [352, 496] on span "button" at bounding box center [347, 500] width 9 height 9
type input "**********"
click at [465, 665] on div "1976" at bounding box center [453, 661] width 53 height 21
type input "**********"
click at [457, 543] on div "Feb" at bounding box center [453, 545] width 53 height 21
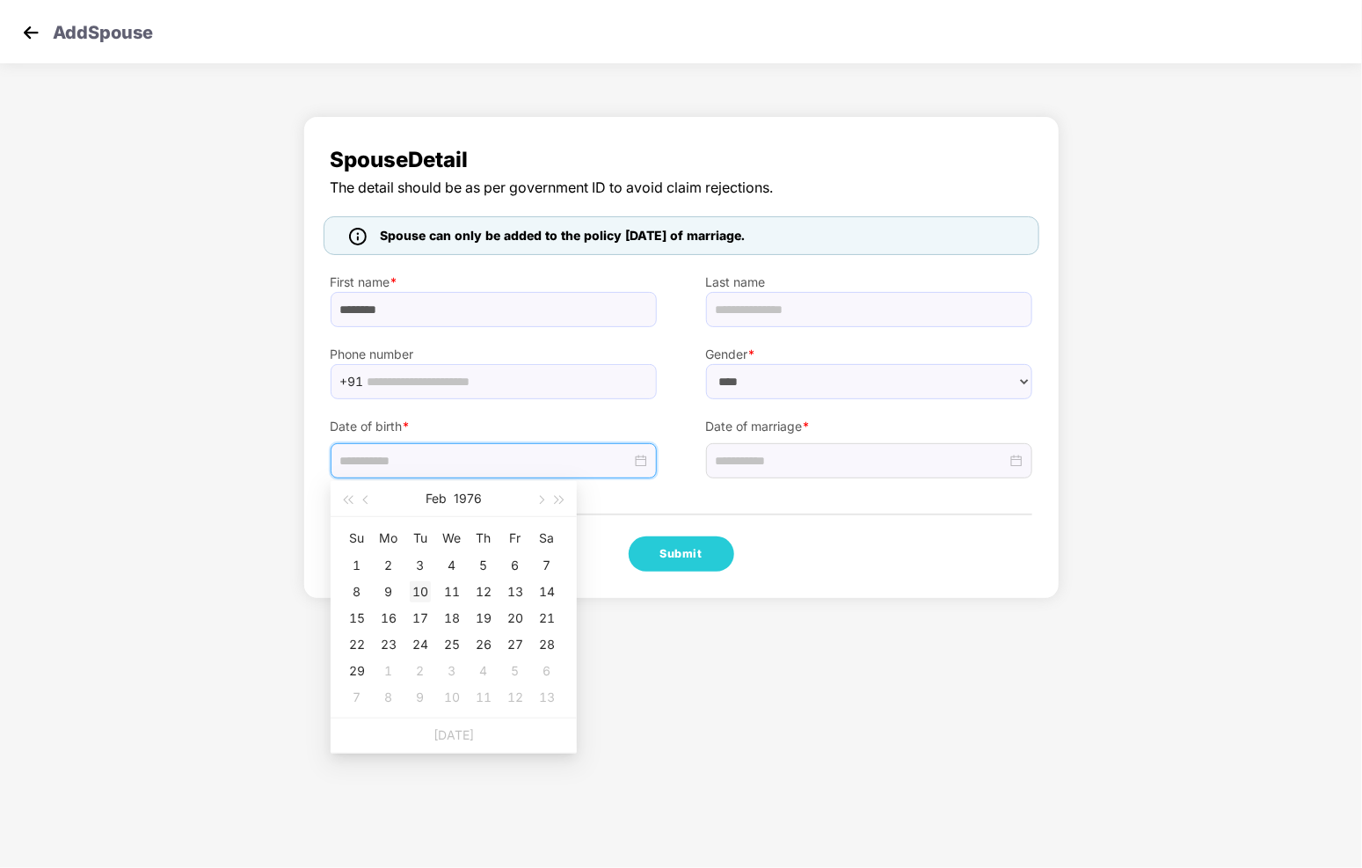
type input "**********"
click at [425, 589] on div "10" at bounding box center [420, 591] width 21 height 21
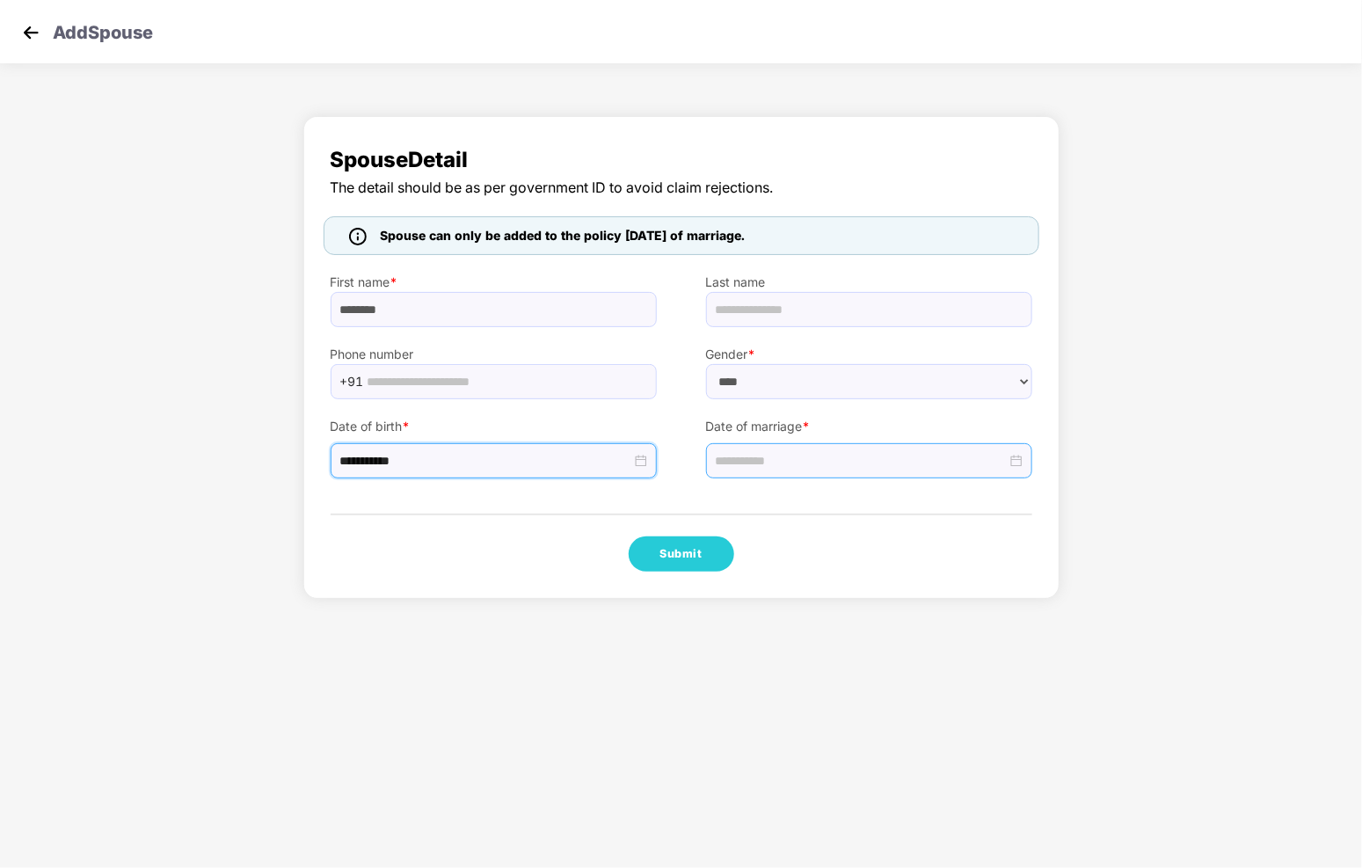
click at [844, 449] on div at bounding box center [869, 460] width 326 height 35
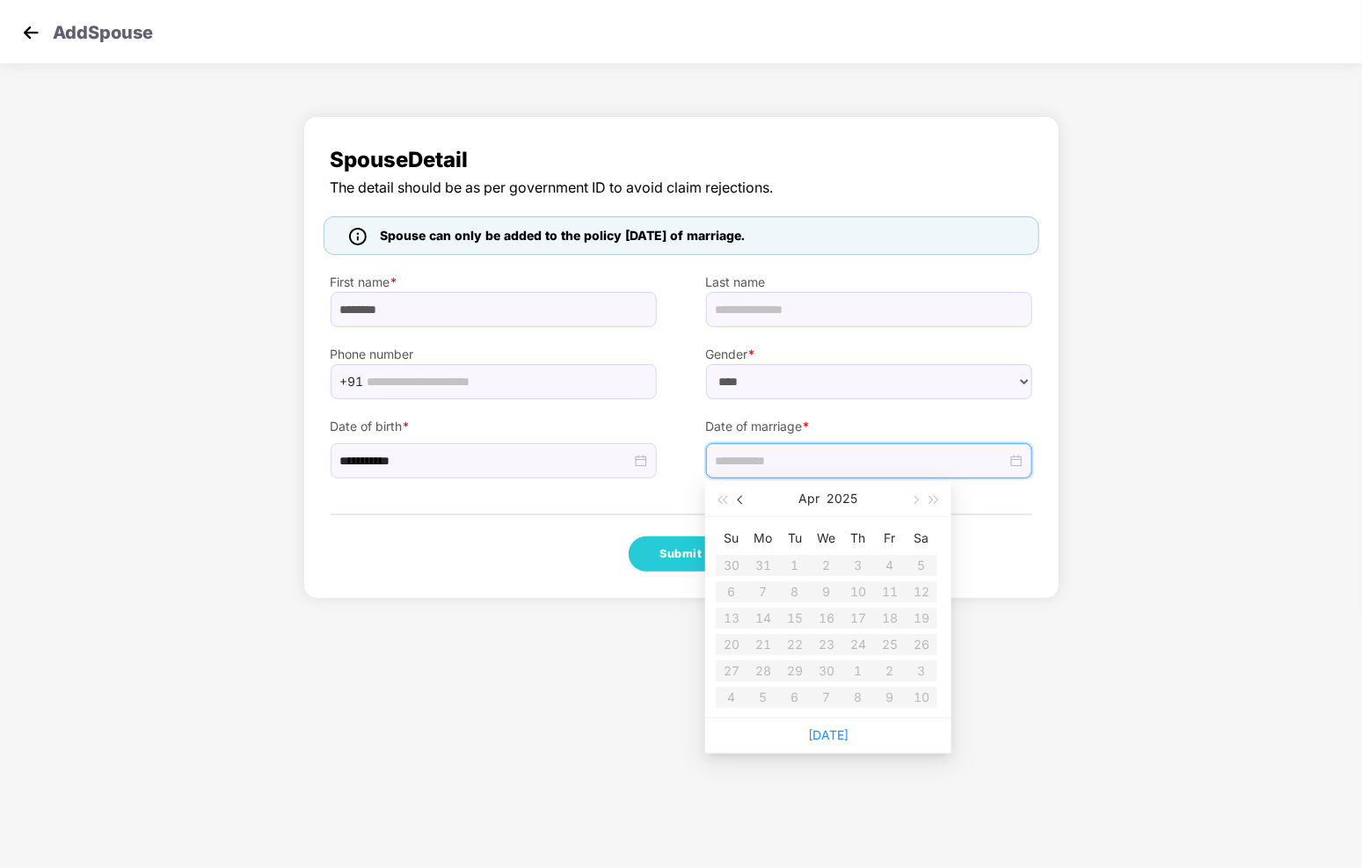
click at [742, 499] on span "button" at bounding box center [742, 500] width 9 height 9
click at [913, 499] on span "button" at bounding box center [914, 500] width 9 height 9
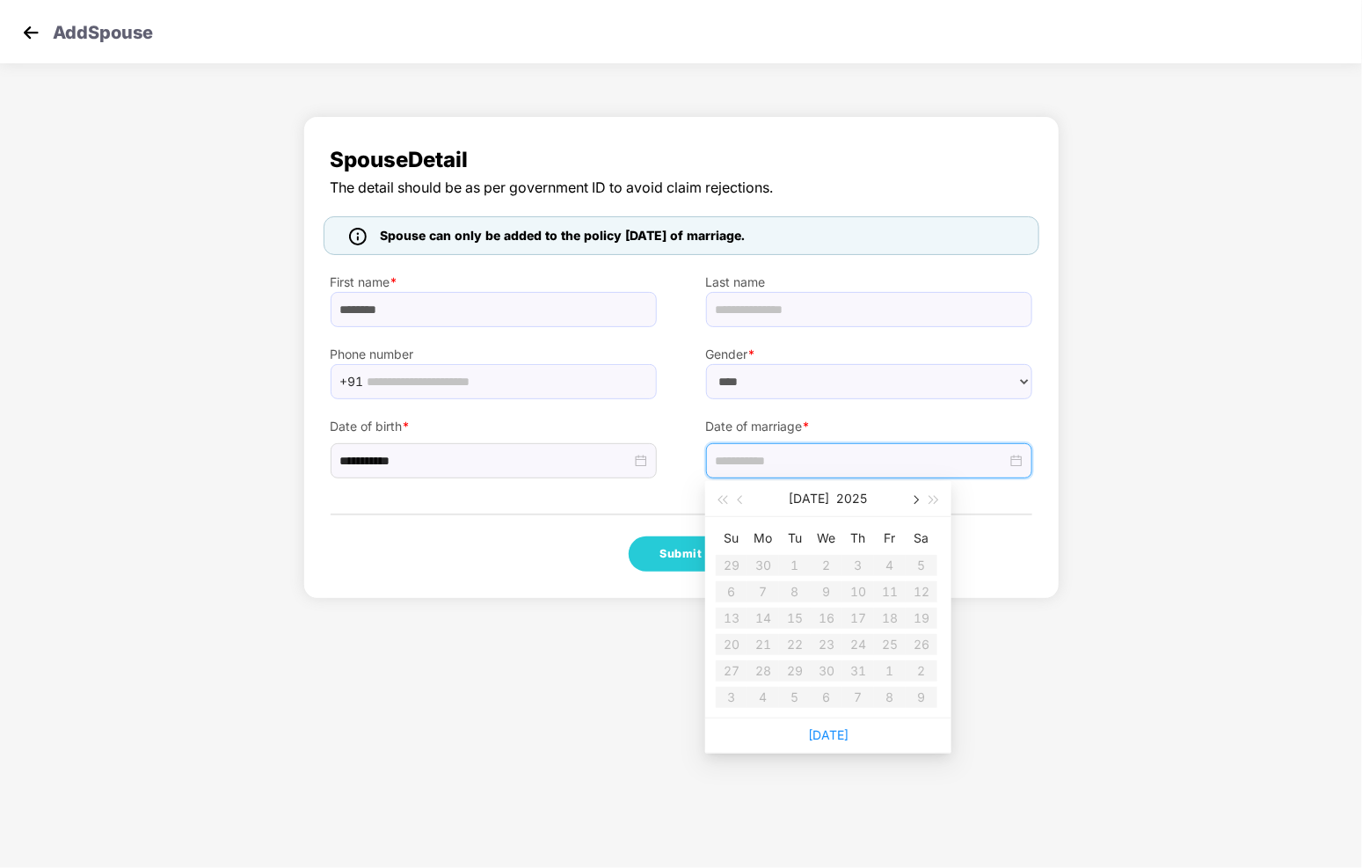
click at [913, 499] on span "button" at bounding box center [914, 500] width 9 height 9
type input "**********"
click at [749, 501] on button "button" at bounding box center [740, 498] width 19 height 35
type input "**********"
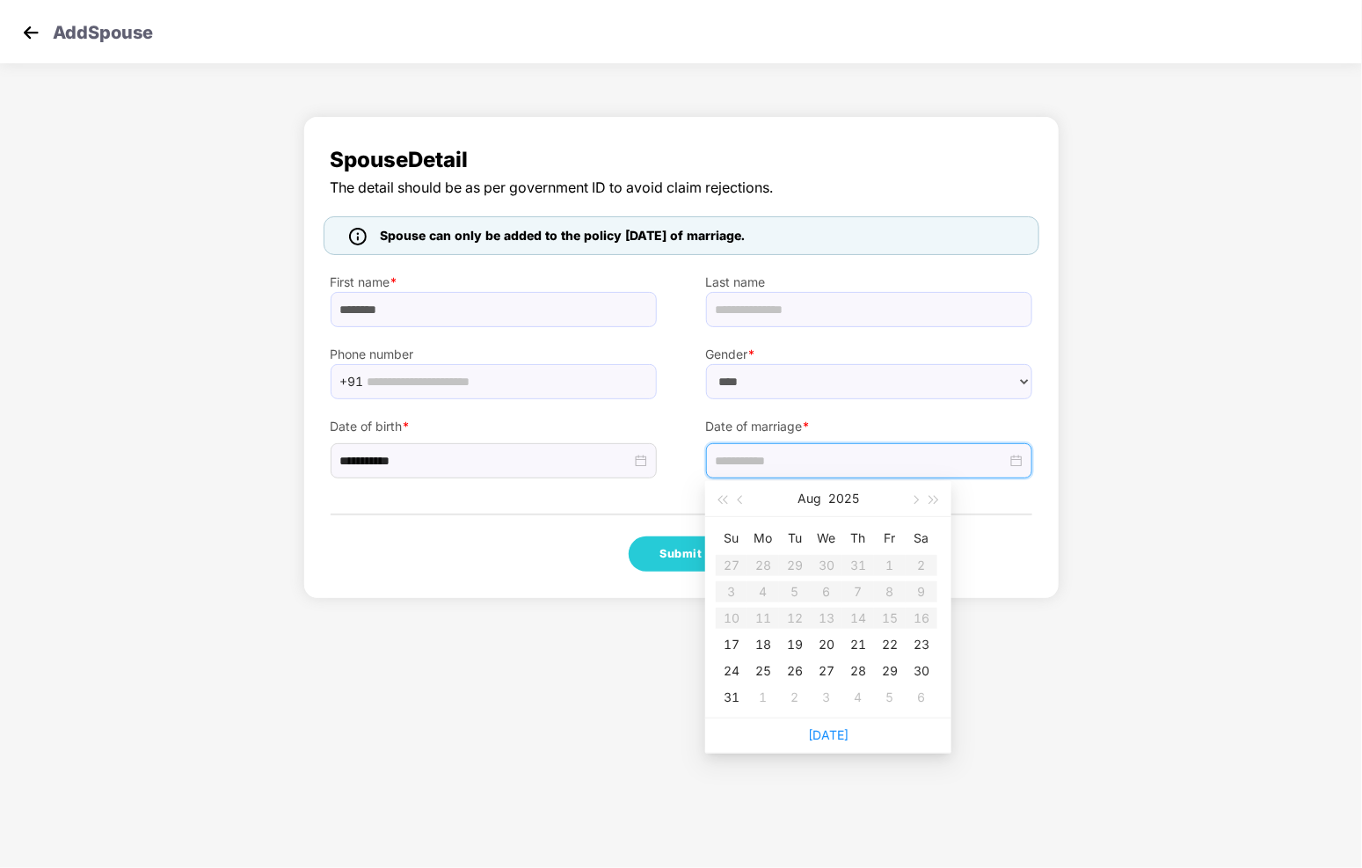
click at [728, 646] on div "17" at bounding box center [731, 644] width 21 height 21
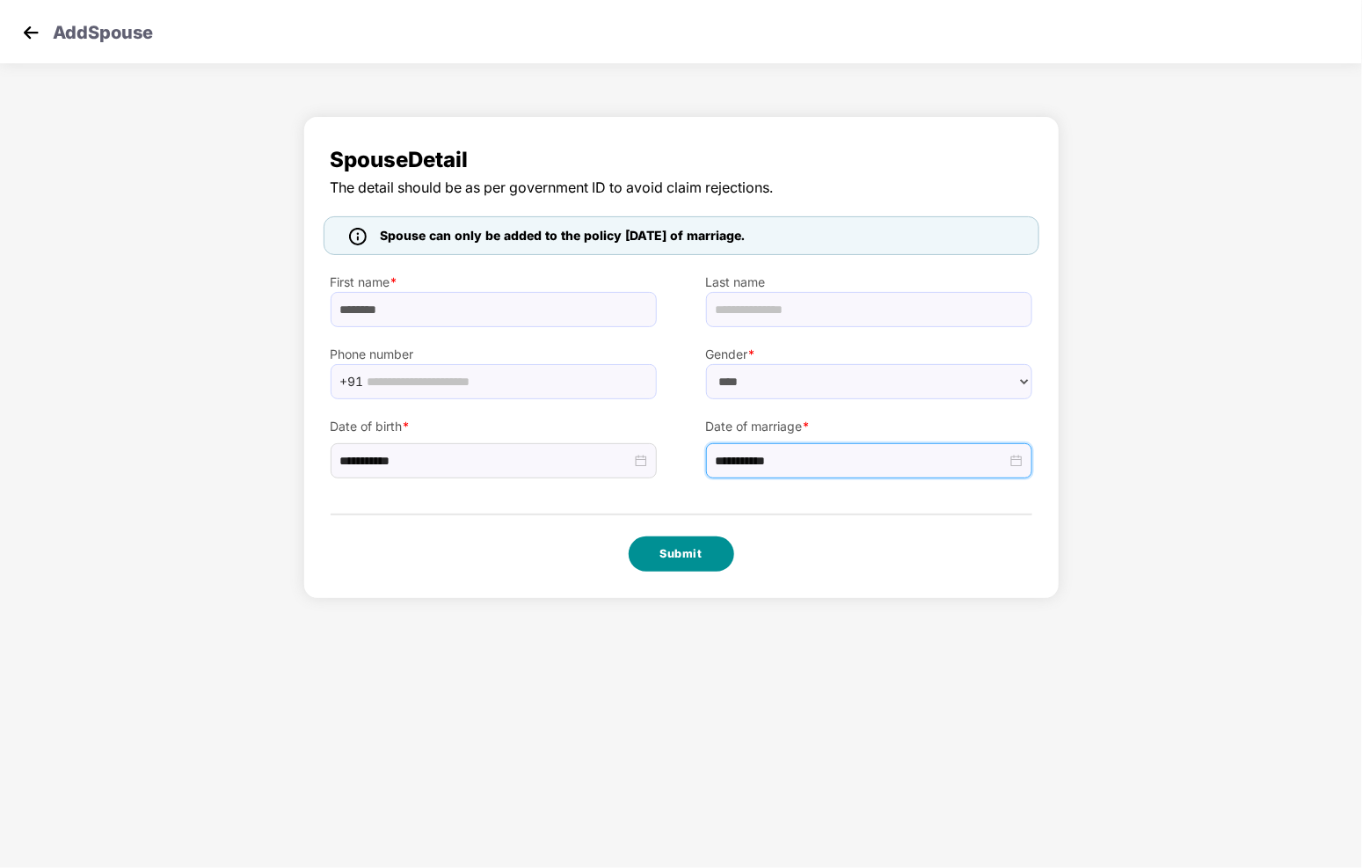
click at [667, 546] on button "Submit" at bounding box center [682, 553] width 106 height 35
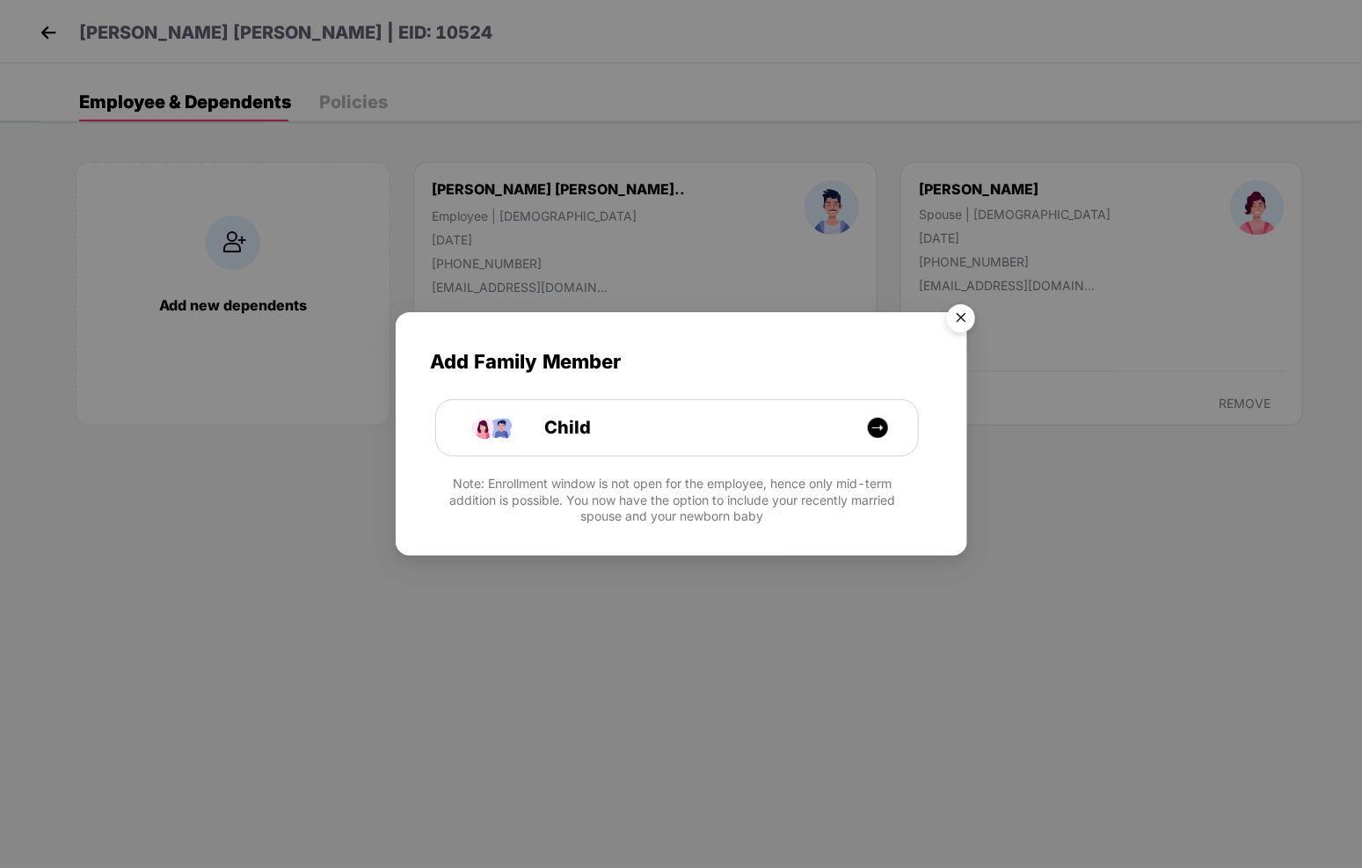
click at [955, 309] on img "Close" at bounding box center [960, 320] width 49 height 49
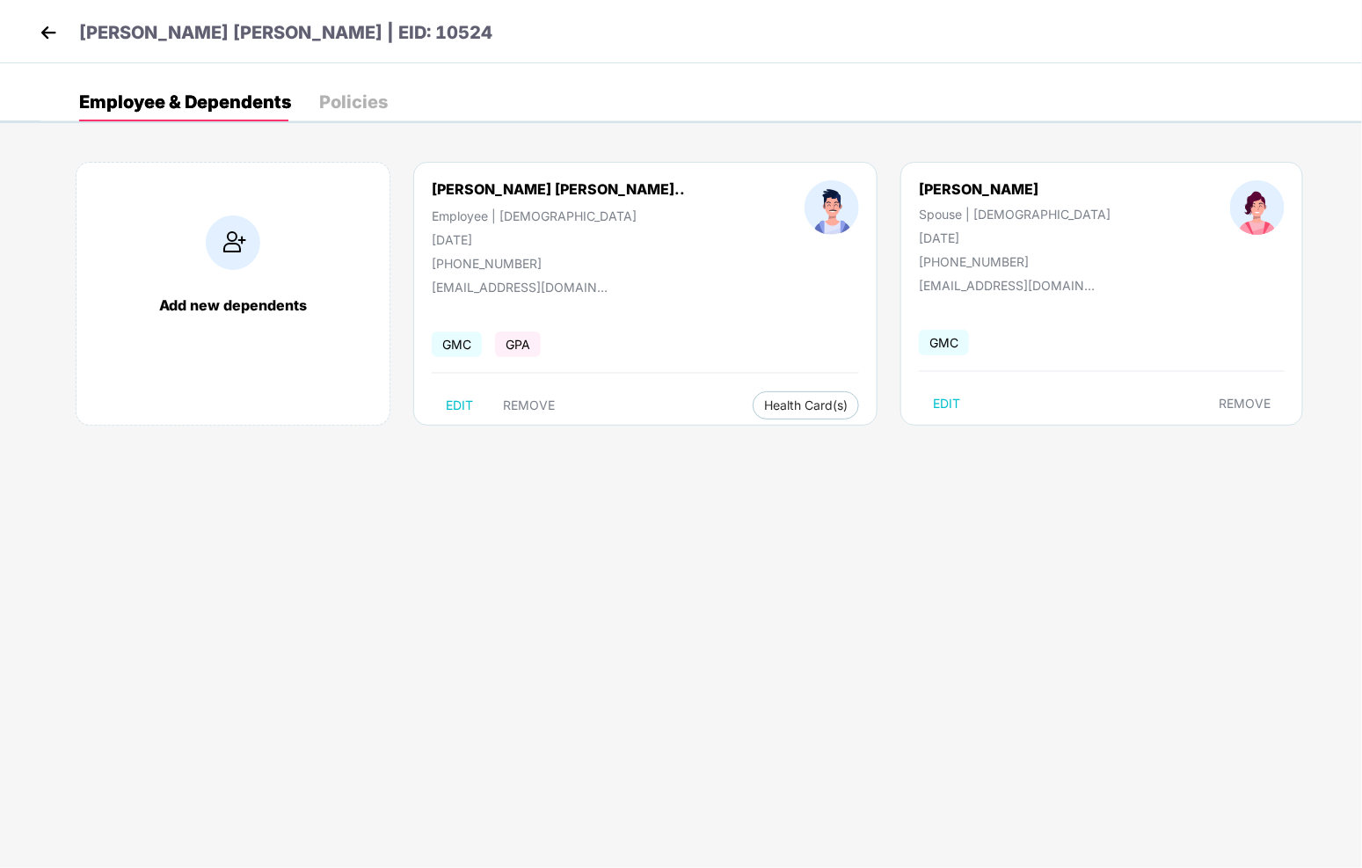
click at [229, 273] on div "Add new dependents" at bounding box center [233, 294] width 315 height 264
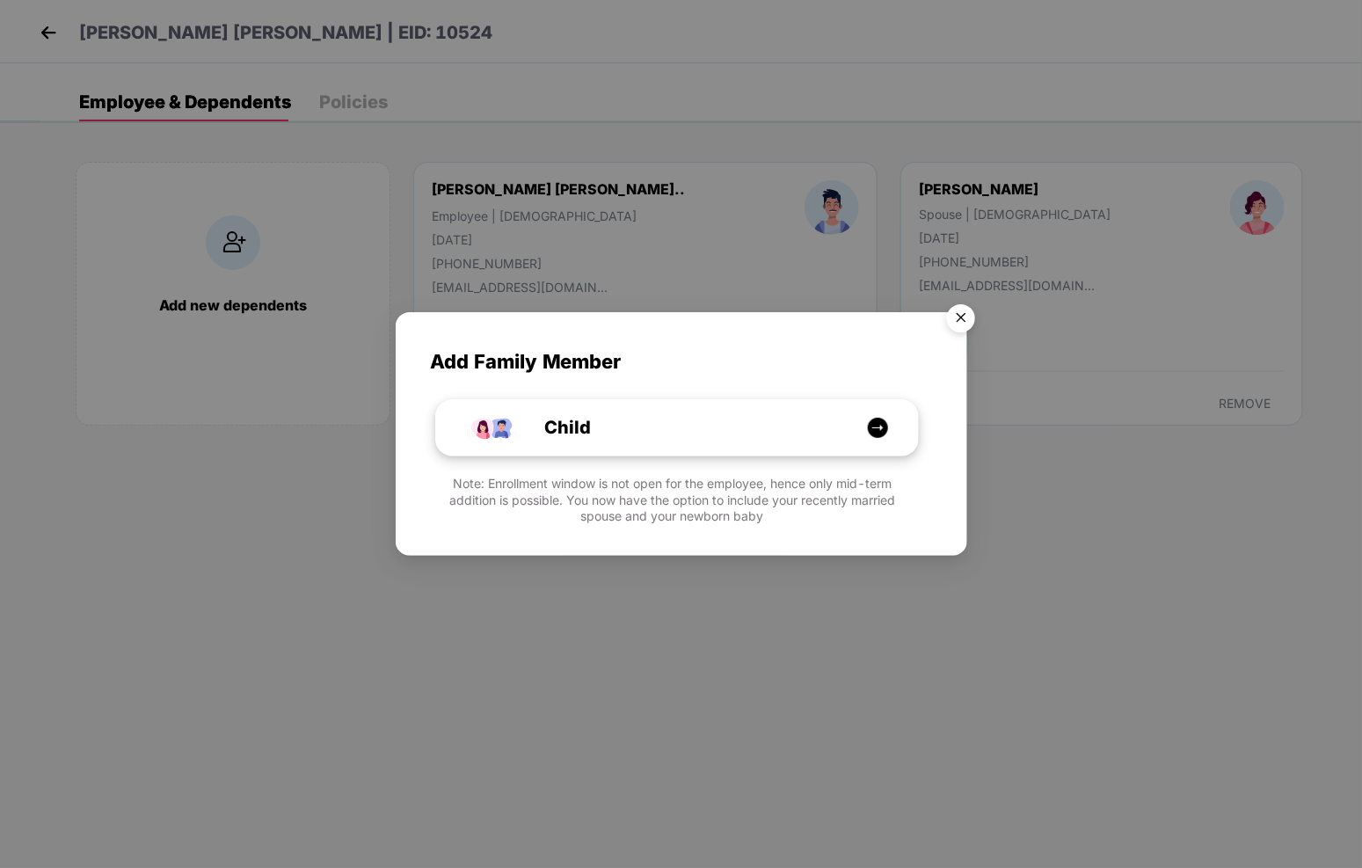
click at [634, 435] on div "Child" at bounding box center [686, 427] width 361 height 27
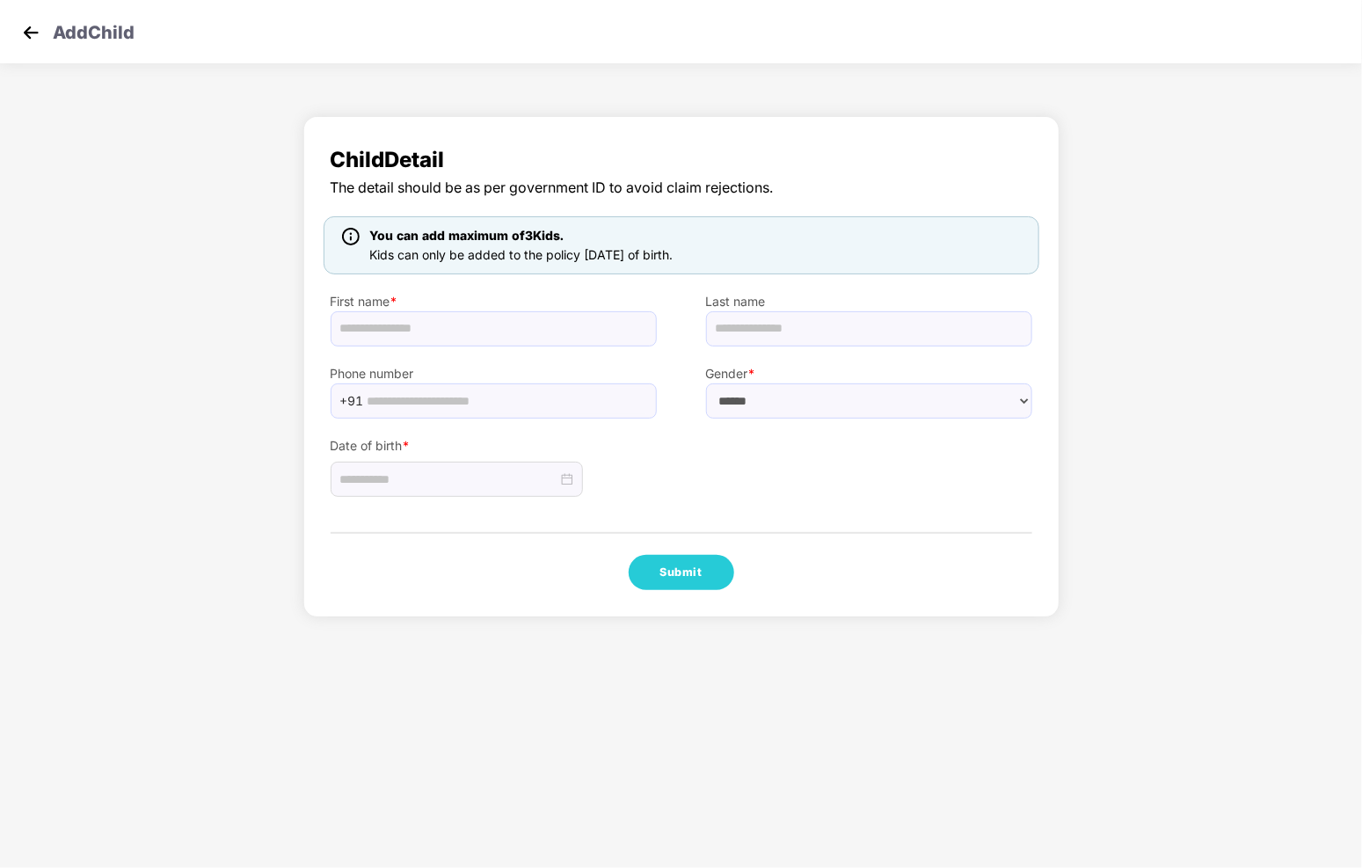
drag, startPoint x: 622, startPoint y: 8, endPoint x: 768, endPoint y: 8, distance: 145.1
click at [768, 8] on div "Add Child" at bounding box center [681, 31] width 1362 height 63
click at [522, 330] on input "text" at bounding box center [494, 328] width 326 height 35
type input "****"
click at [551, 357] on div "Phone number +91" at bounding box center [493, 382] width 375 height 72
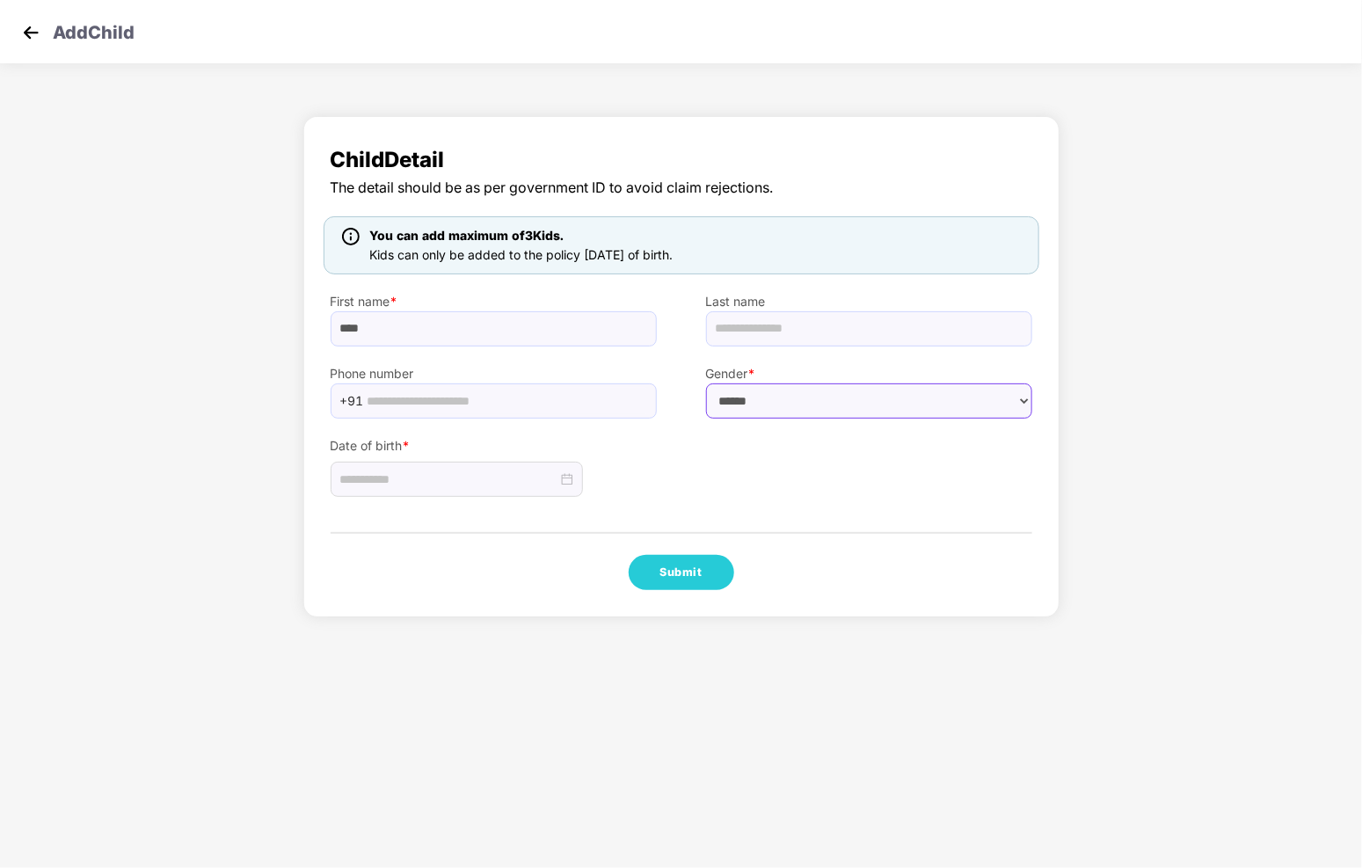
click at [882, 411] on select "****** **** ******" at bounding box center [869, 400] width 326 height 35
select select "****"
click at [706, 384] on select "****** **** ******" at bounding box center [869, 400] width 326 height 35
click at [504, 473] on input at bounding box center [448, 478] width 217 height 19
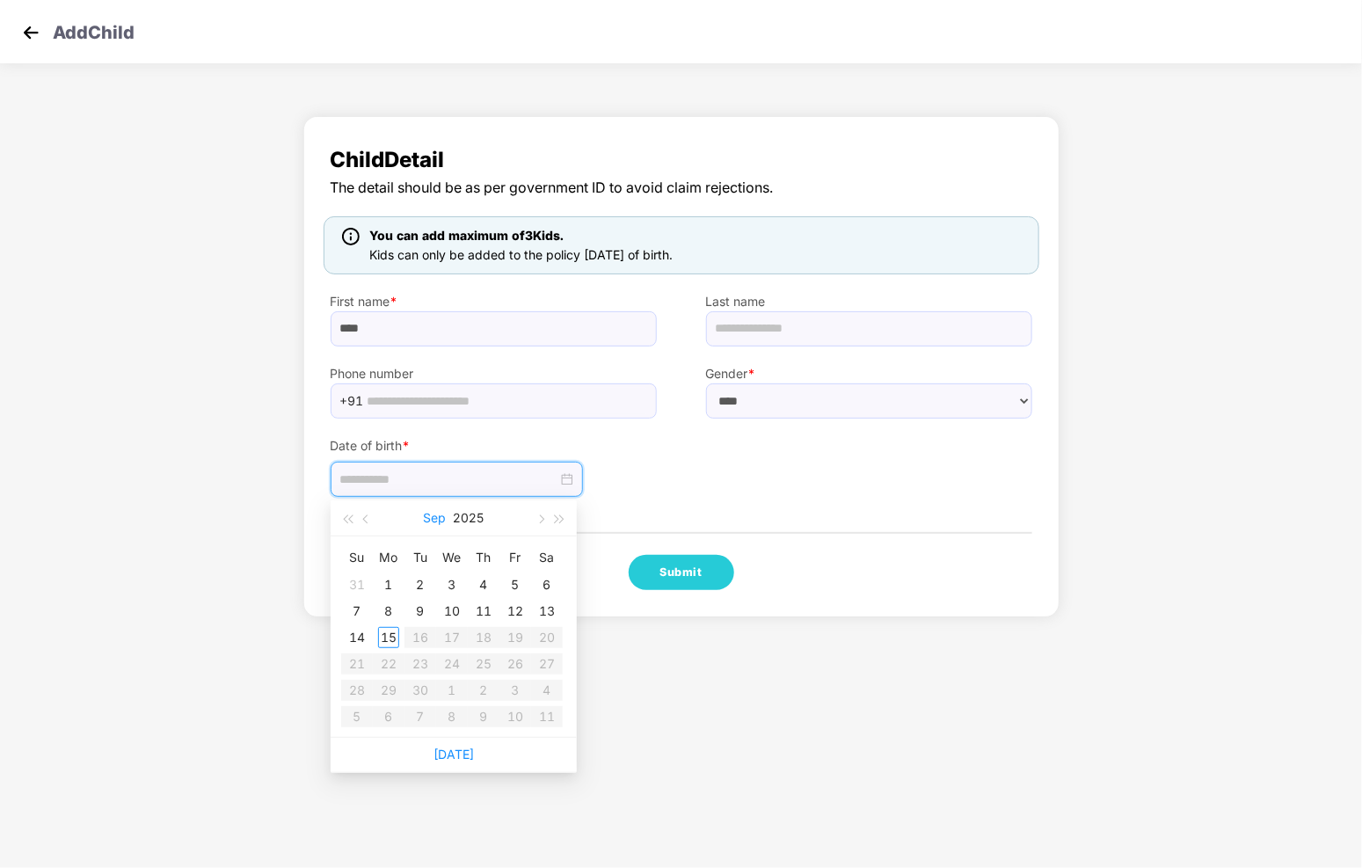
click at [438, 520] on button "Sep" at bounding box center [435, 517] width 23 height 35
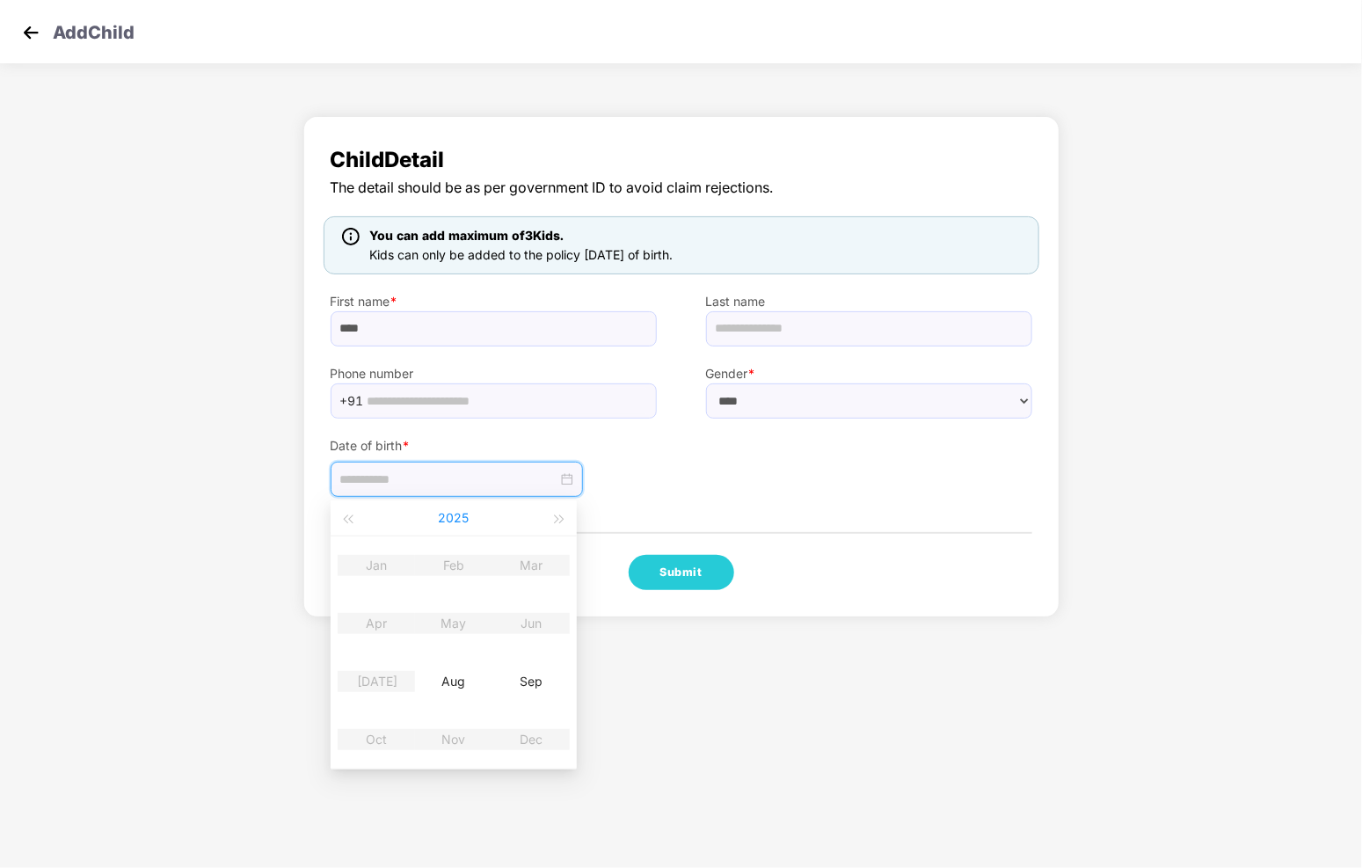
click at [451, 523] on button "2025" at bounding box center [454, 517] width 31 height 35
click at [348, 520] on span "button" at bounding box center [347, 519] width 9 height 9
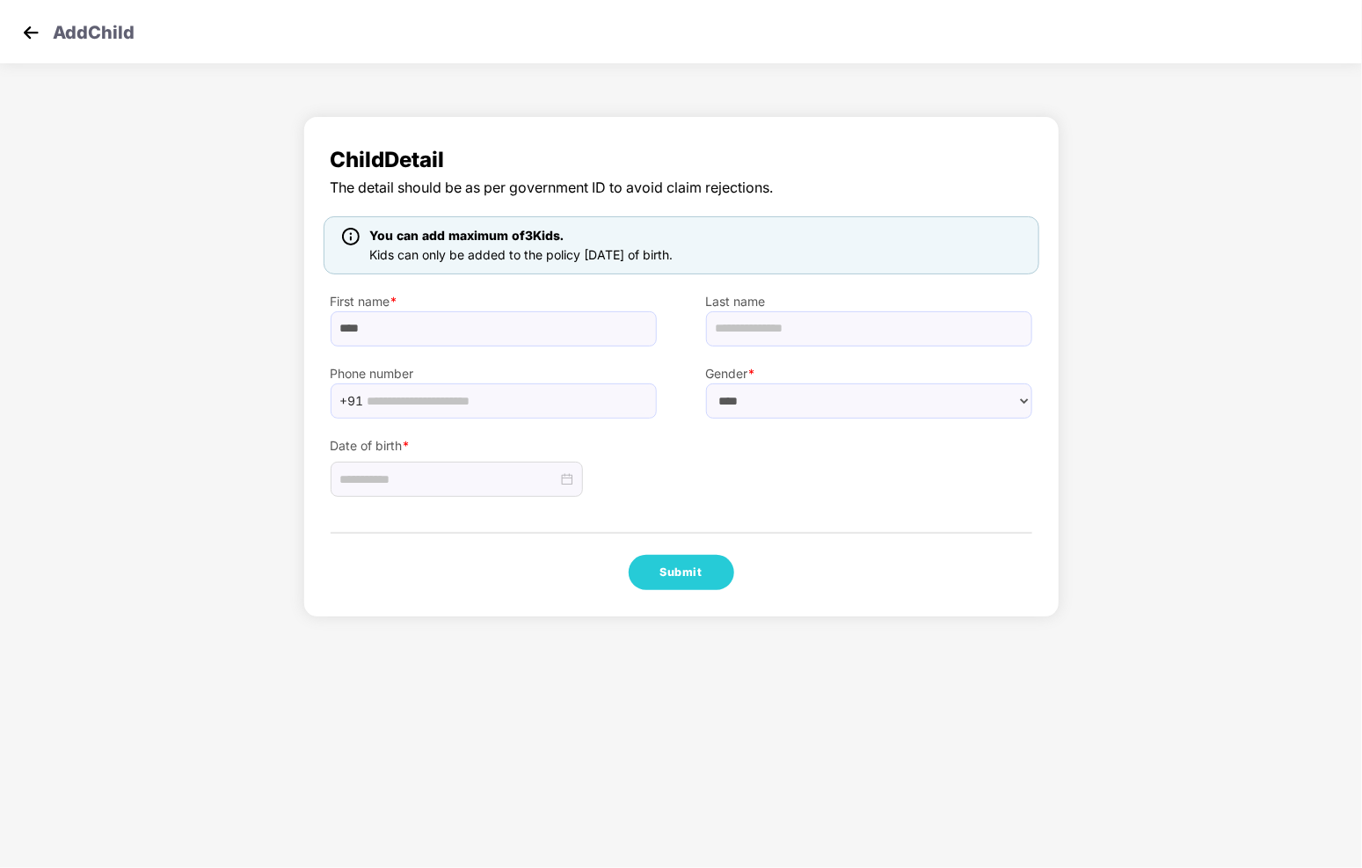
click at [589, 515] on div "Child Detail The detail should be as per government ID to avoid claim rejection…" at bounding box center [681, 366] width 756 height 501
click at [444, 449] on label "Date of birth *" at bounding box center [494, 445] width 326 height 19
click at [446, 480] on input at bounding box center [448, 478] width 217 height 19
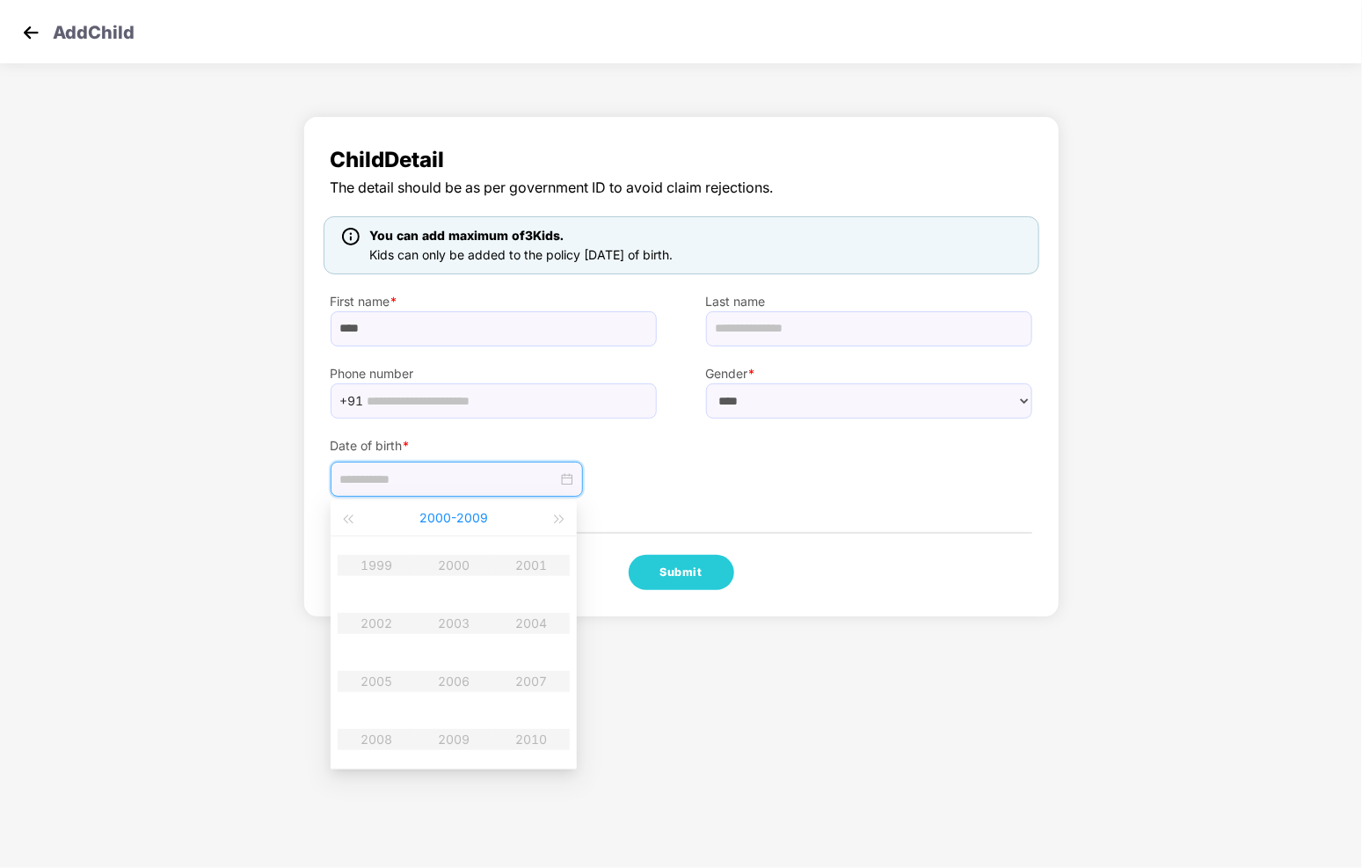
click at [433, 514] on button "2000 - 2009" at bounding box center [453, 517] width 69 height 35
type input "**********"
click at [341, 622] on div "2020-2029" at bounding box center [372, 613] width 82 height 21
type input "**********"
click at [369, 694] on td "2025" at bounding box center [376, 681] width 77 height 58
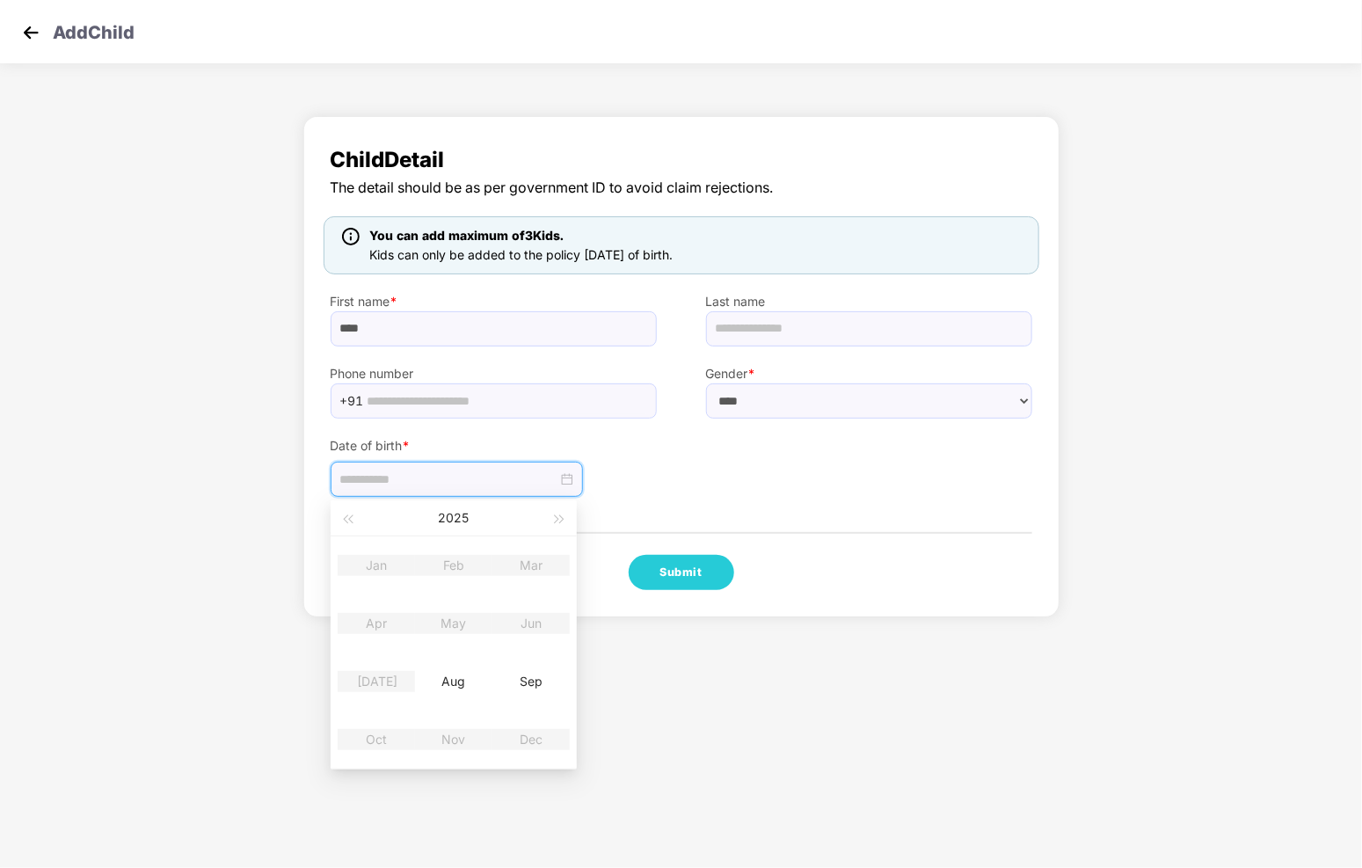
type input "**********"
click at [448, 681] on div "Aug" at bounding box center [453, 681] width 53 height 21
type input "**********"
click at [733, 586] on div "Submit" at bounding box center [682, 572] width 702 height 35
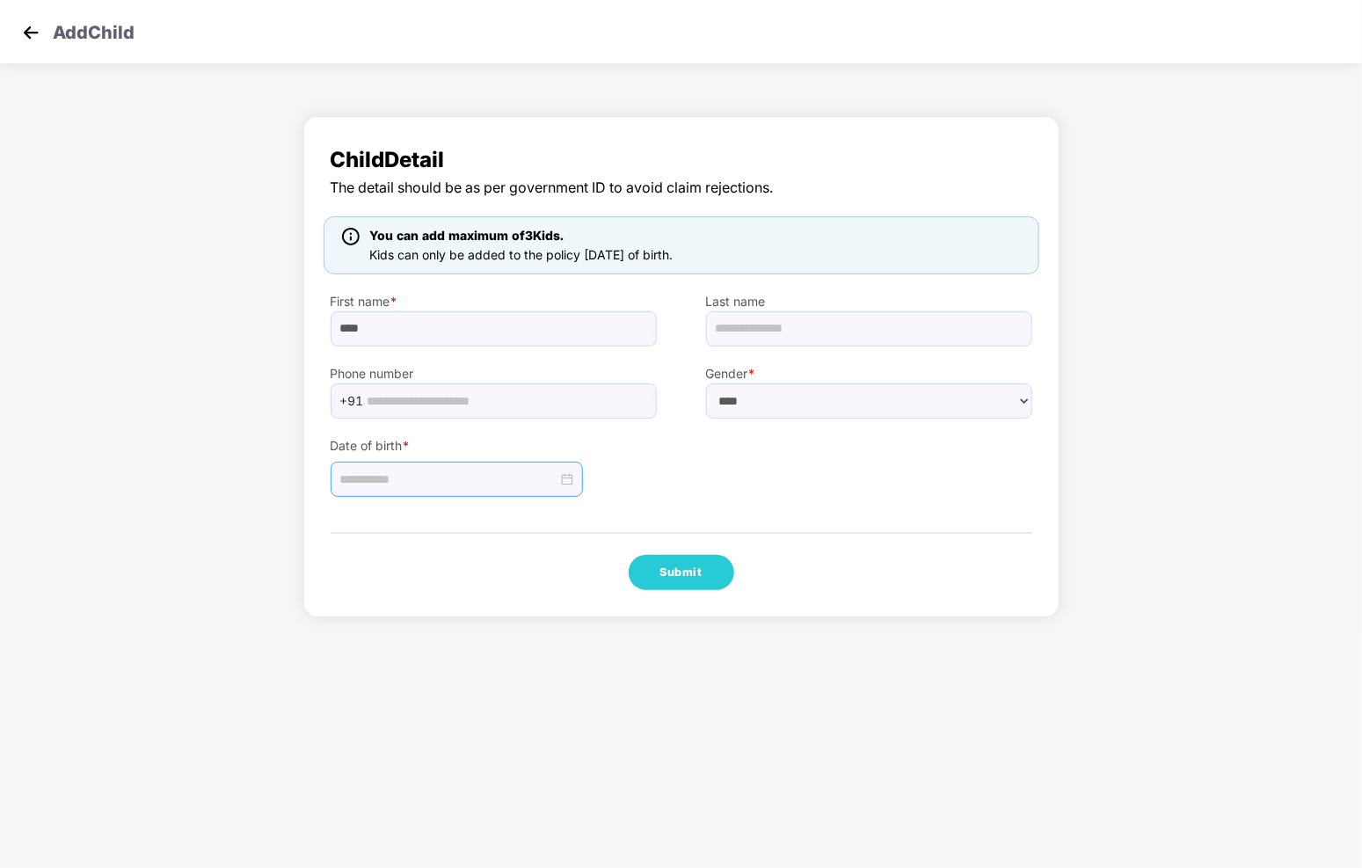
click at [483, 486] on input at bounding box center [448, 478] width 217 height 19
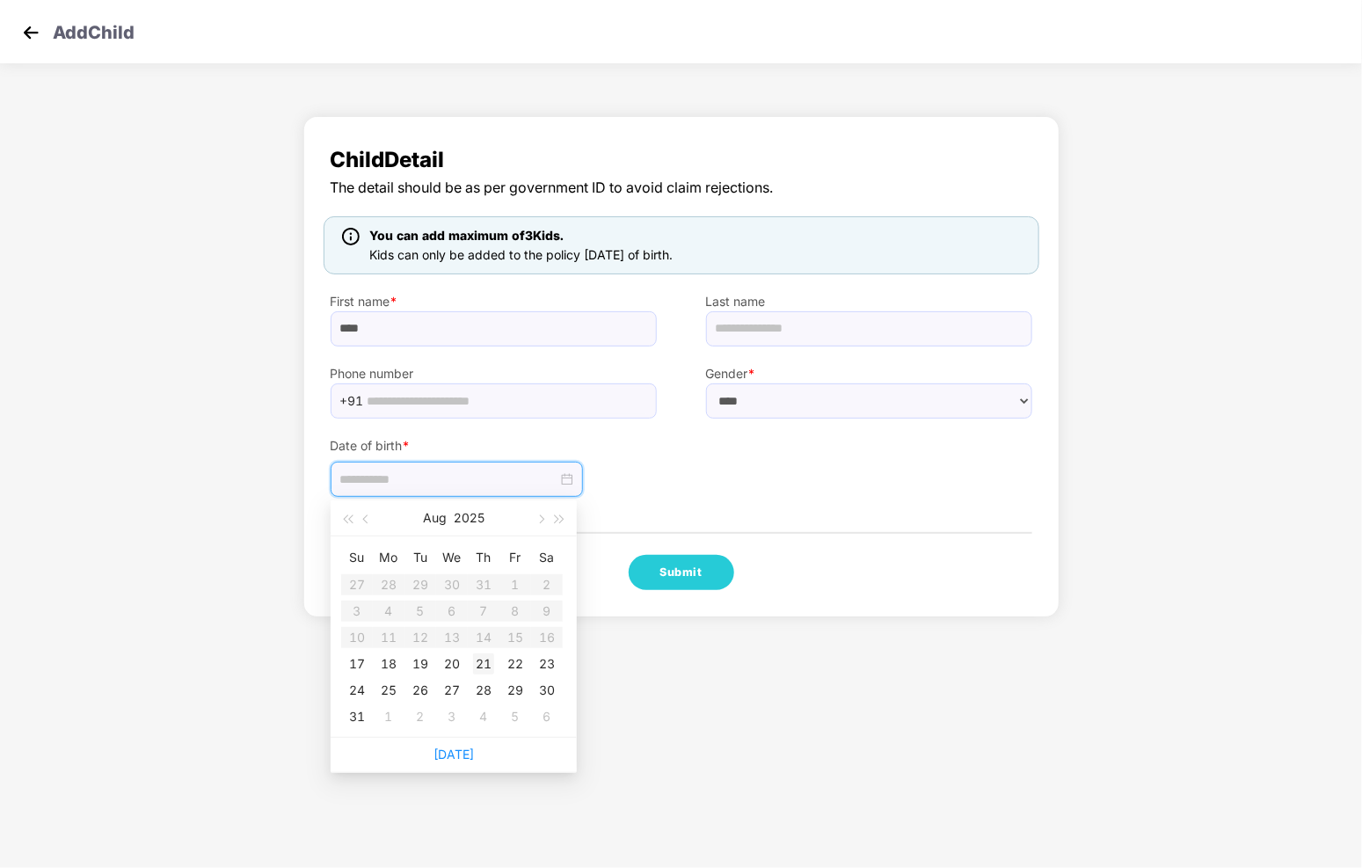
type input "**********"
click at [469, 660] on td "21" at bounding box center [484, 664] width 32 height 26
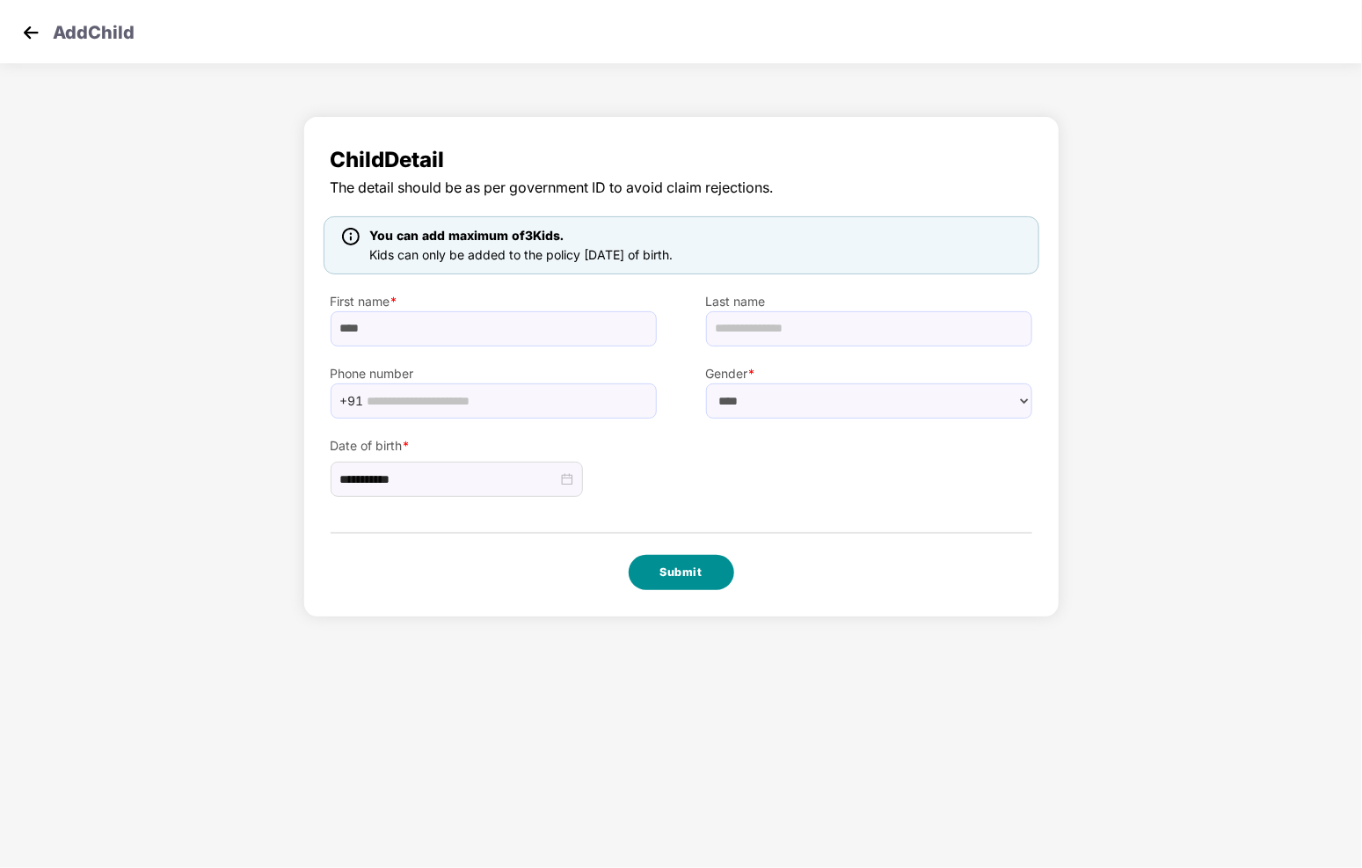
click at [663, 576] on button "Submit" at bounding box center [682, 572] width 106 height 35
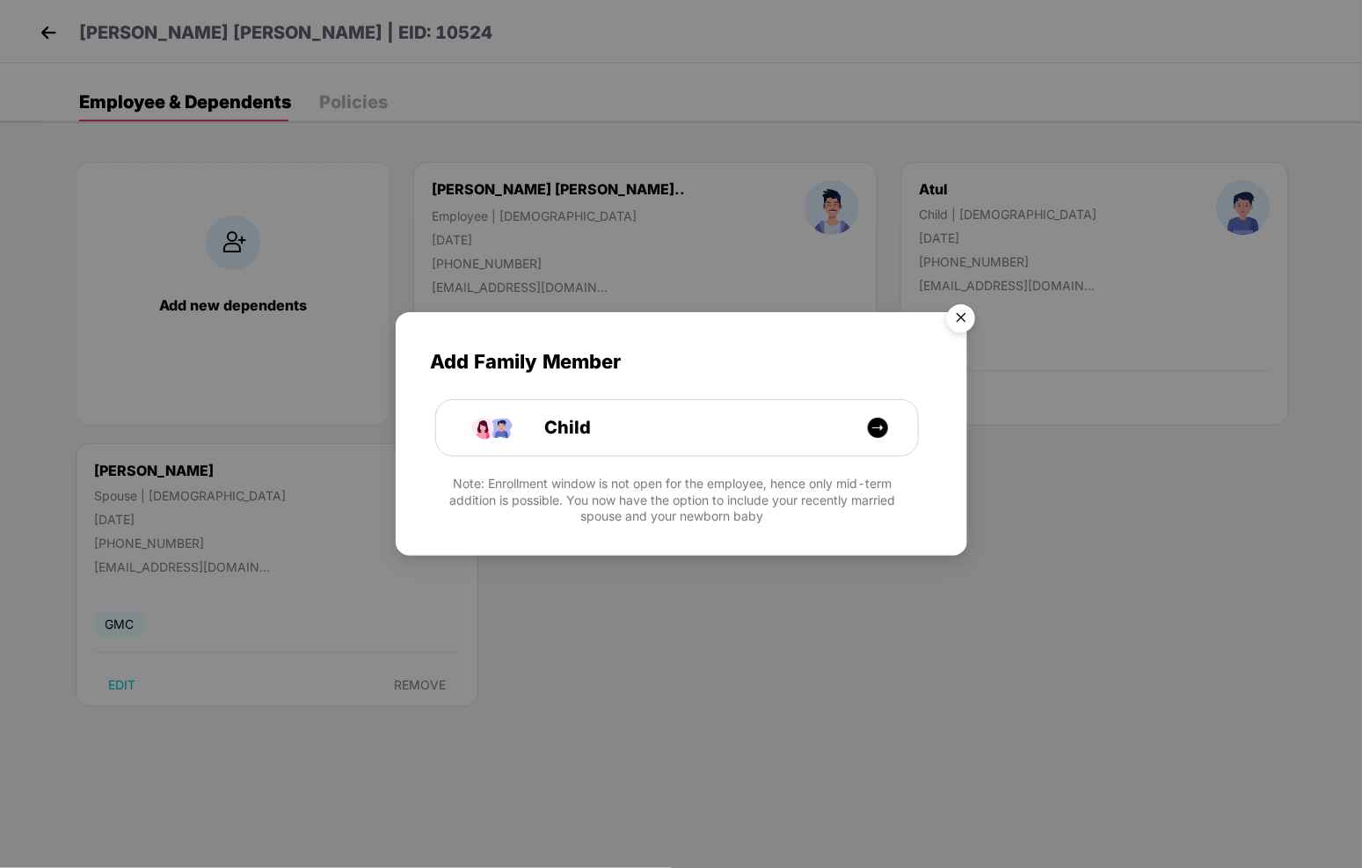
click at [963, 324] on img "Close" at bounding box center [960, 320] width 49 height 49
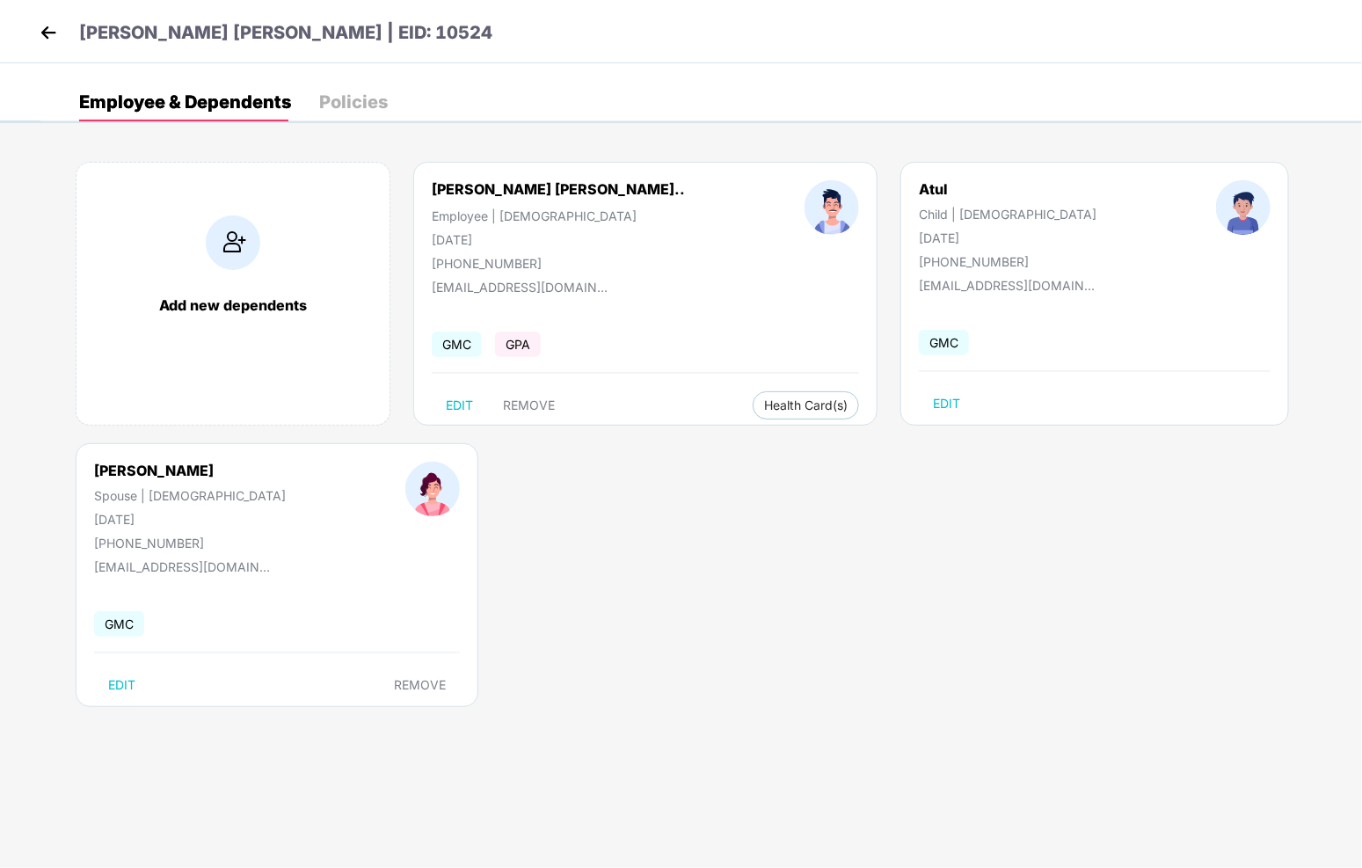
click at [1340, 6] on div "Chandrakant Dhondu Chavan | EID: 10524" at bounding box center [681, 31] width 1362 height 63
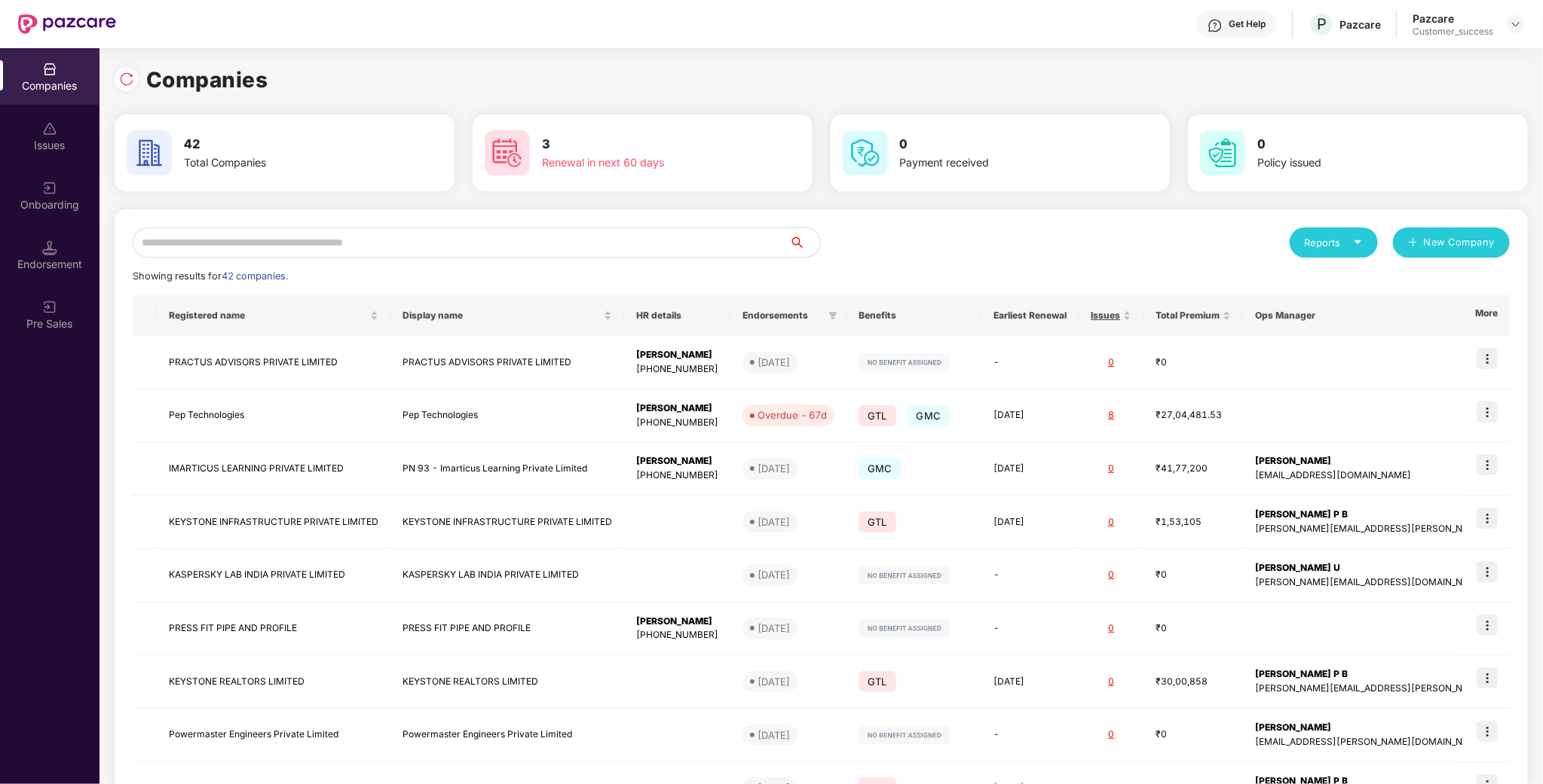
click at [568, 234] on input "text" at bounding box center [461, 242] width 657 height 30
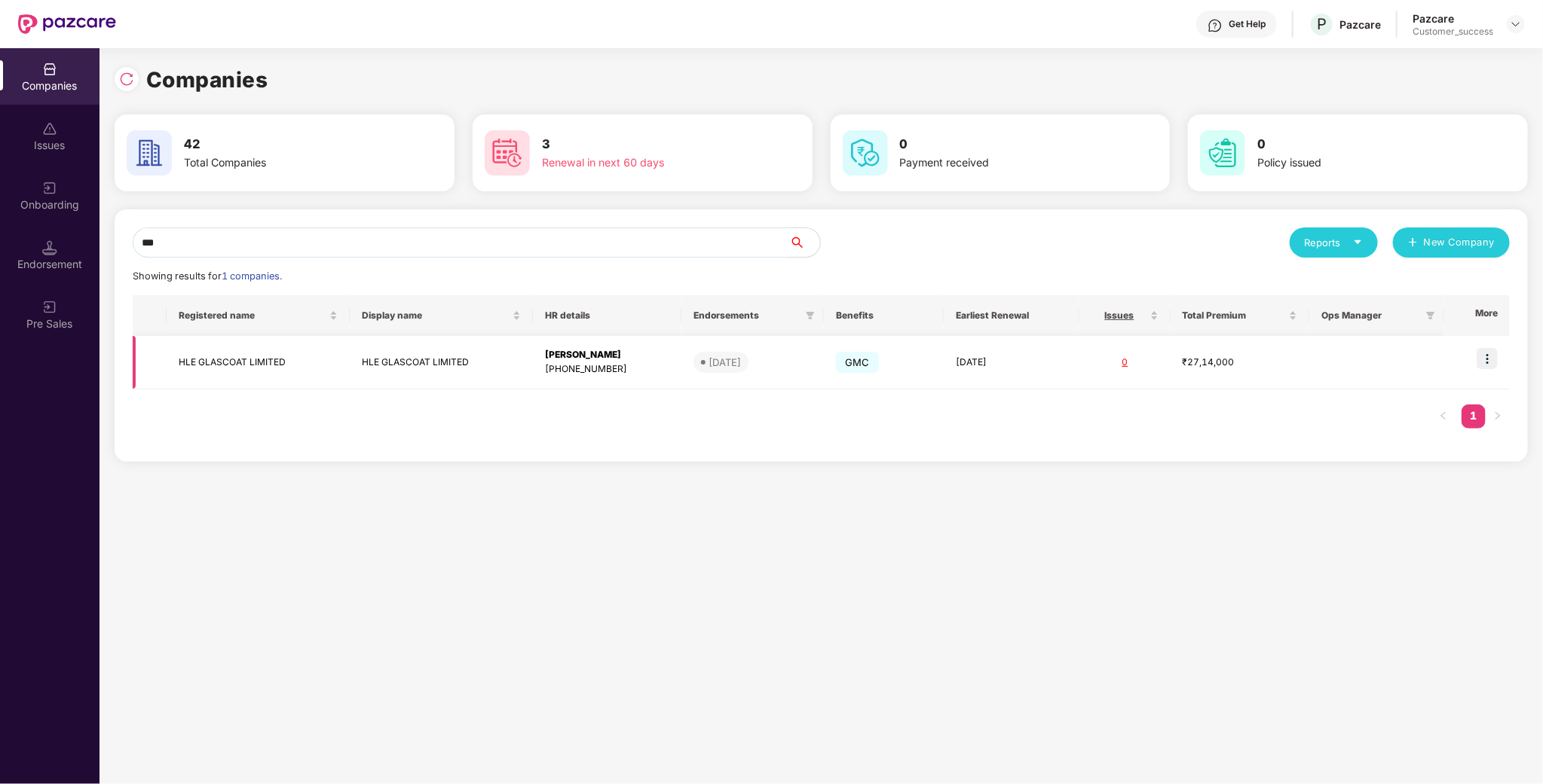
type input "***"
click at [1167, 355] on img at bounding box center [1486, 358] width 21 height 21
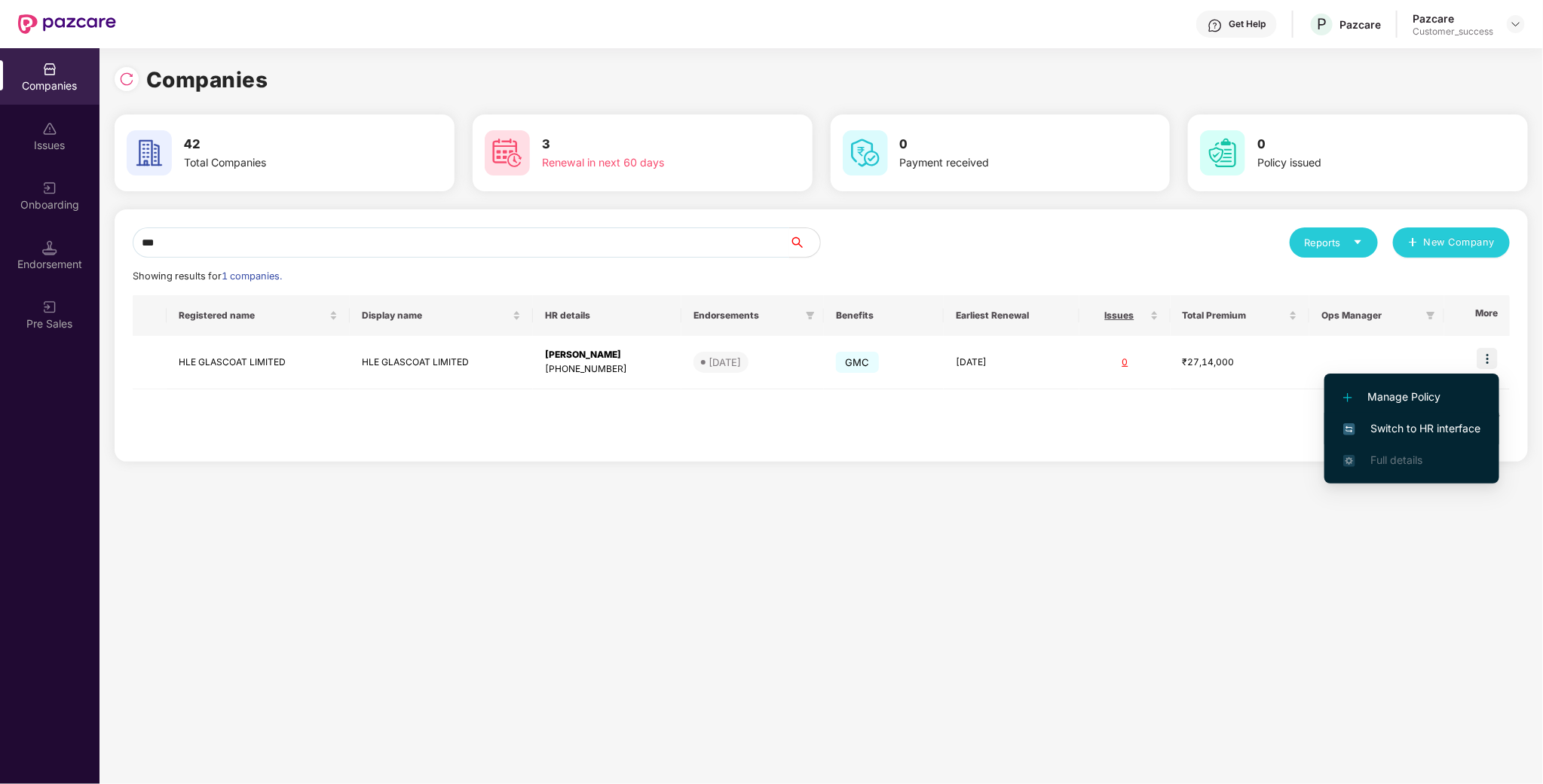
click at [1167, 428] on span "Switch to HR interface" at bounding box center [1412, 428] width 137 height 16
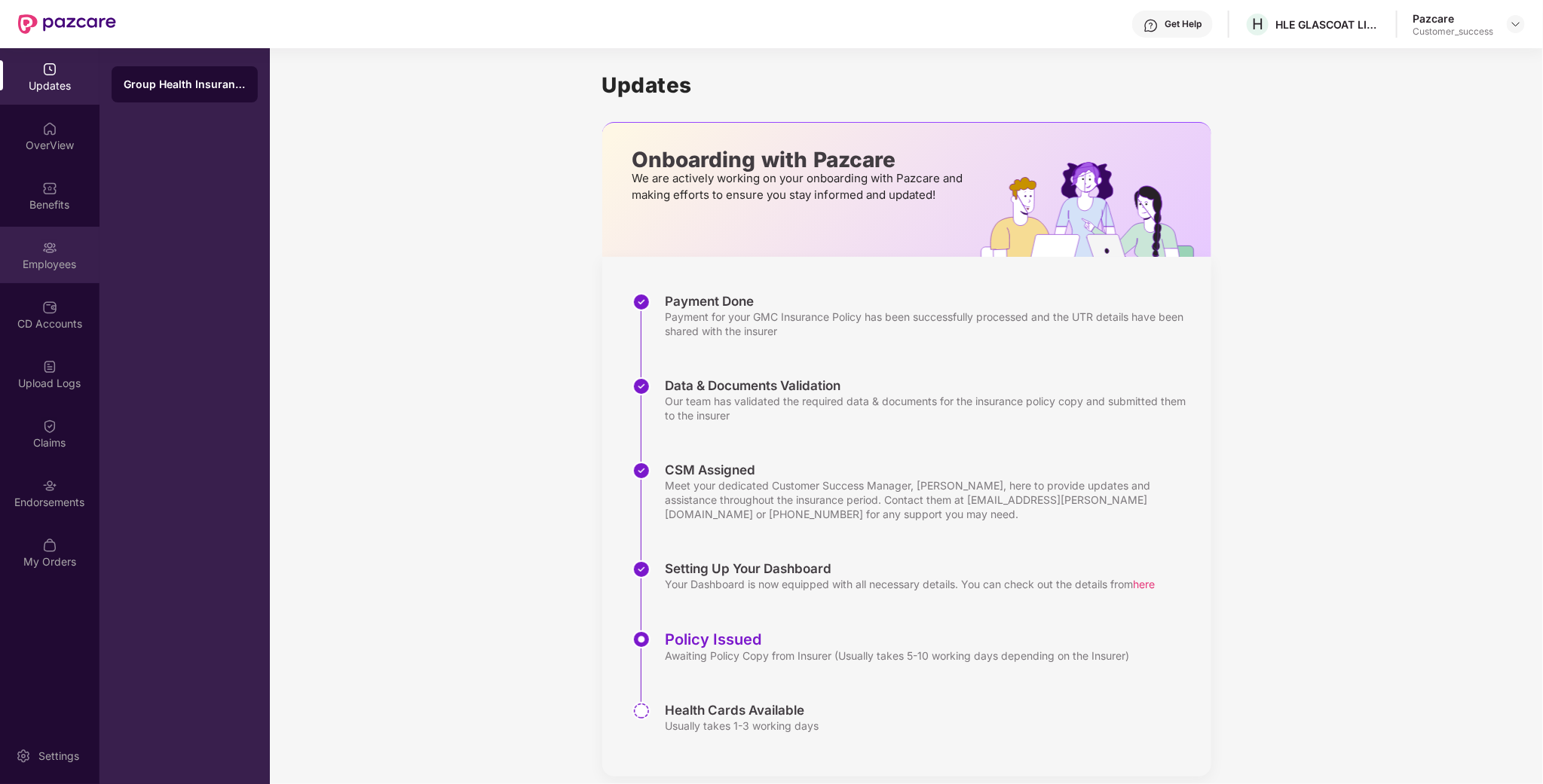
click at [54, 259] on div "Employees" at bounding box center [50, 265] width 99 height 15
